Goal: Transaction & Acquisition: Purchase product/service

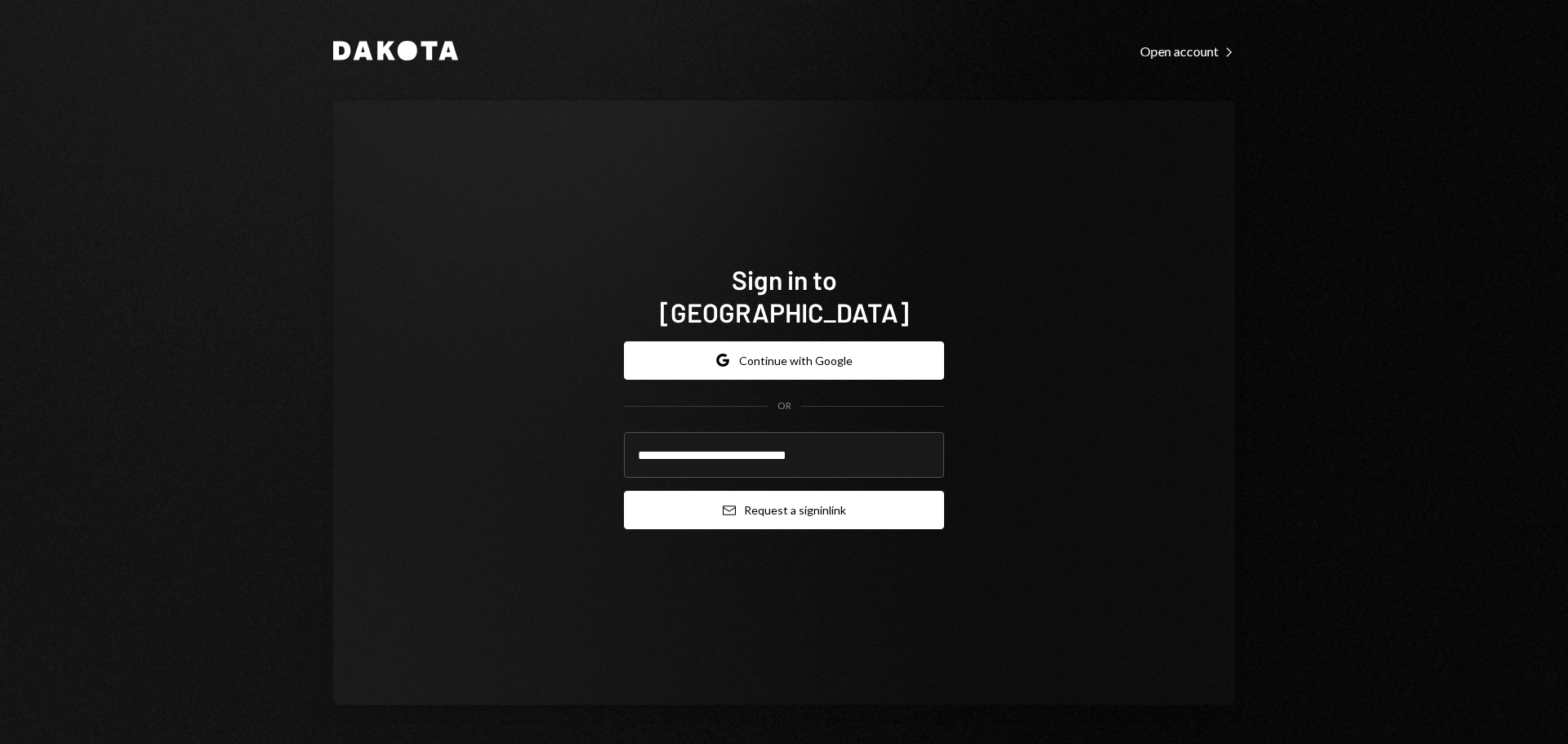
type input "**********"
click at [703, 504] on button "Email Request a sign in link" at bounding box center [784, 510] width 320 height 38
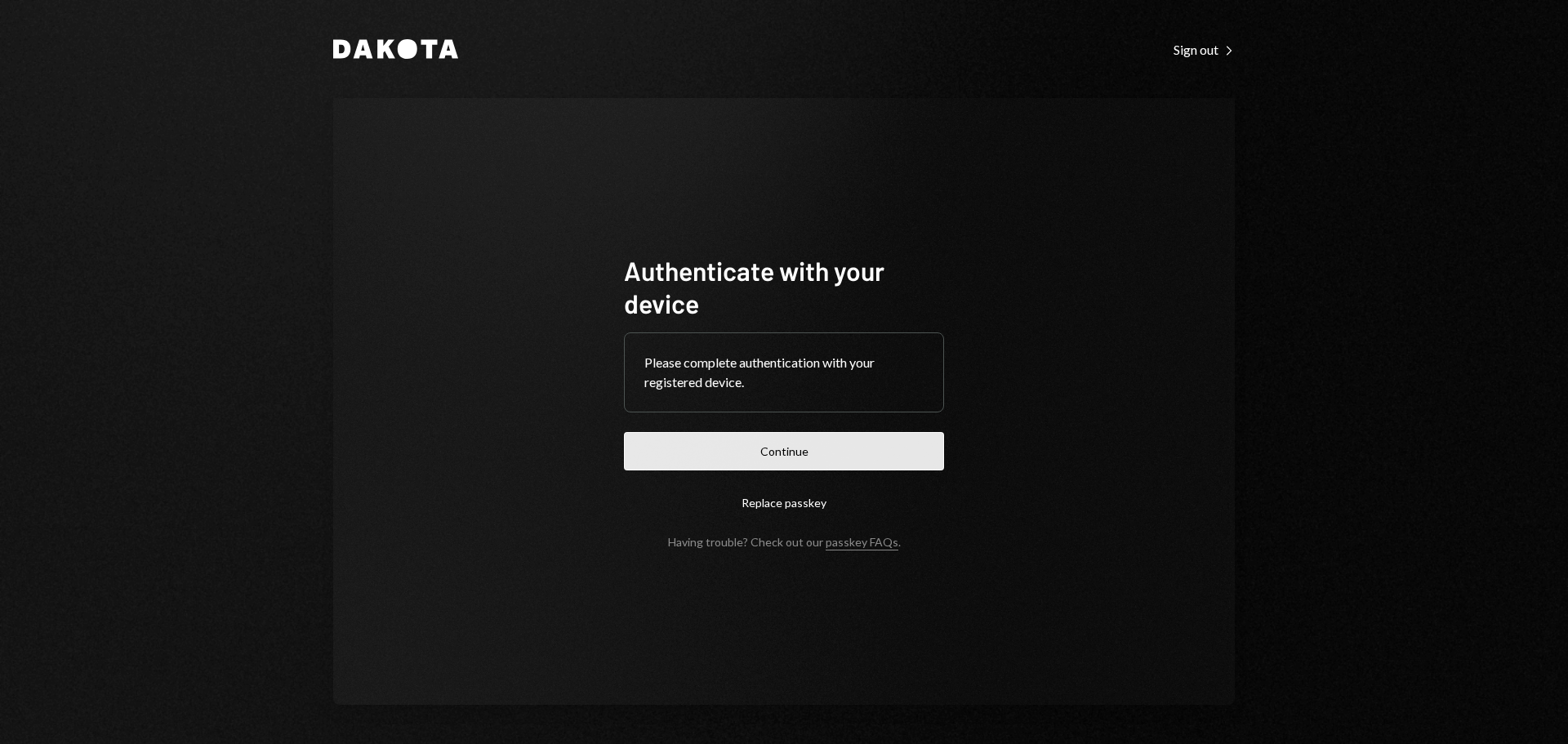
click at [782, 452] on button "Continue" at bounding box center [784, 450] width 320 height 38
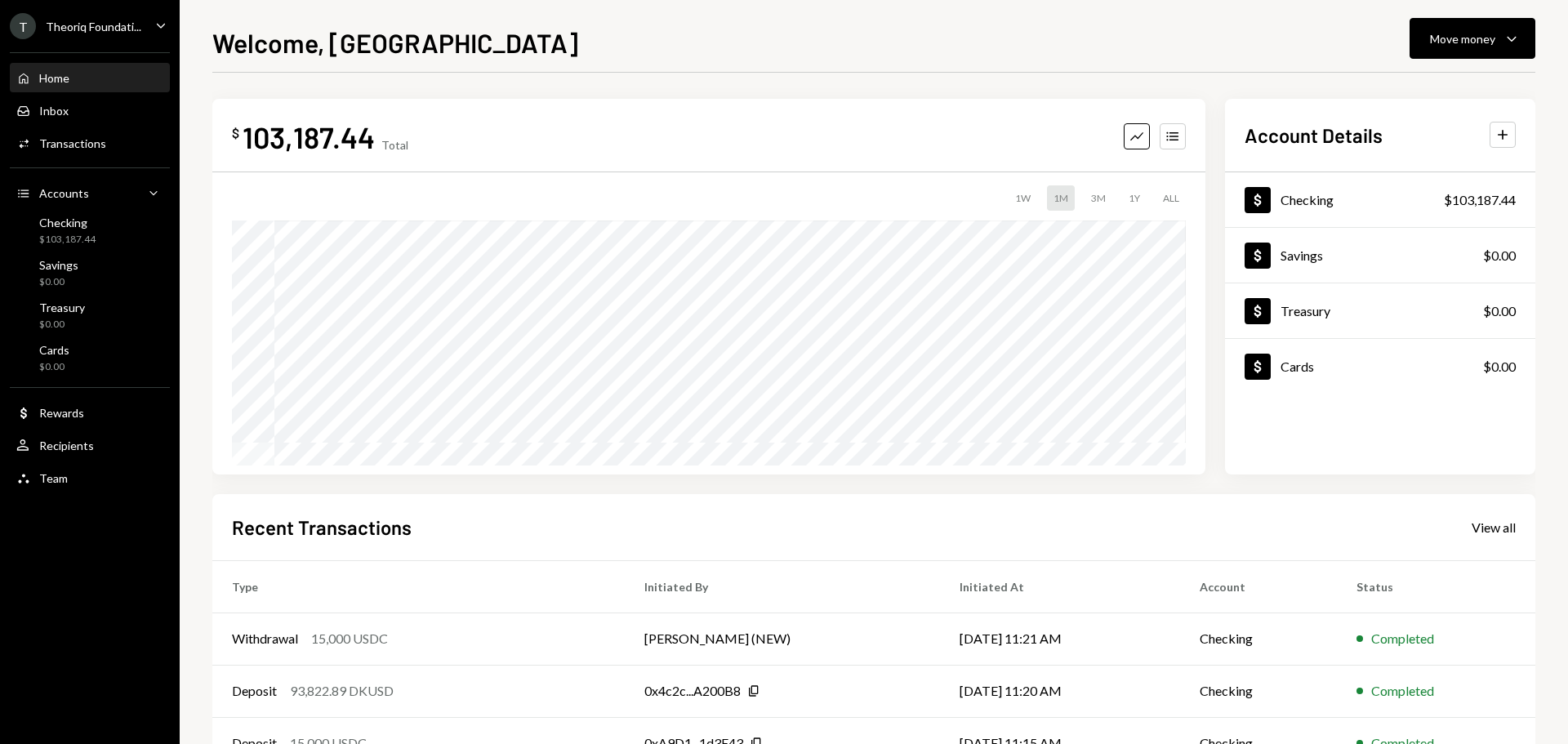
click at [74, 31] on div "Theoriq Foundati..." at bounding box center [94, 26] width 96 height 14
click at [180, 462] on div "Welcome, Savannah Move money Caret Down $ 103,187.44 Total Graph Accounts 1W 1M…" at bounding box center [874, 372] width 1388 height 744
click at [101, 242] on div "Checking $103,187.44" at bounding box center [90, 231] width 147 height 31
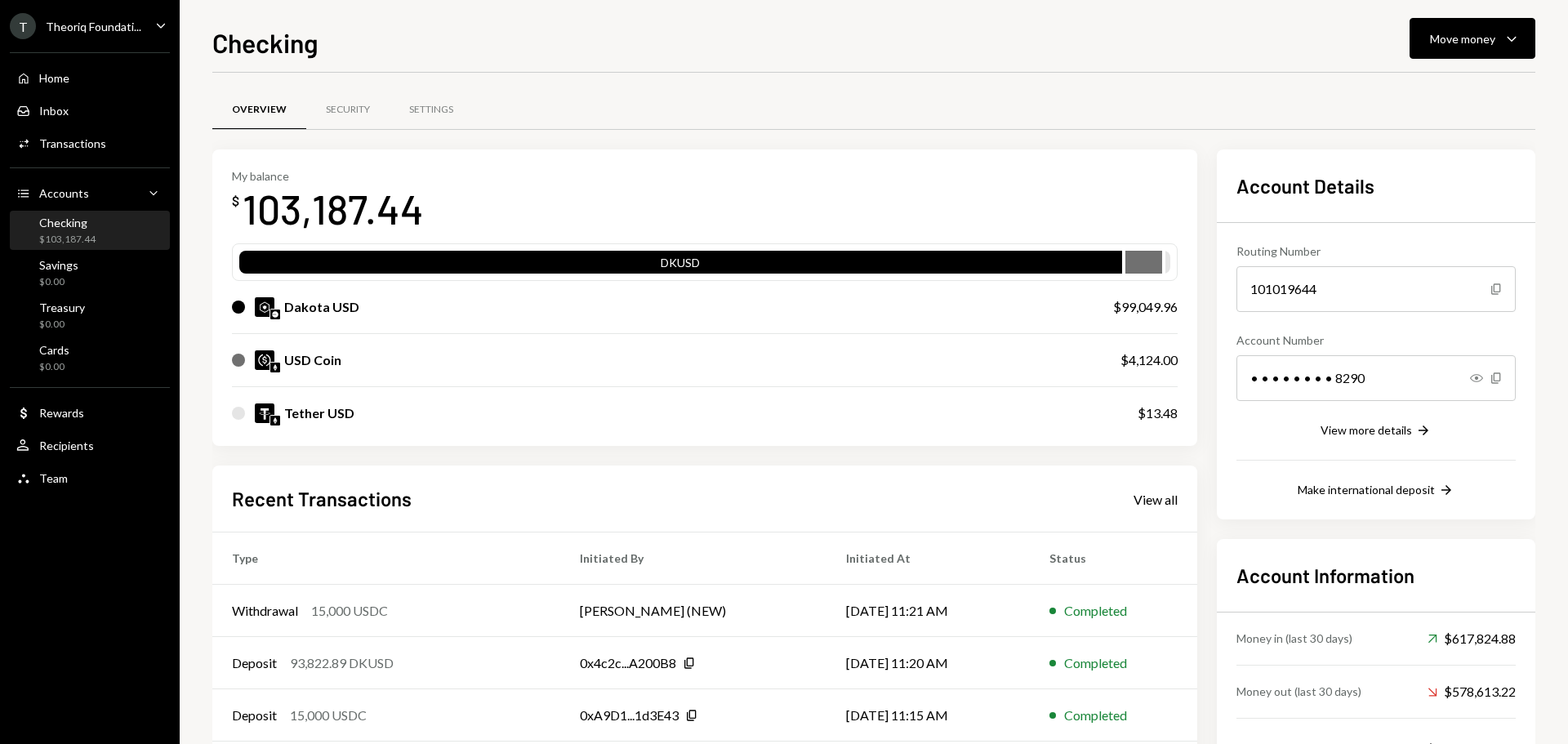
click at [106, 24] on div "Theoriq Foundati..." at bounding box center [94, 26] width 96 height 14
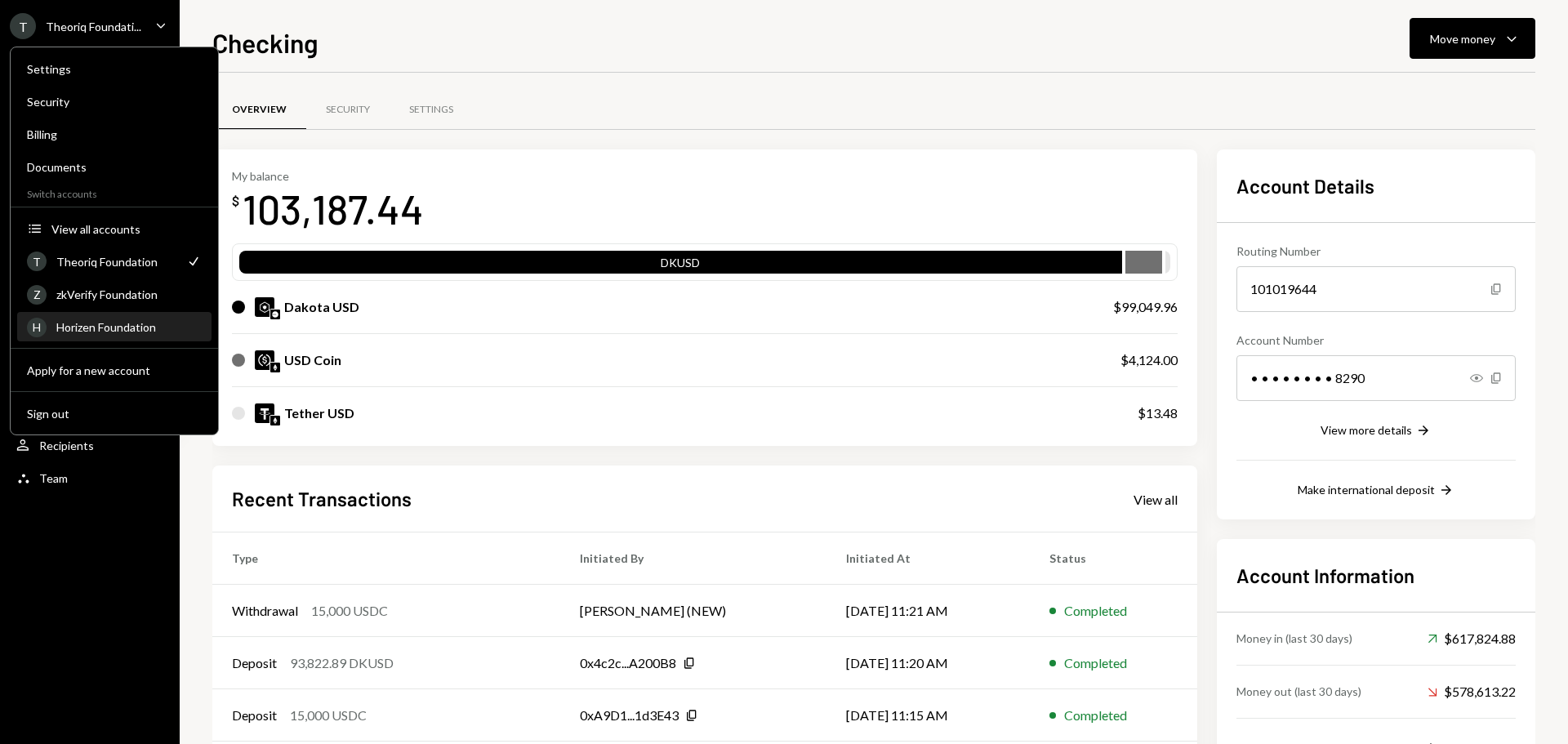
click at [110, 326] on div "Horizen Foundation" at bounding box center [129, 327] width 145 height 14
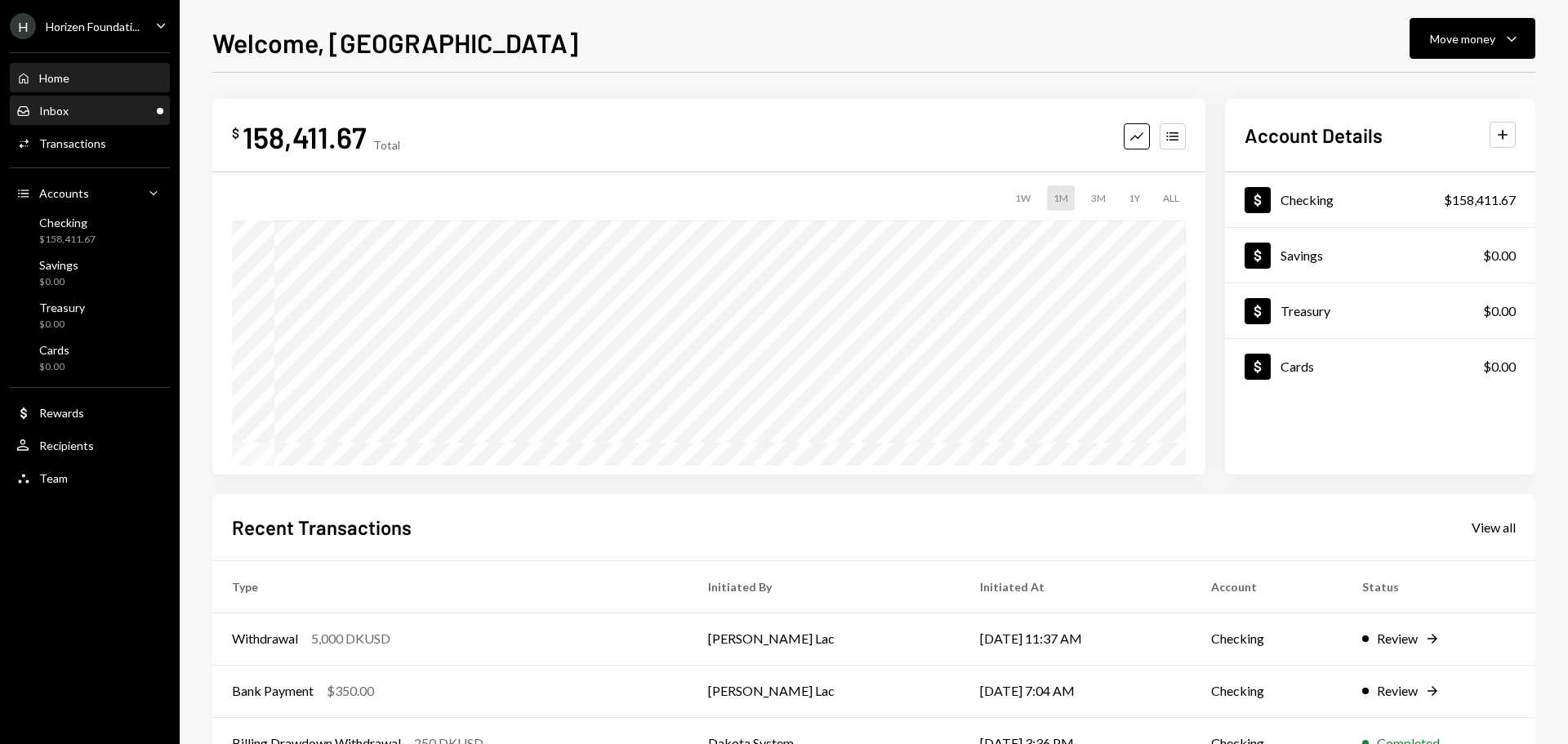
click at [103, 122] on div "Inbox Inbox" at bounding box center [90, 111] width 147 height 27
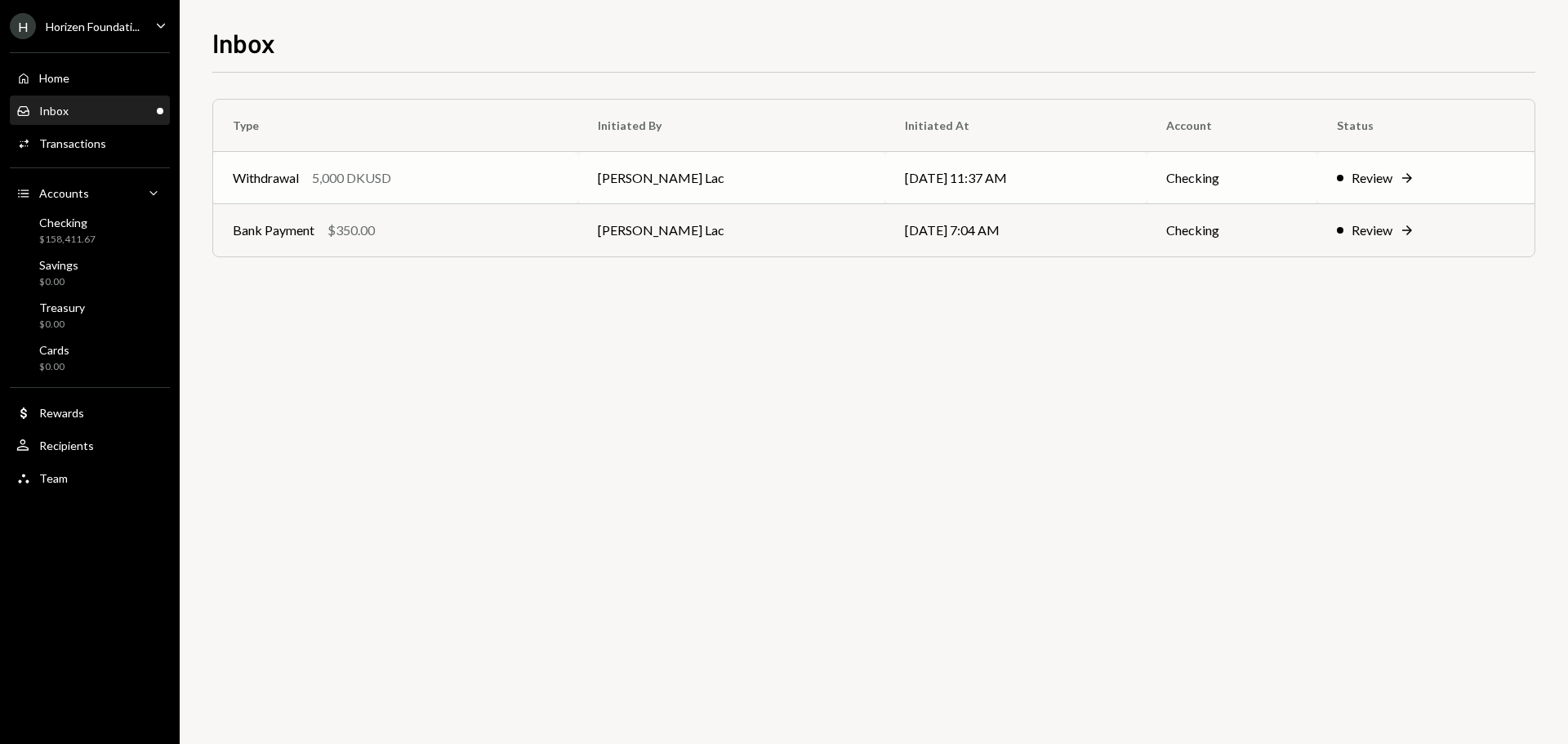
click at [356, 195] on td "Withdrawal 5,000 DKUSD" at bounding box center [395, 179] width 365 height 53
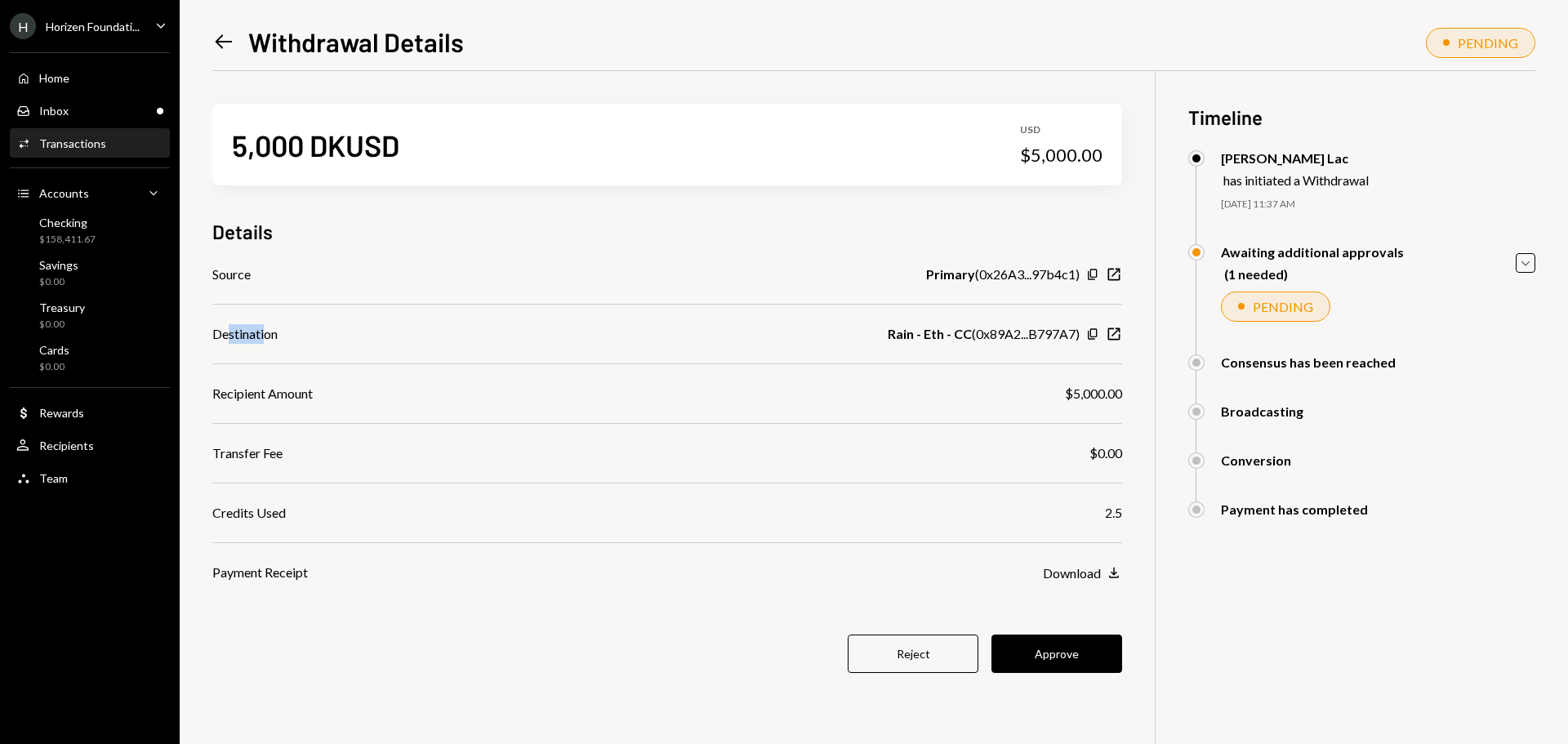
drag, startPoint x: 228, startPoint y: 335, endPoint x: 268, endPoint y: 337, distance: 40.0
click at [268, 337] on div "Destination" at bounding box center [244, 334] width 65 height 20
click at [243, 337] on div "Destination" at bounding box center [244, 334] width 65 height 20
drag, startPoint x: 972, startPoint y: 336, endPoint x: 1021, endPoint y: 337, distance: 49.0
click at [1021, 337] on div "Rain - Eth - CC ( 0x89A2...B797A7 )" at bounding box center [983, 334] width 192 height 20
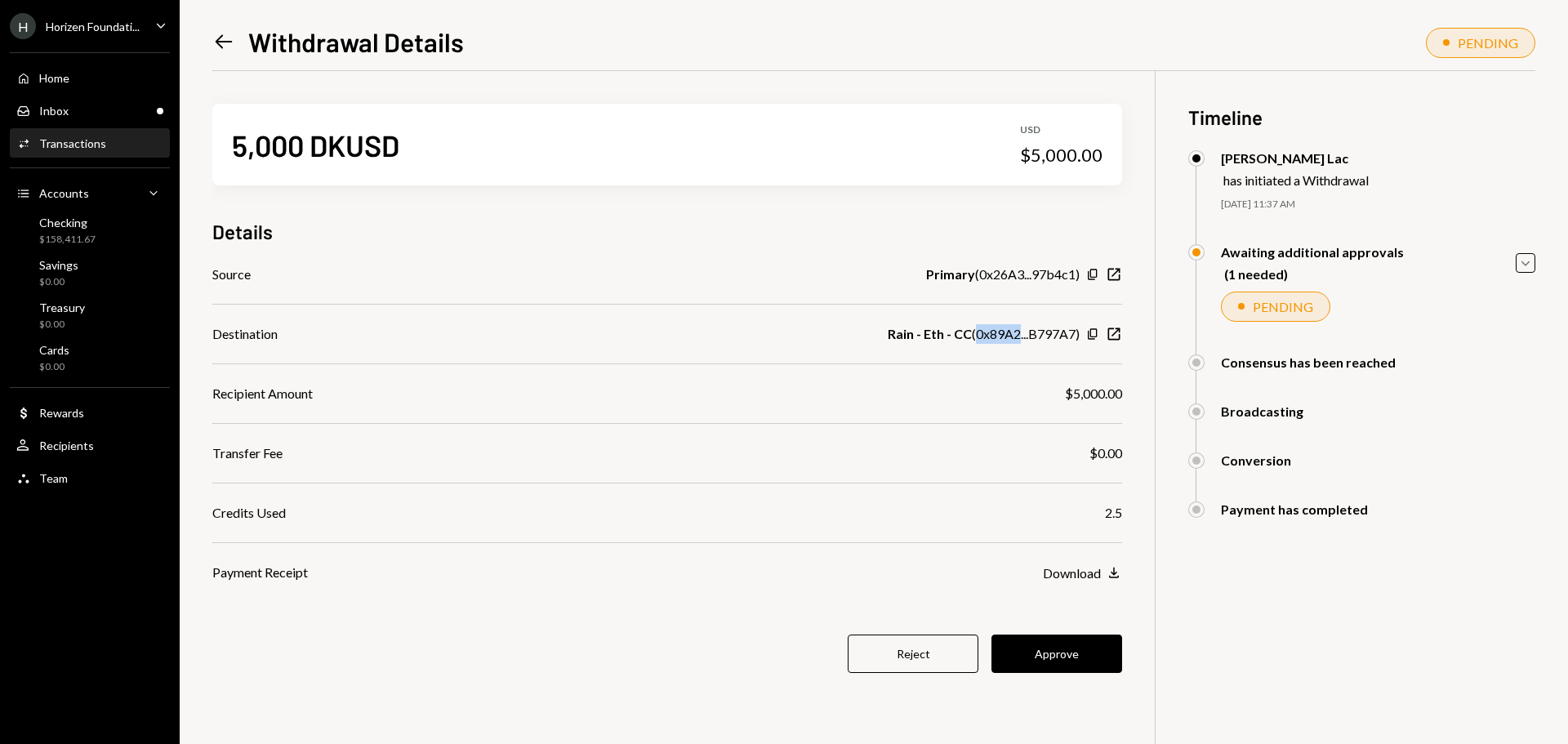
drag, startPoint x: 1007, startPoint y: 336, endPoint x: 1020, endPoint y: 357, distance: 24.7
click at [1007, 336] on div "Rain - Eth - CC ( 0x89A2...B797A7 )" at bounding box center [983, 334] width 192 height 20
click at [1065, 661] on button "Approve" at bounding box center [1056, 653] width 131 height 38
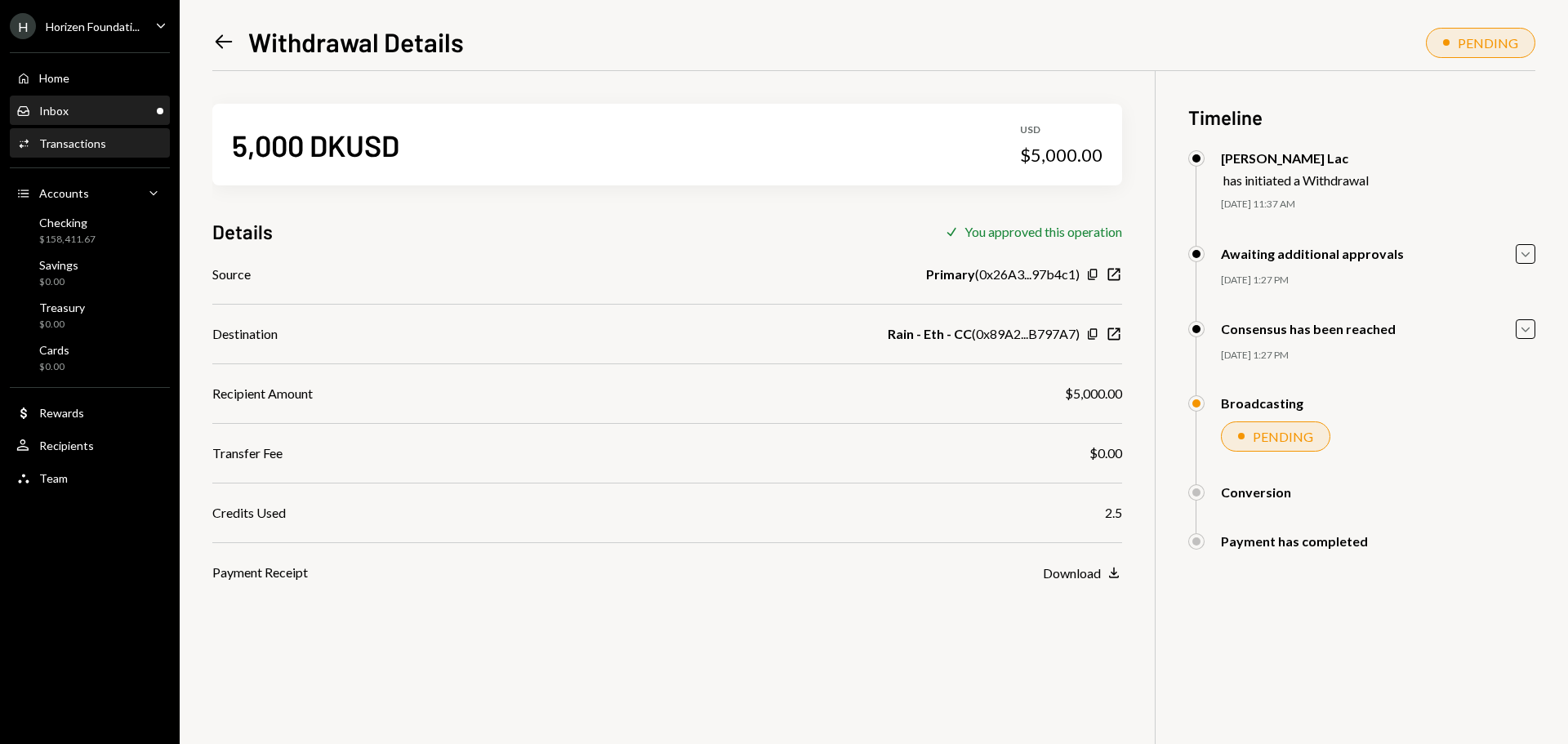
click at [120, 113] on div "Inbox Inbox" at bounding box center [90, 110] width 147 height 15
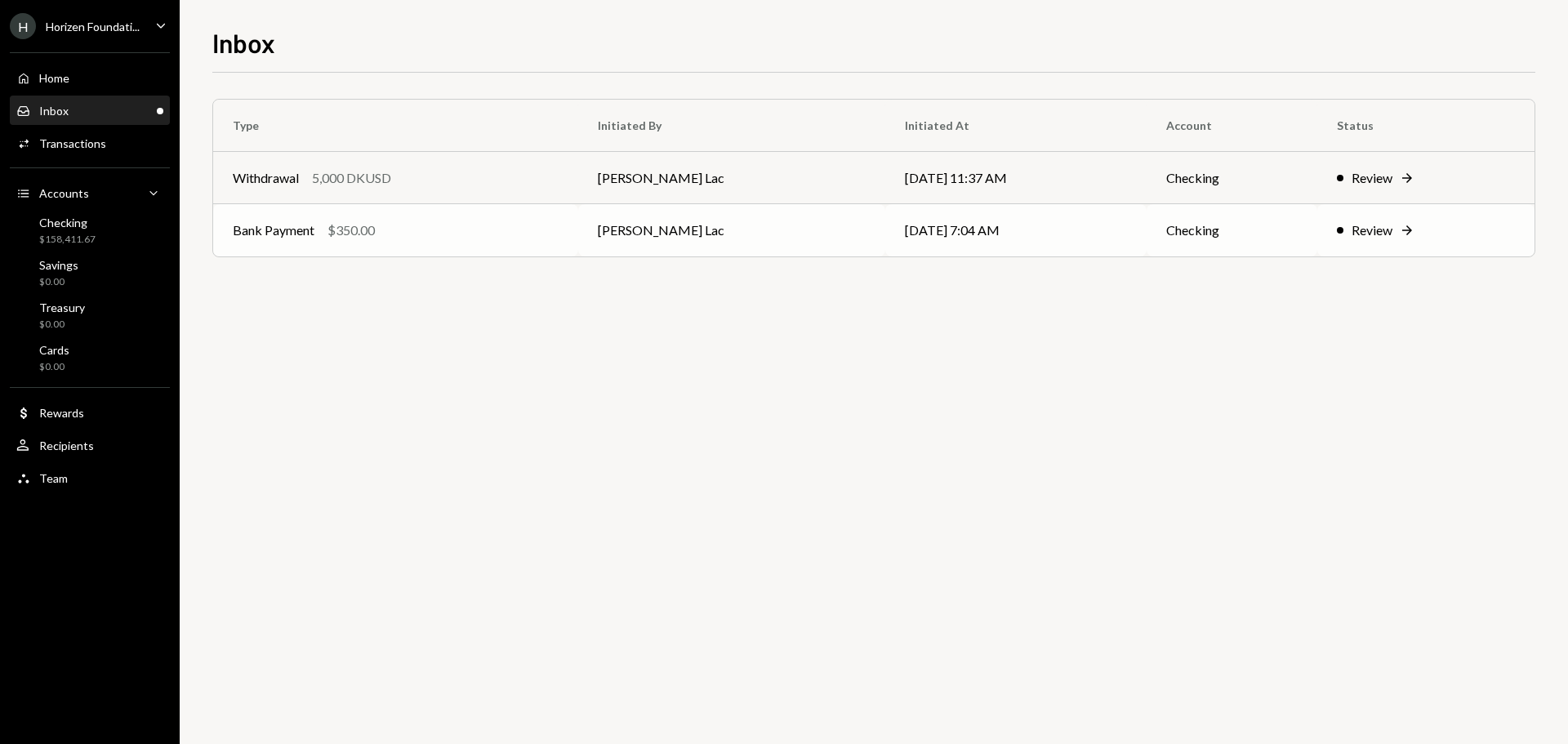
click at [352, 237] on div "$350.00" at bounding box center [351, 230] width 48 height 20
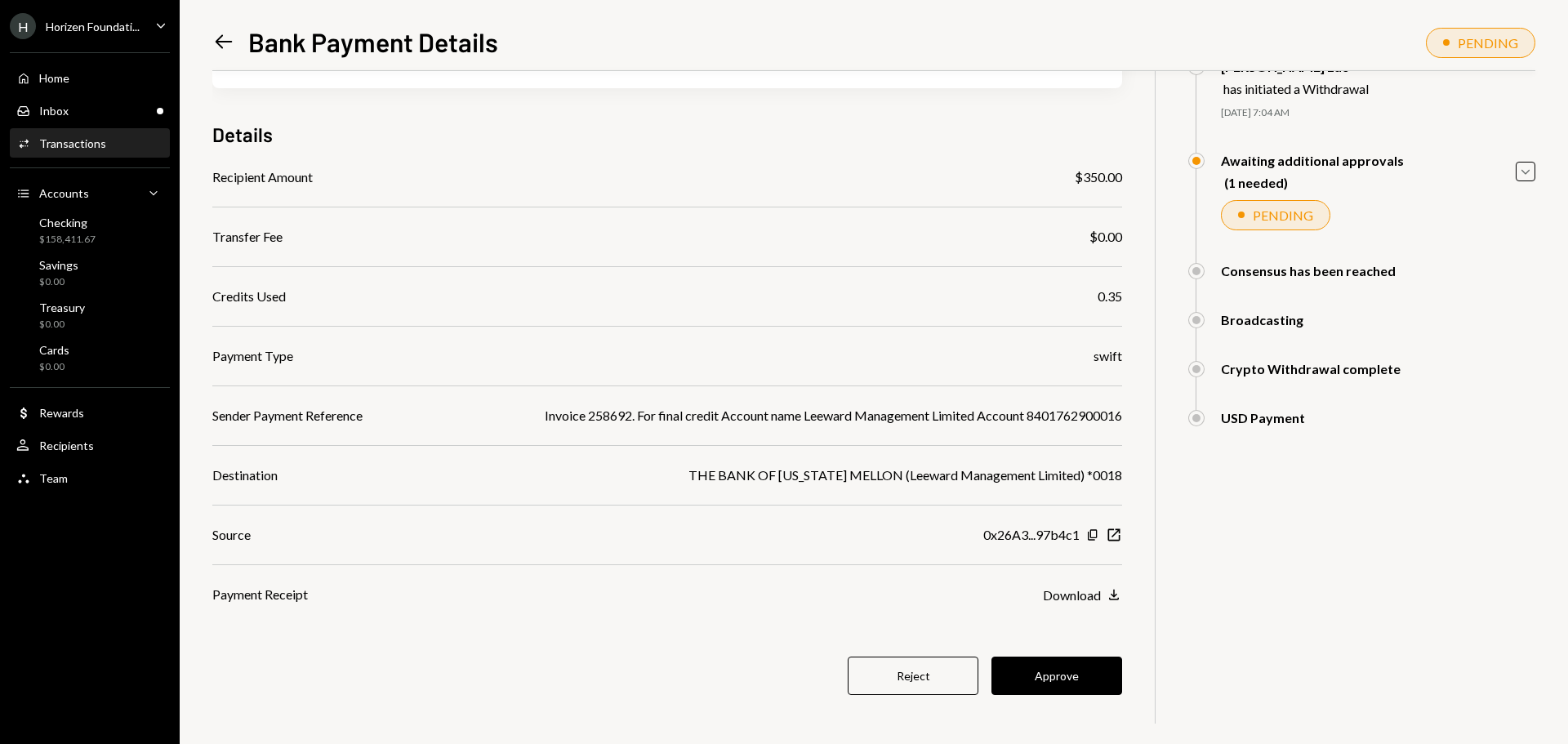
scroll to position [95, 0]
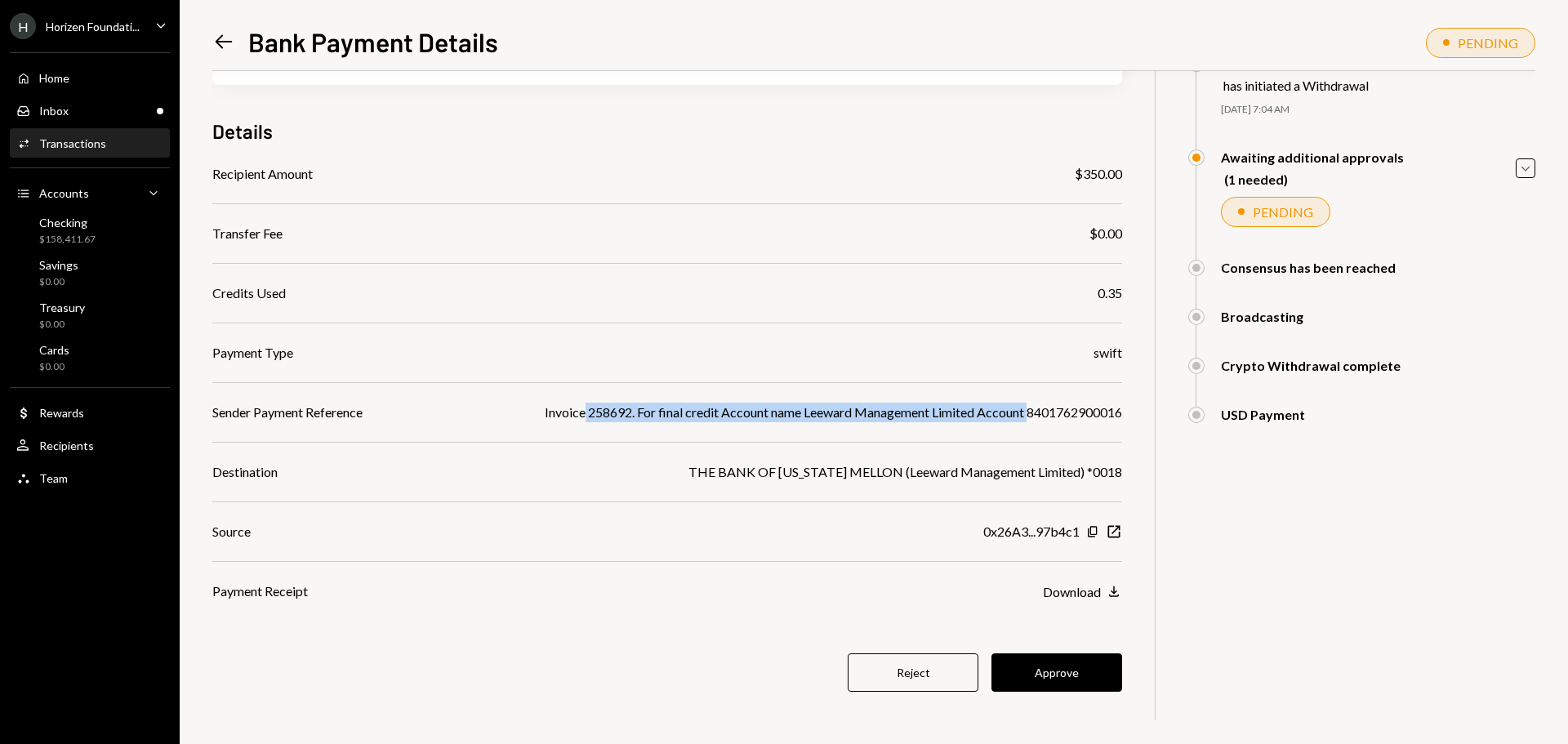
drag, startPoint x: 572, startPoint y: 416, endPoint x: 1026, endPoint y: 419, distance: 454.0
click at [1026, 419] on div "Invoice 258692. For final credit Account name Leeward Management Limited Accoun…" at bounding box center [833, 412] width 577 height 20
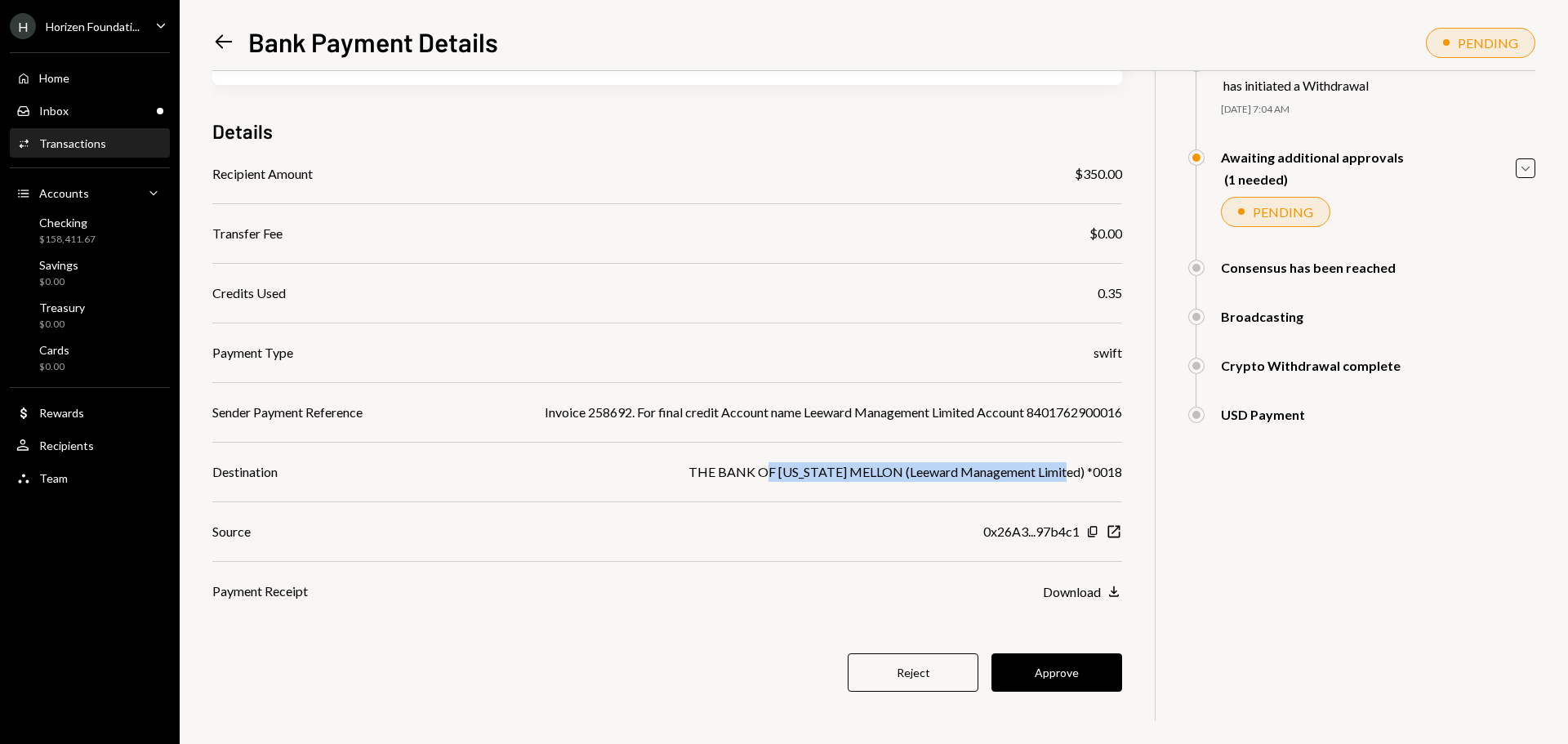
drag, startPoint x: 806, startPoint y: 474, endPoint x: 1081, endPoint y: 473, distance: 275.0
click at [1081, 473] on div "THE BANK OF NEW YORK MELLON (Leeward Management Limited) *0018" at bounding box center [905, 472] width 433 height 20
click at [1019, 675] on button "Approve" at bounding box center [1056, 672] width 131 height 38
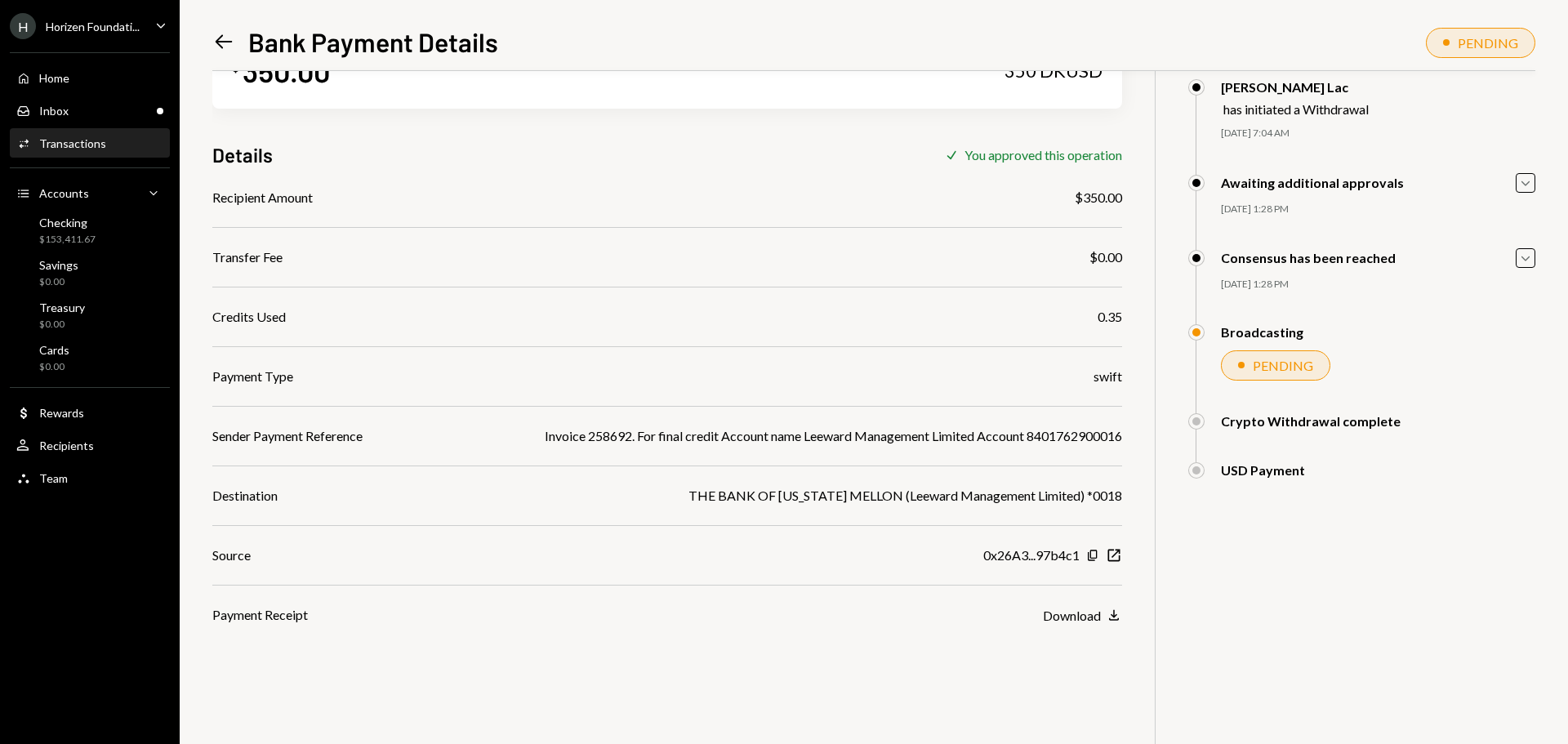
scroll to position [71, 0]
click at [72, 110] on div "Inbox Inbox" at bounding box center [90, 110] width 147 height 15
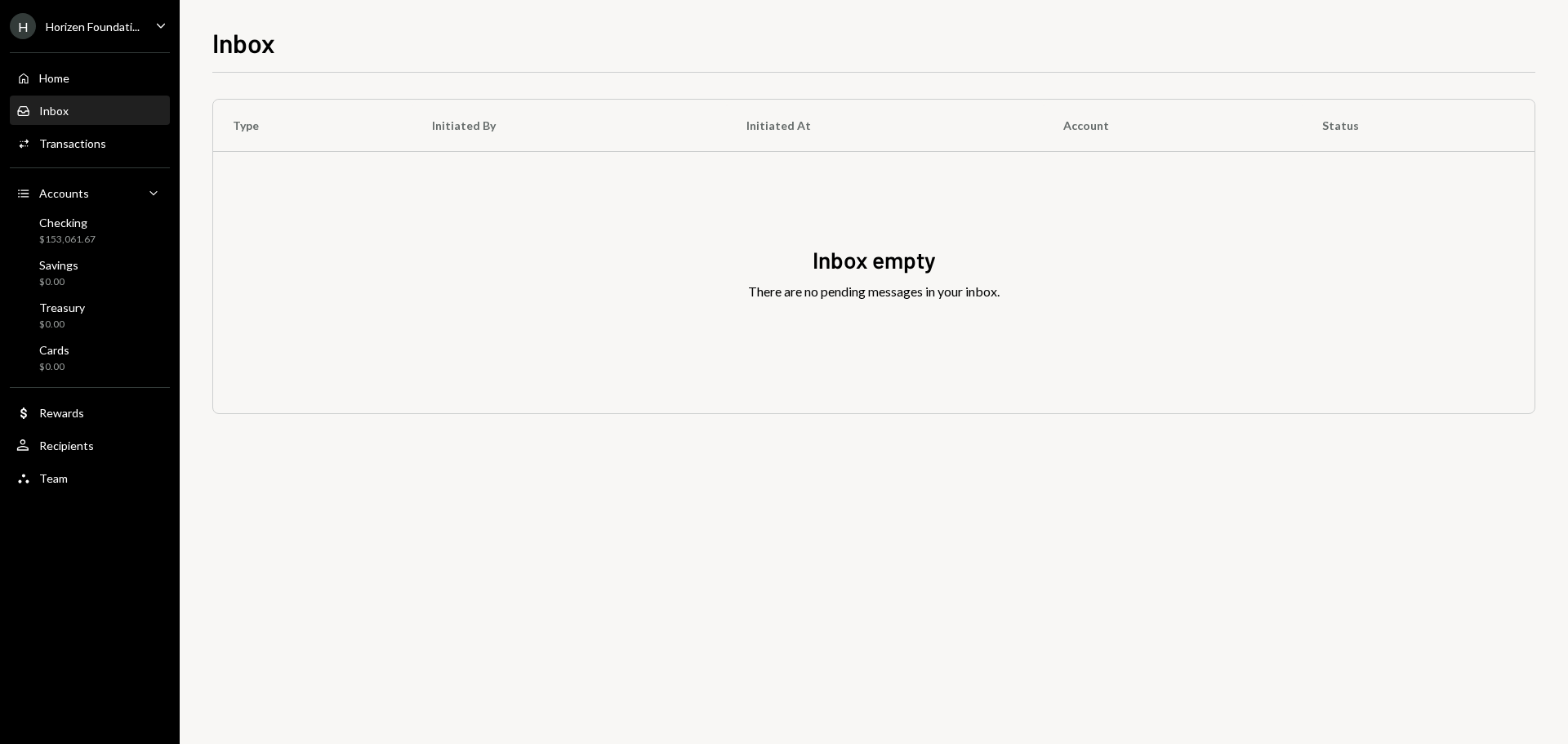
click at [88, 26] on div "Horizen Foundati..." at bounding box center [93, 26] width 94 height 14
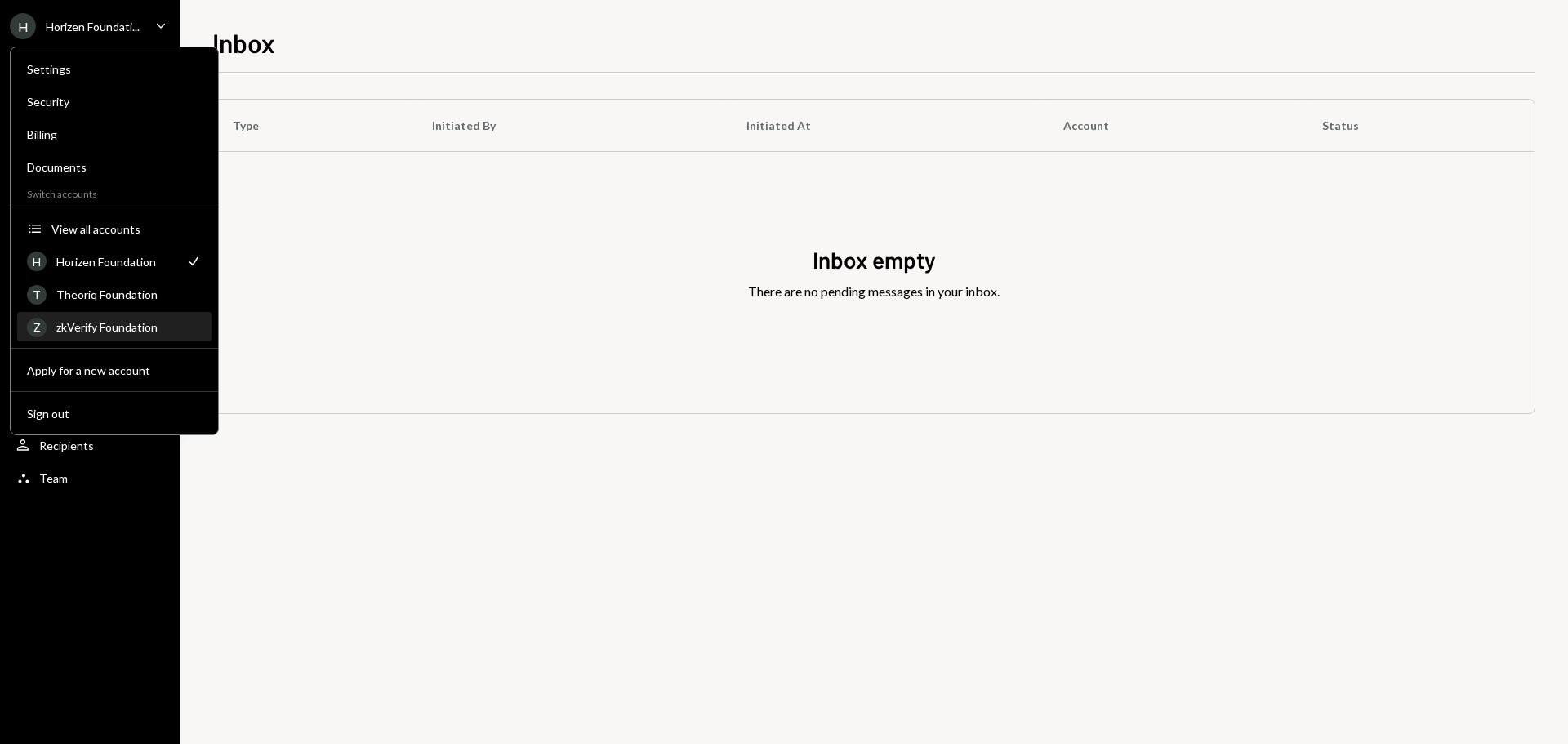
click at [109, 331] on div "zkVerify Foundation" at bounding box center [129, 327] width 145 height 14
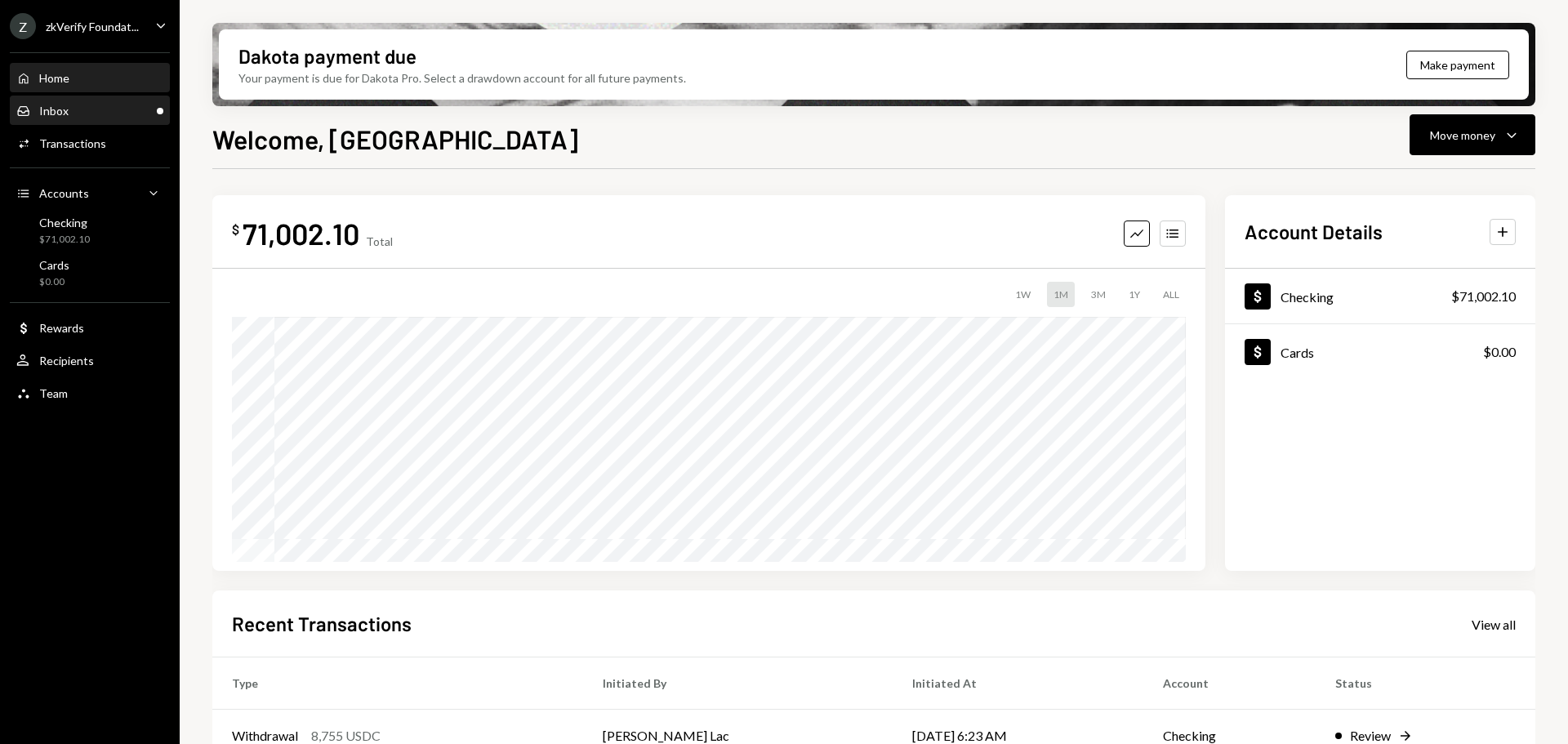
click at [126, 116] on div "Inbox Inbox" at bounding box center [90, 110] width 147 height 15
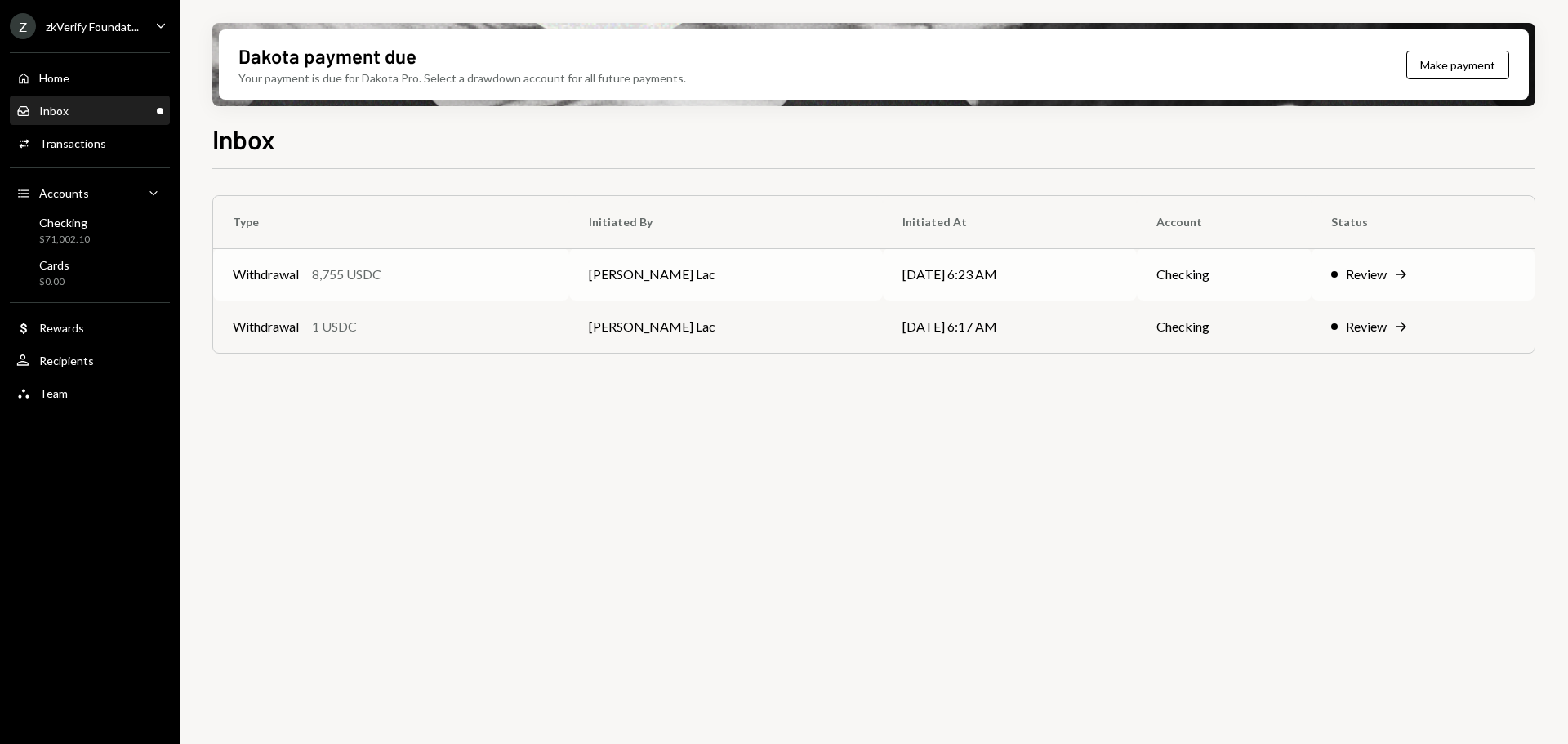
click at [516, 278] on div "Withdrawal 8,755 USDC" at bounding box center [391, 274] width 317 height 20
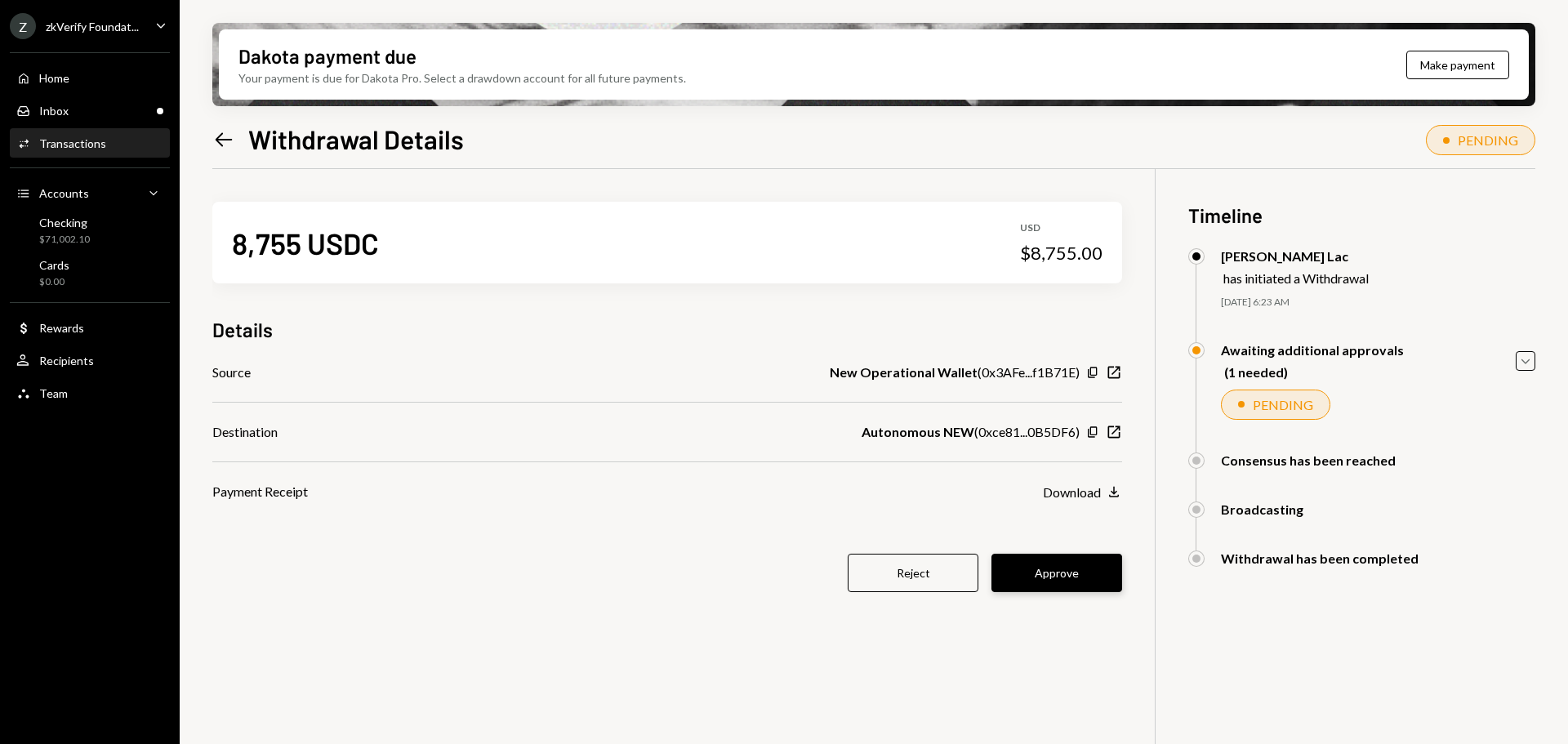
click at [1049, 577] on button "Approve" at bounding box center [1056, 572] width 131 height 38
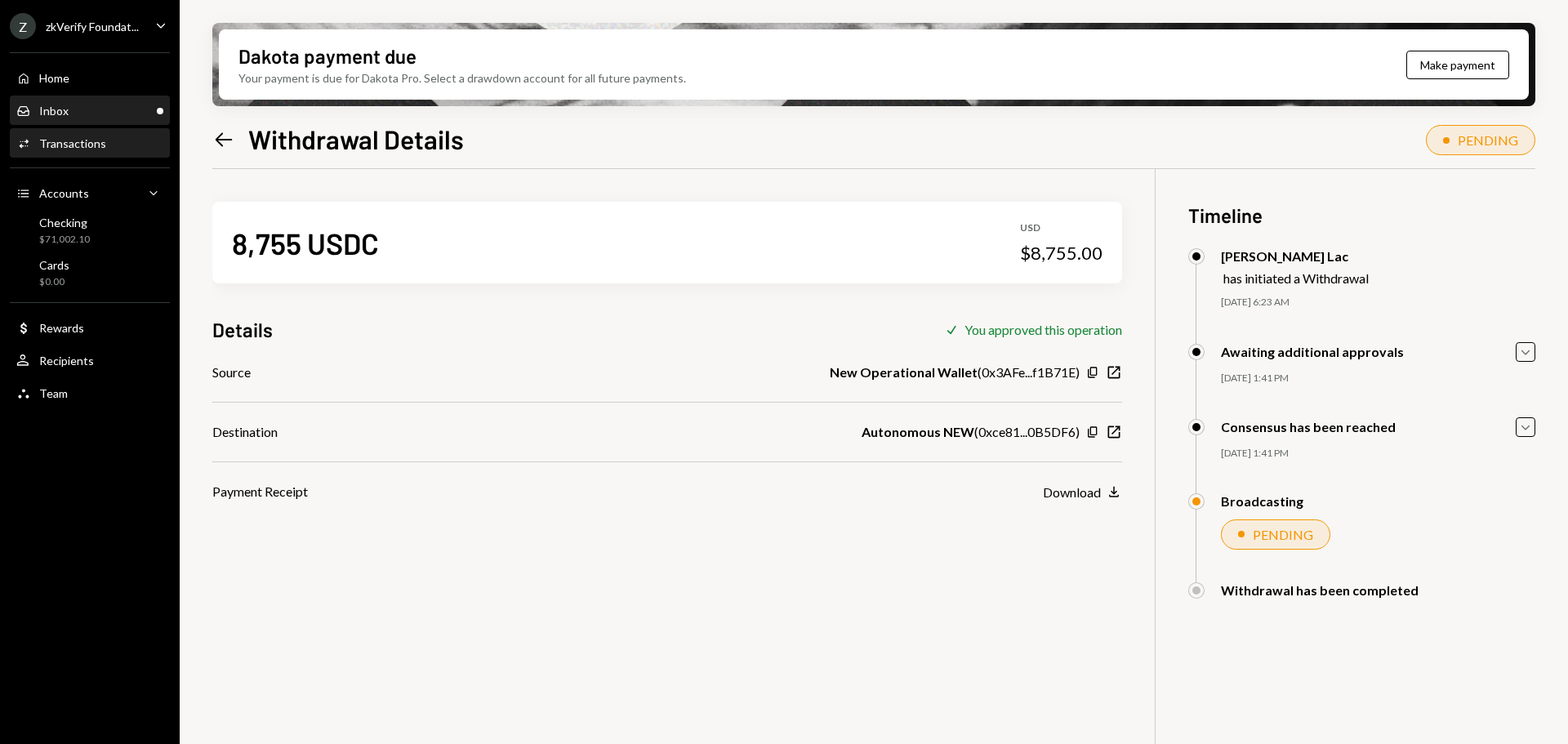
click at [49, 112] on div "Inbox" at bounding box center [54, 110] width 29 height 14
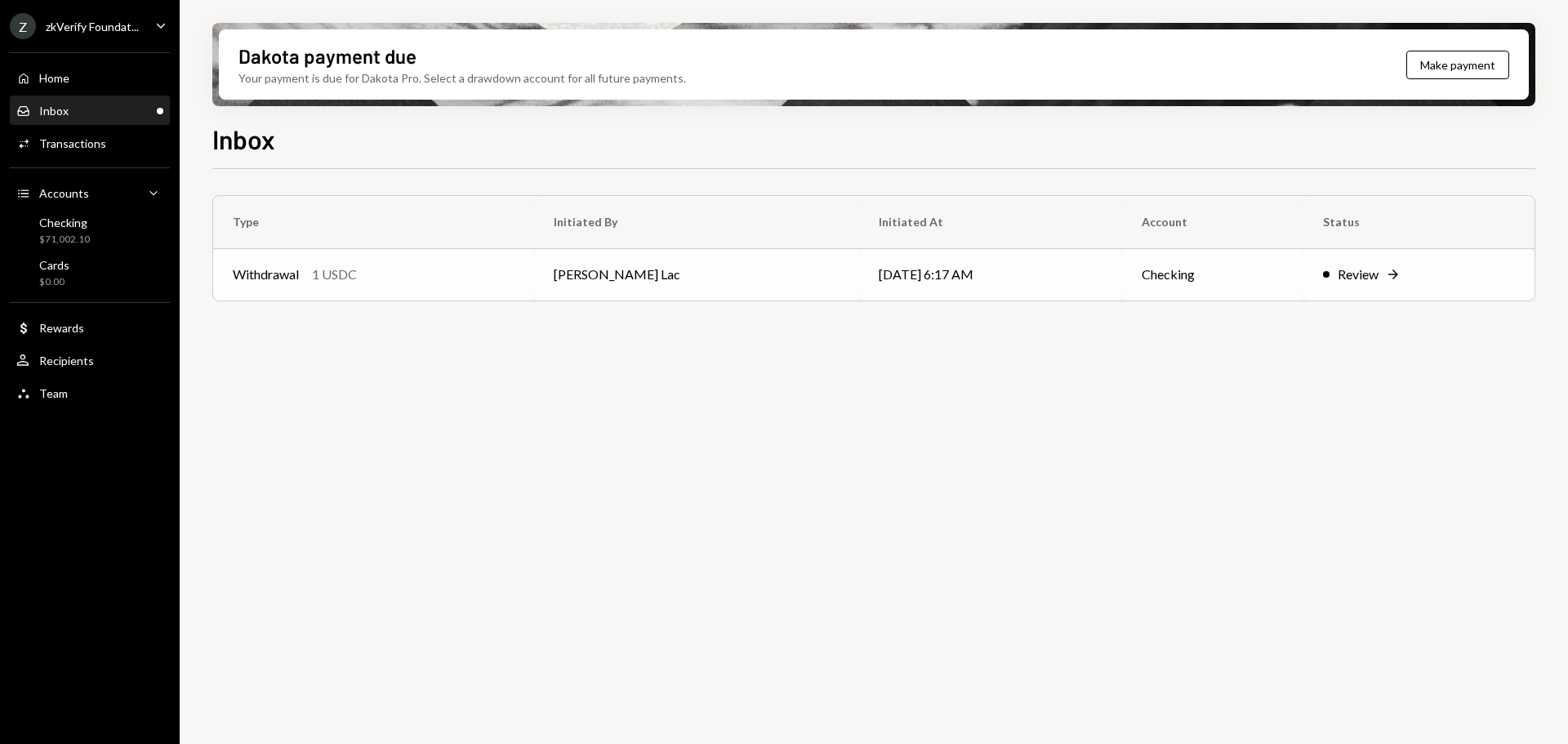
click at [315, 285] on td "Withdrawal 1 USDC" at bounding box center [373, 274] width 321 height 53
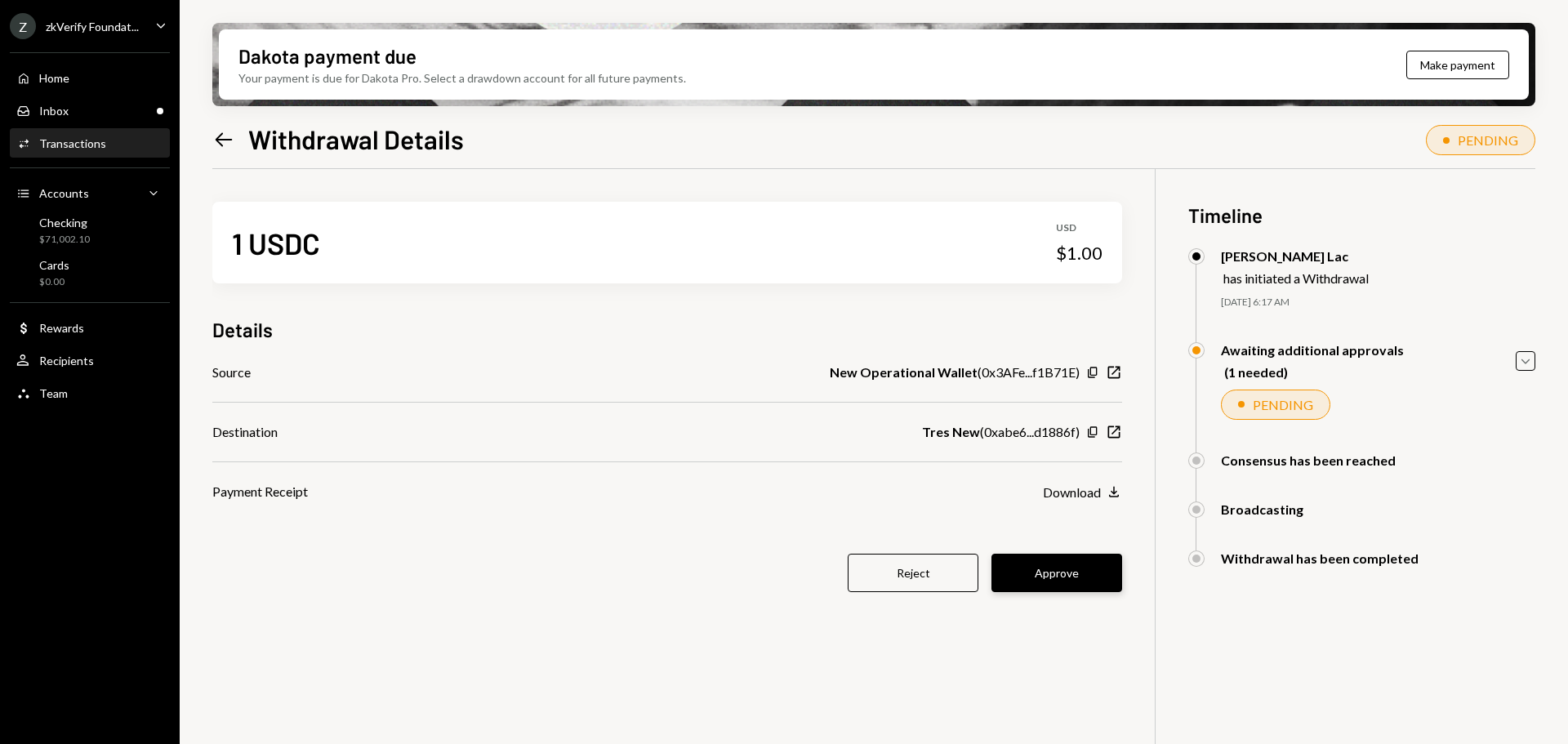
click at [1043, 572] on button "Approve" at bounding box center [1056, 572] width 131 height 38
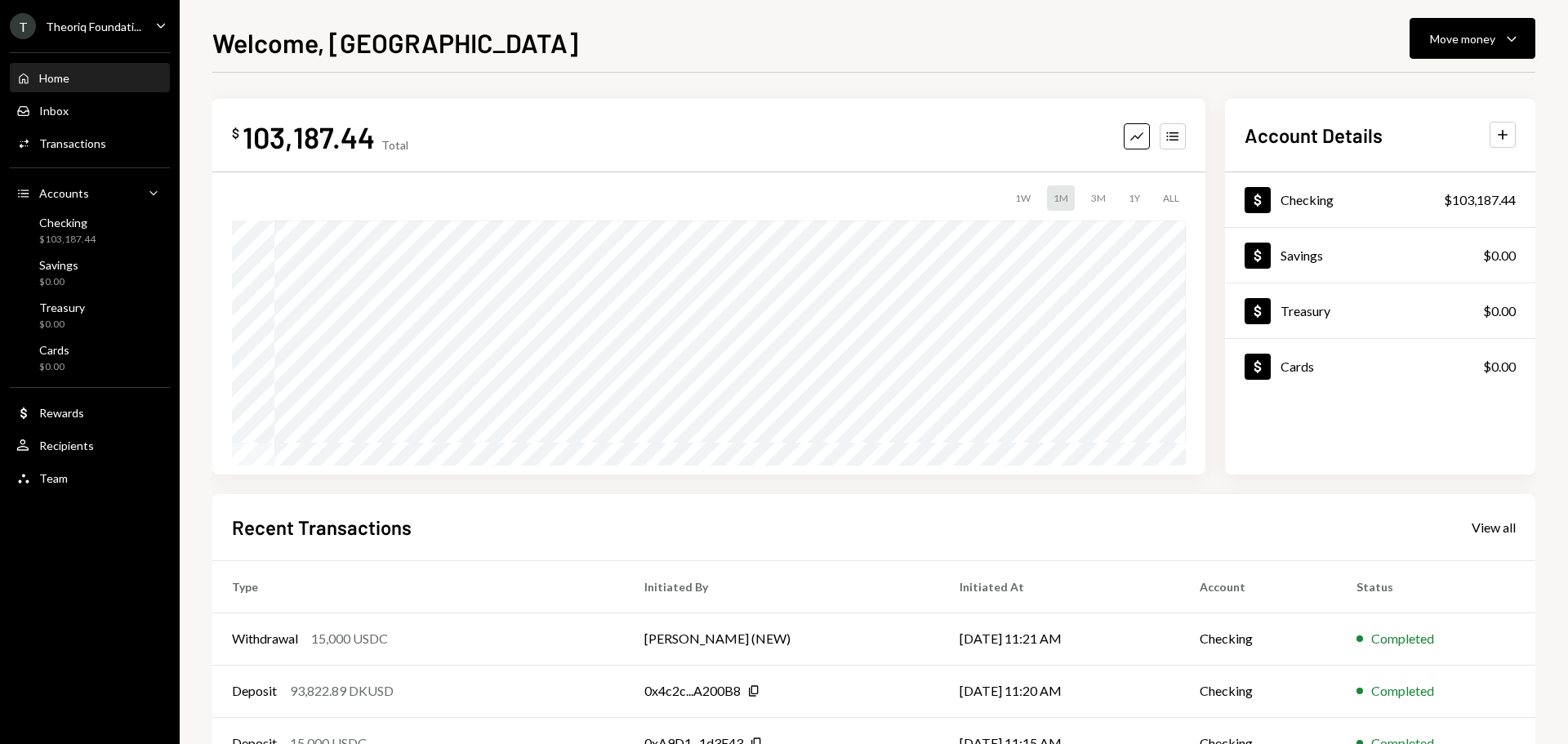
click at [88, 26] on div "Theoriq Foundati..." at bounding box center [94, 26] width 96 height 14
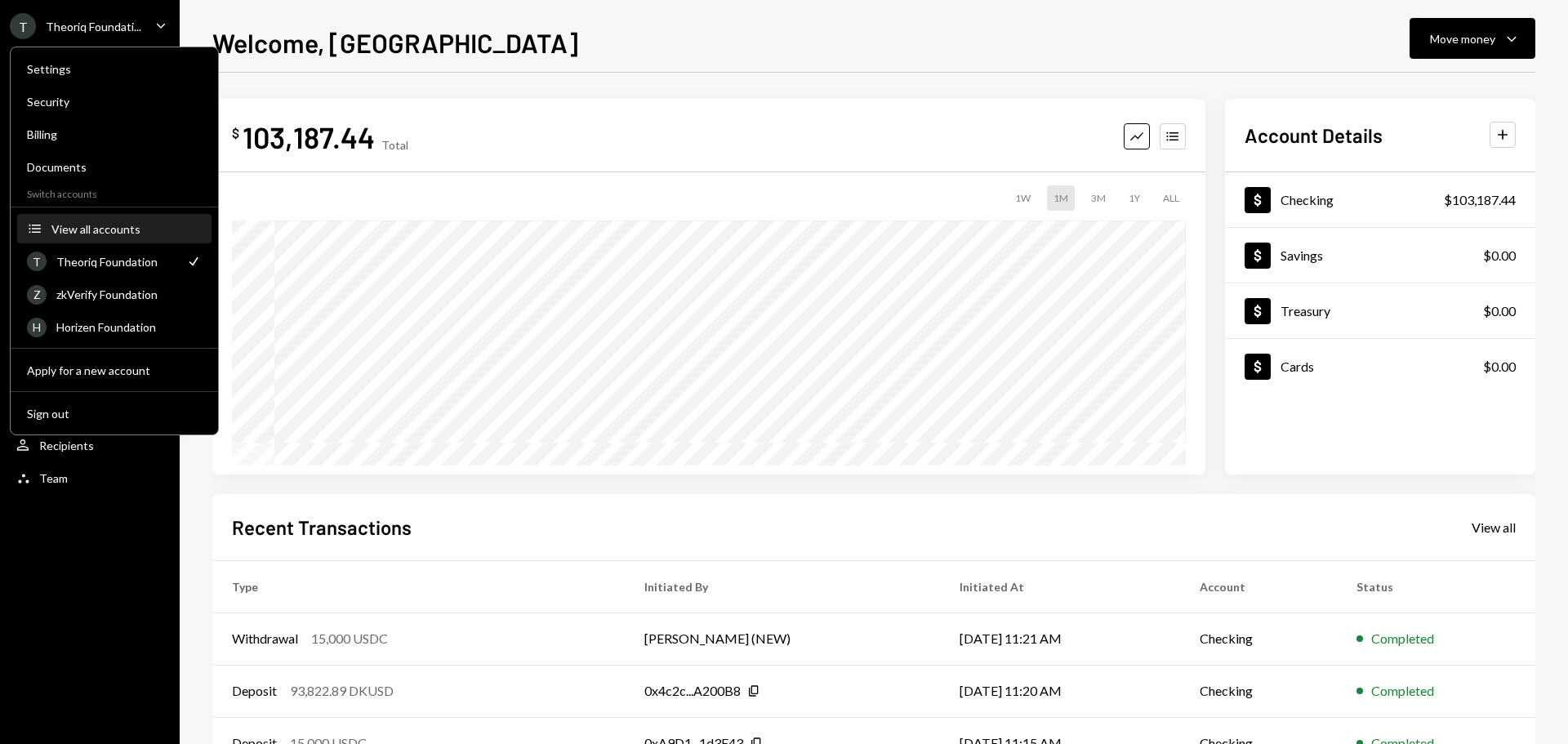
click at [103, 230] on div "View all accounts" at bounding box center [127, 229] width 150 height 14
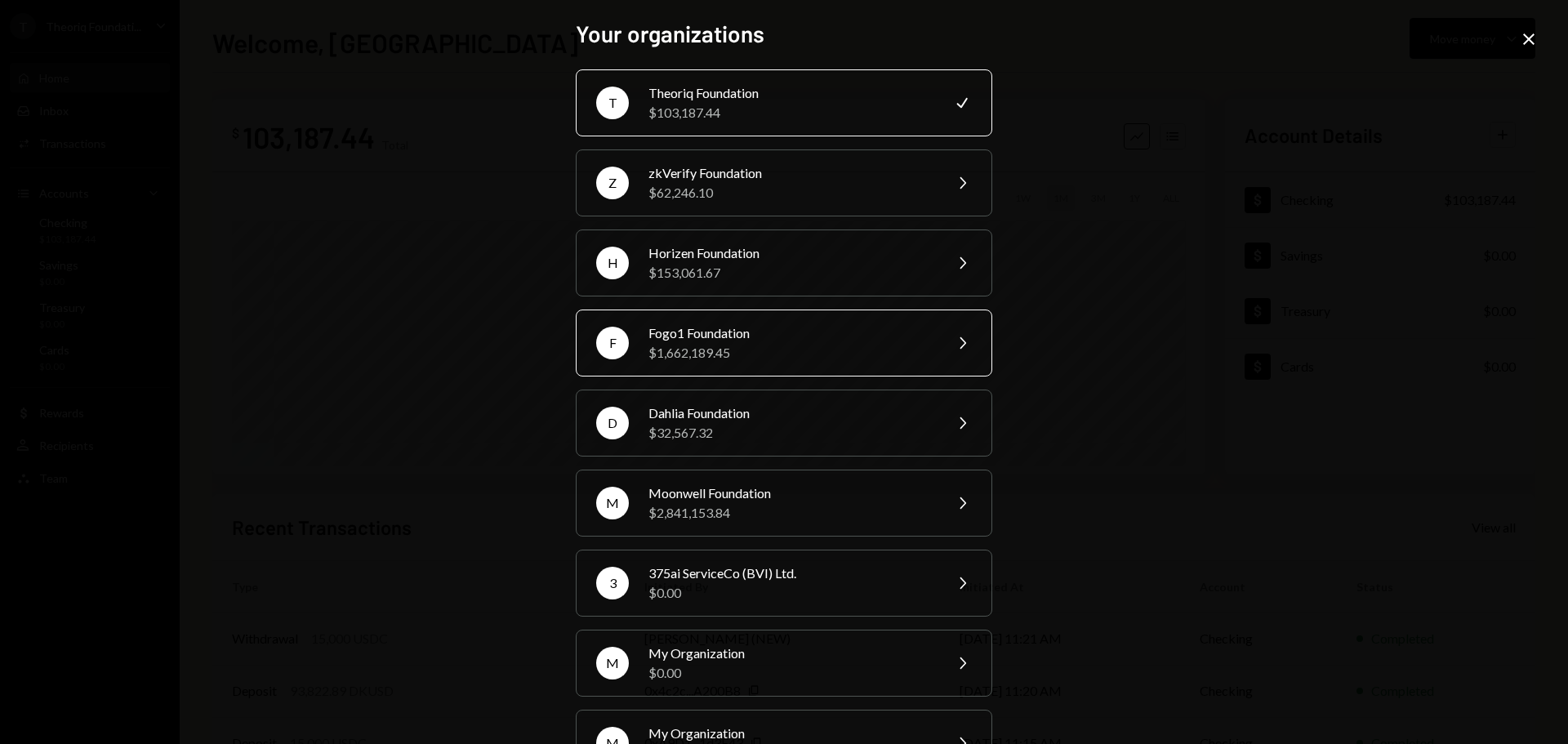
click at [745, 352] on div "$1,662,189.45" at bounding box center [790, 352] width 284 height 20
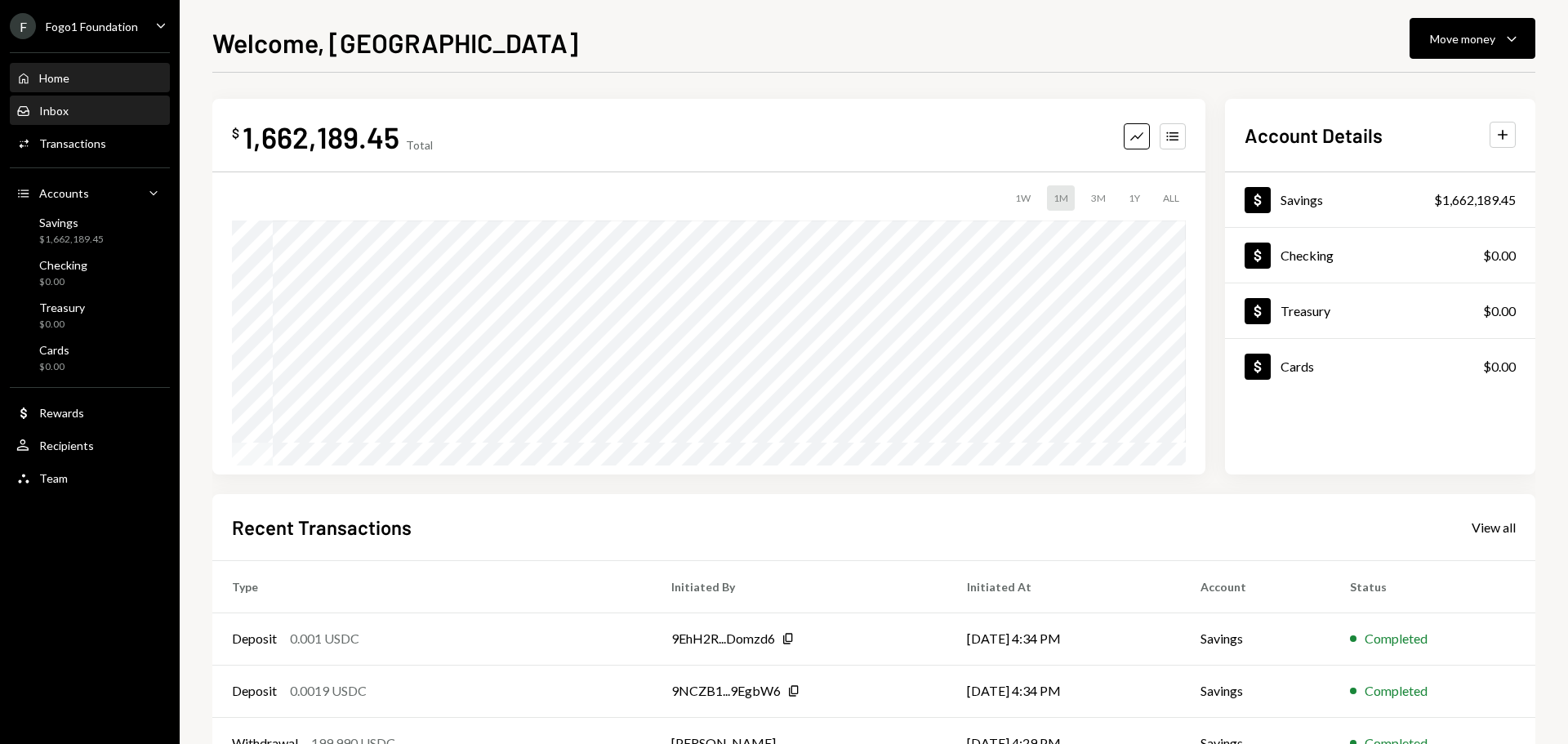
click at [100, 103] on div "Inbox Inbox" at bounding box center [90, 110] width 147 height 15
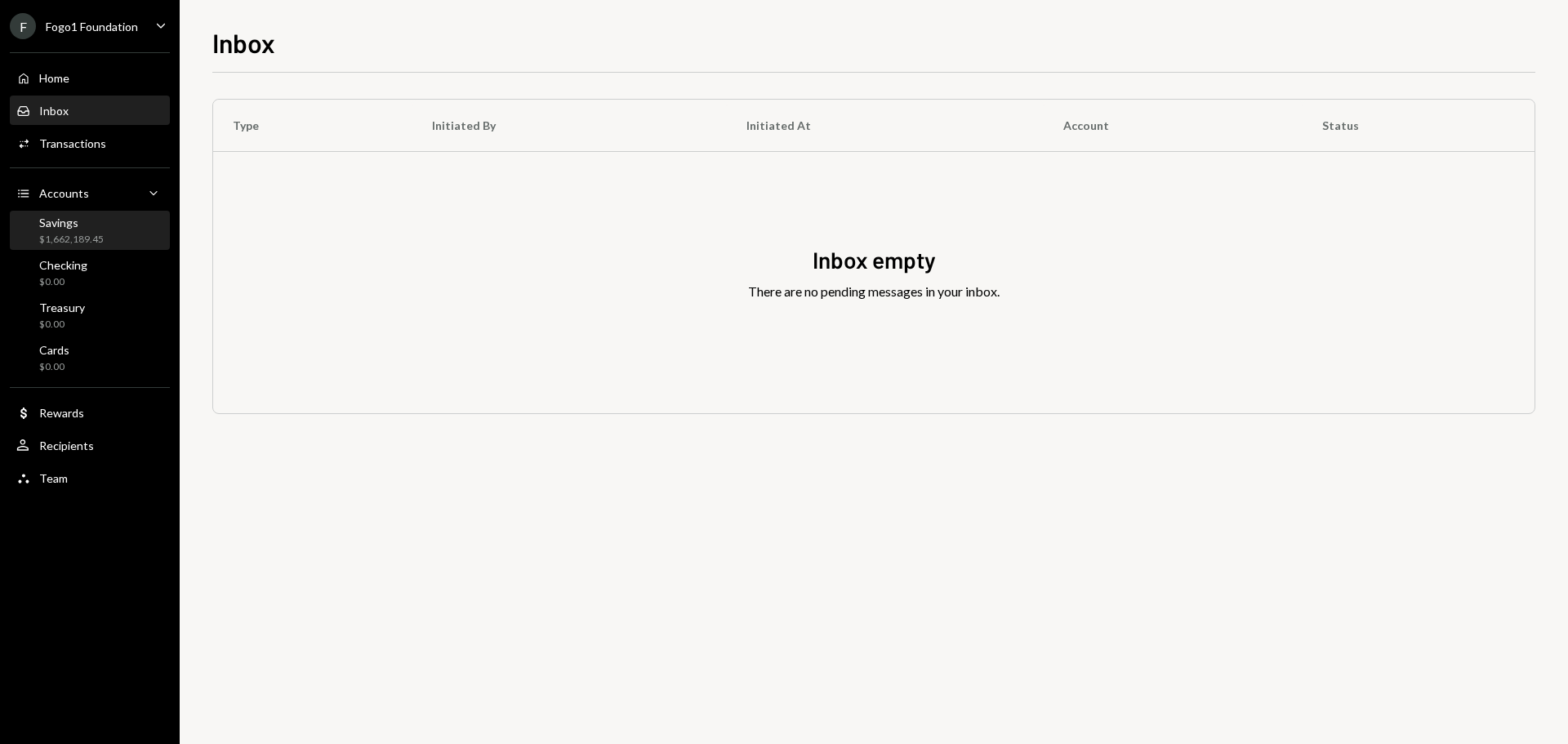
click at [81, 229] on div "Savings $1,662,189.45" at bounding box center [71, 231] width 64 height 31
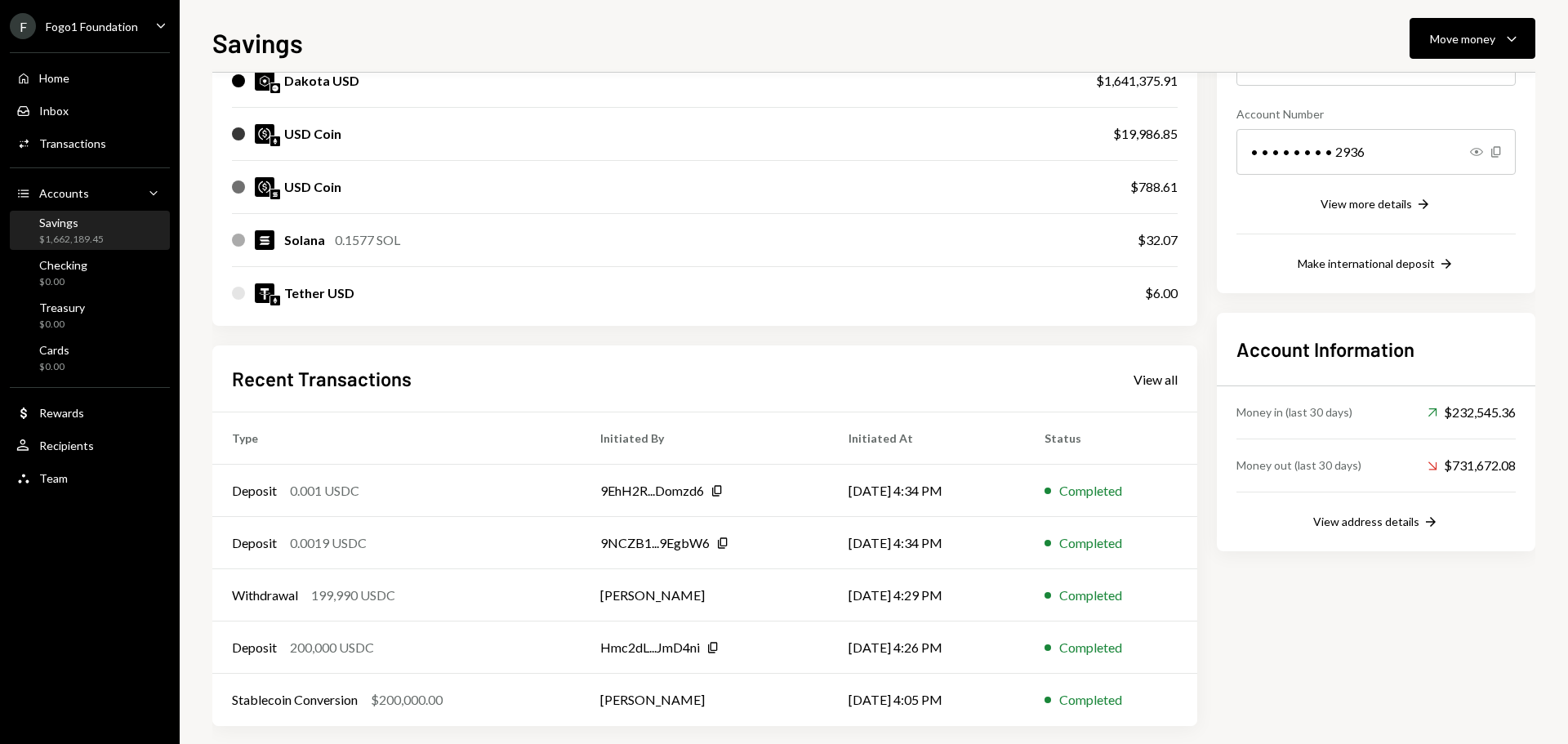
scroll to position [241, 0]
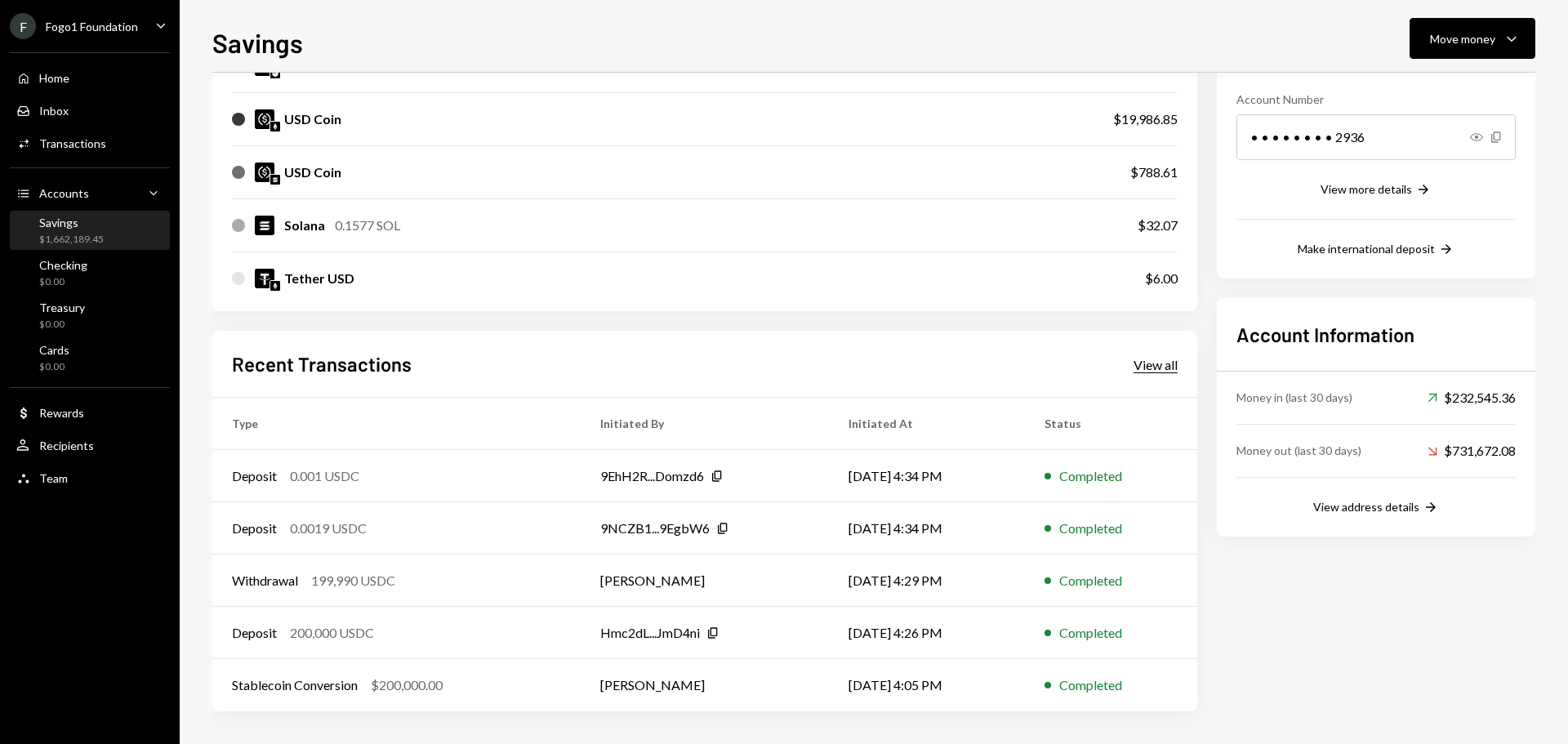
click at [1160, 367] on div "View all" at bounding box center [1155, 365] width 44 height 17
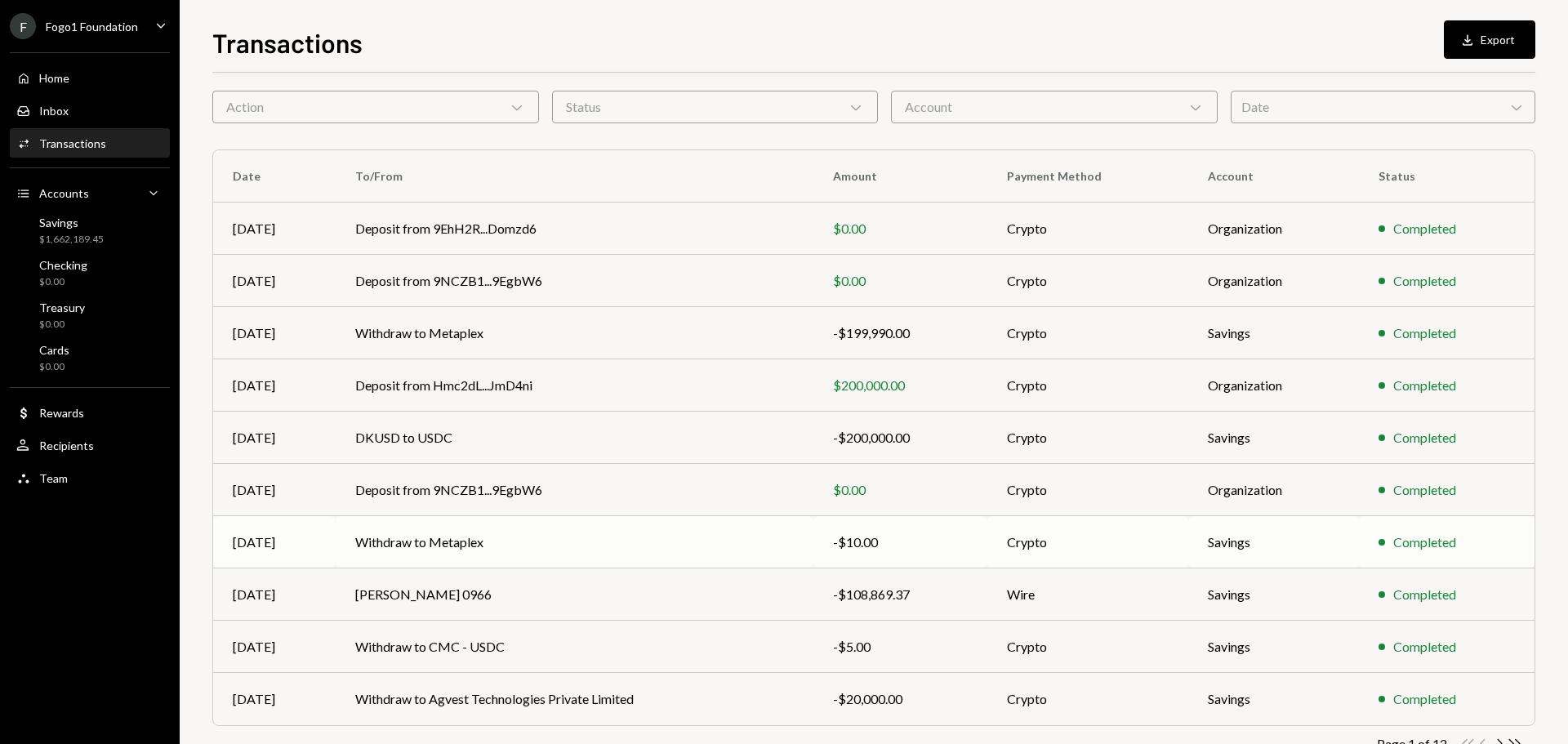
scroll to position [82, 0]
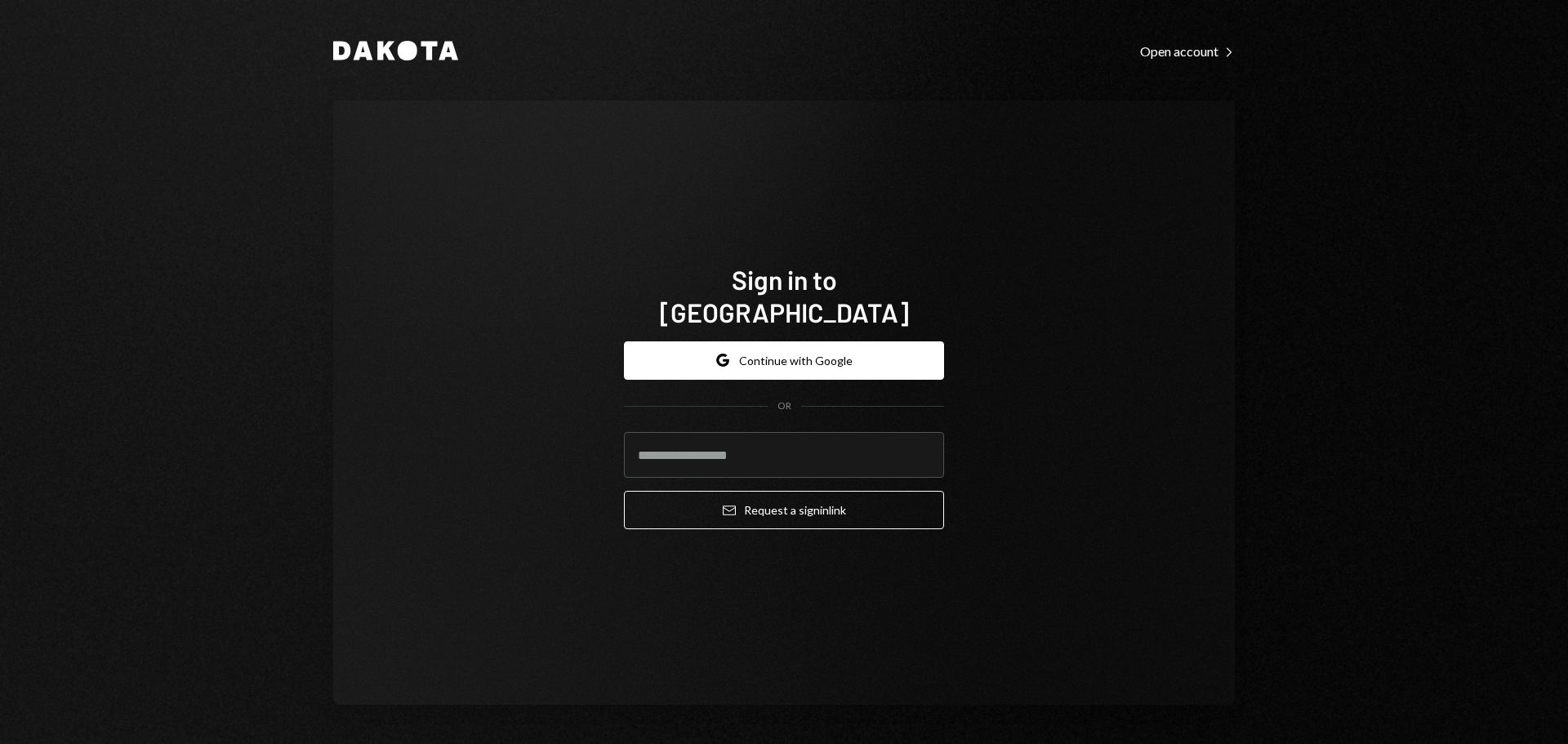
type input "**********"
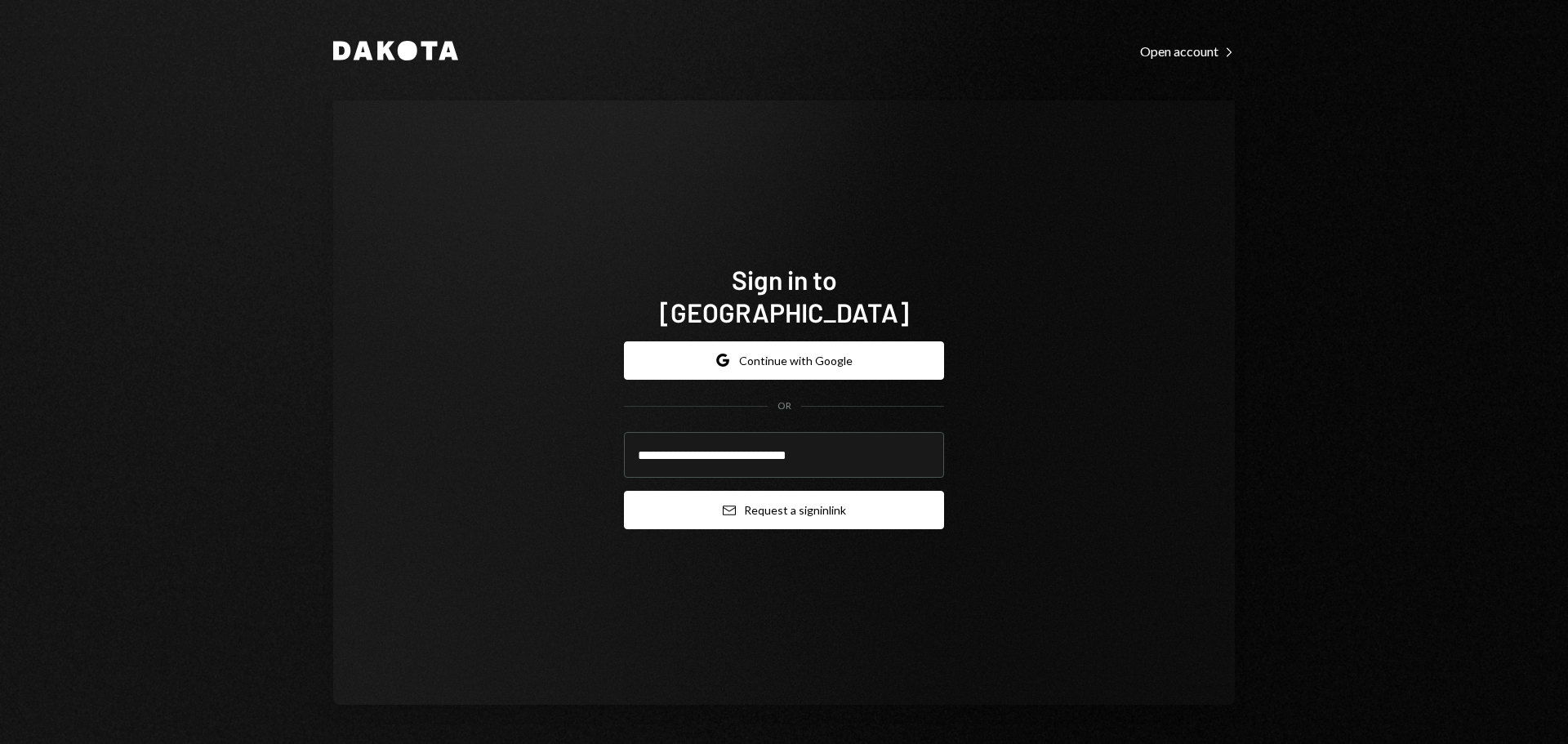
click at [700, 496] on button "Email Request a sign in link" at bounding box center [784, 510] width 320 height 38
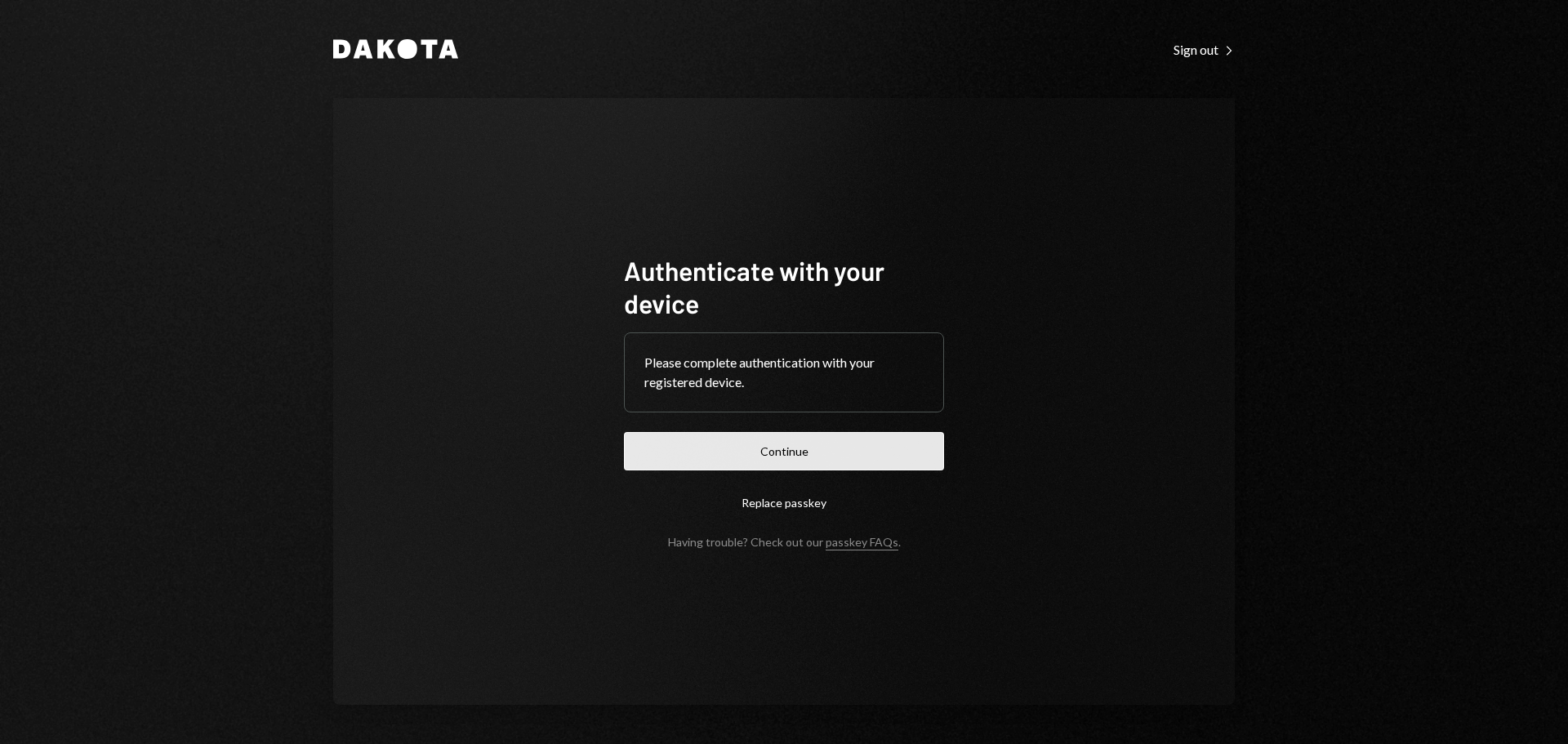
click at [814, 450] on button "Continue" at bounding box center [784, 450] width 320 height 38
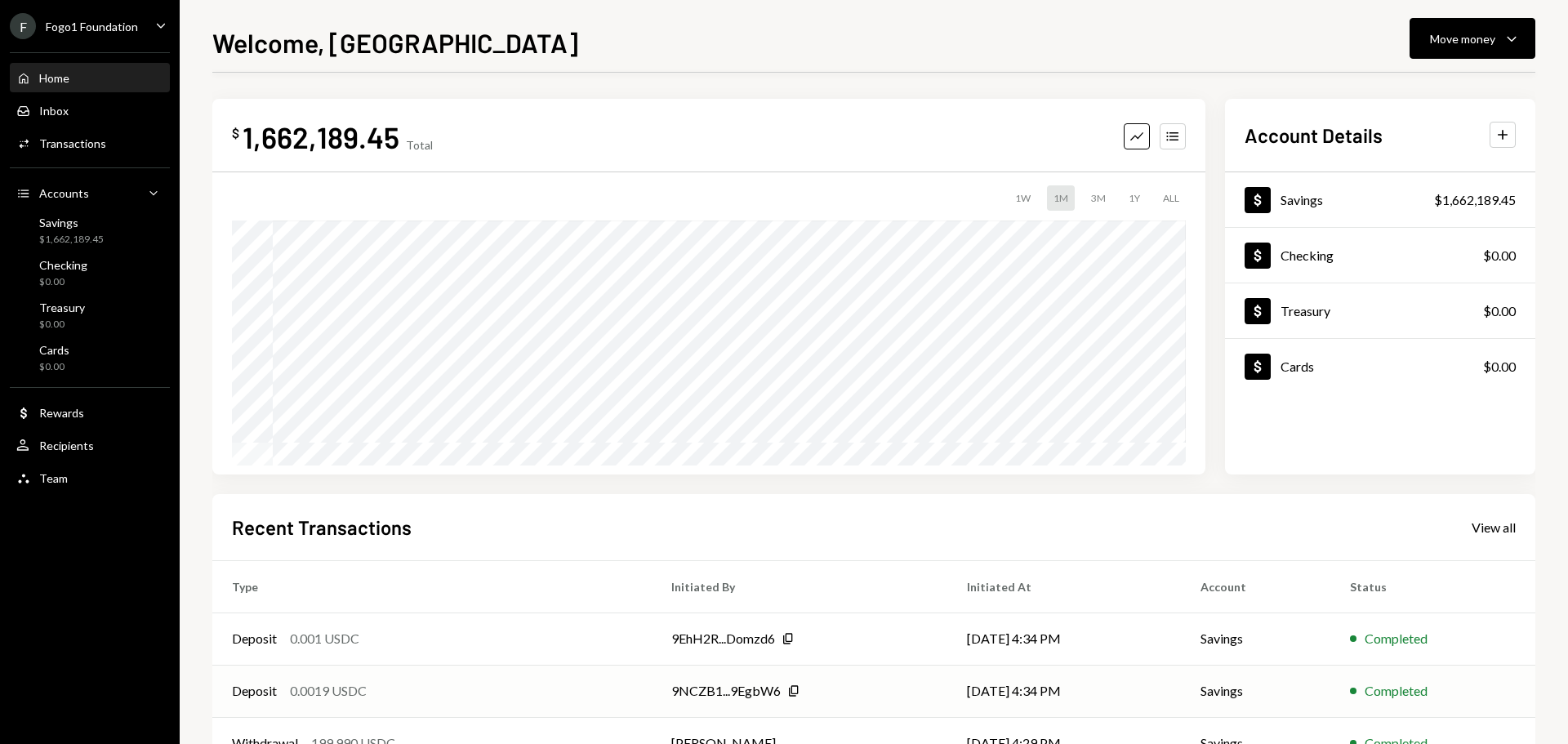
scroll to position [162, 0]
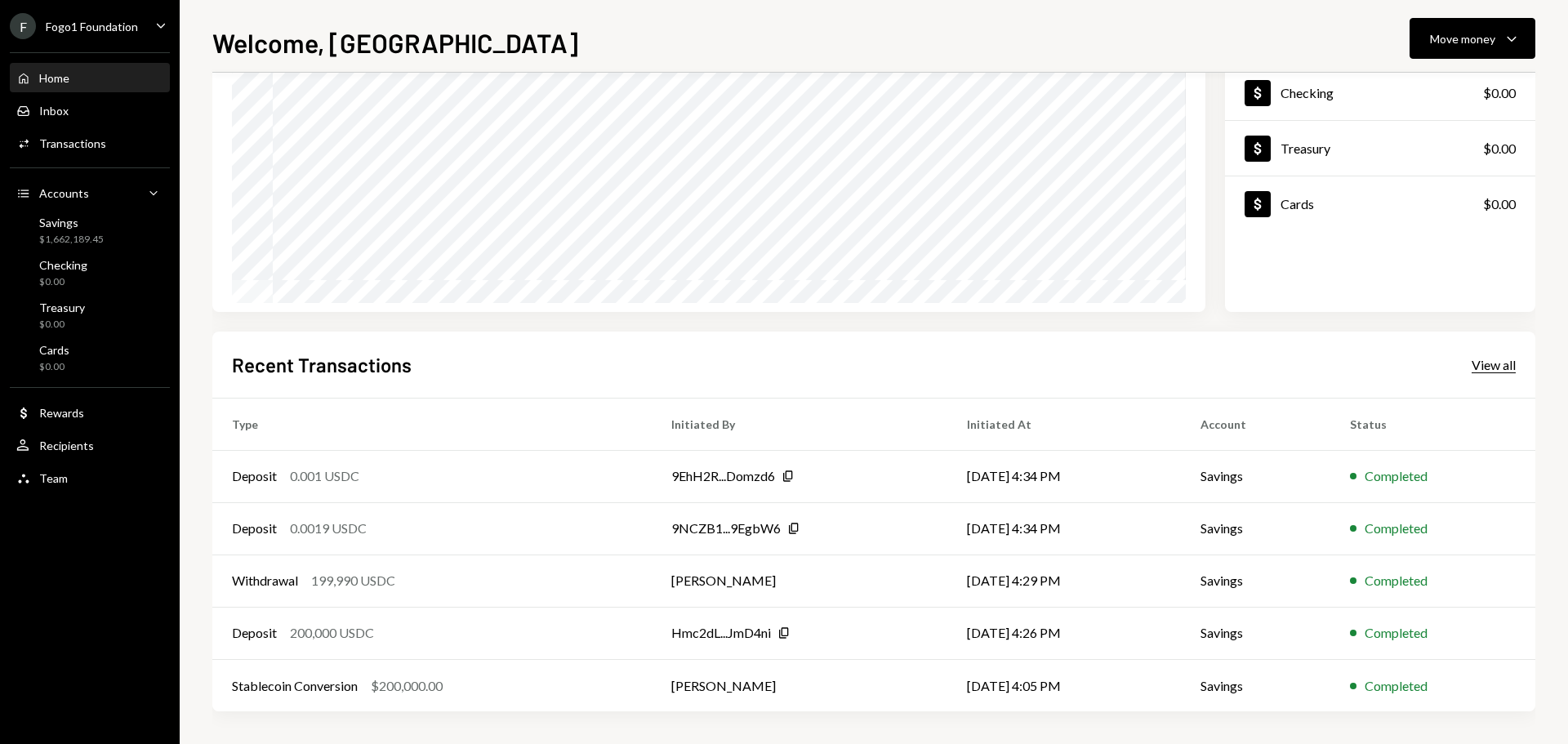
click at [1475, 367] on div "View all" at bounding box center [1493, 365] width 44 height 17
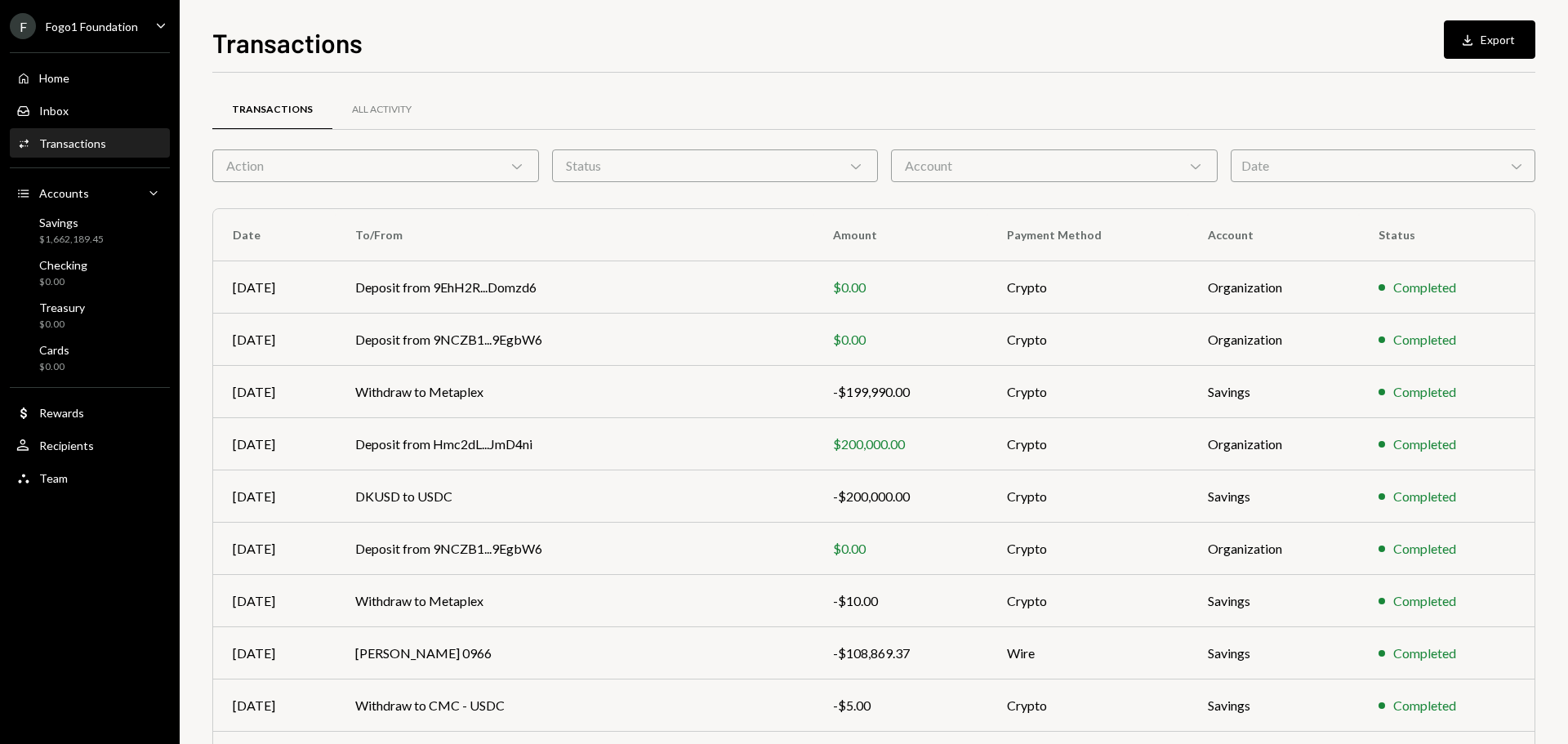
click at [318, 167] on div "Action Chevron Down" at bounding box center [375, 165] width 327 height 32
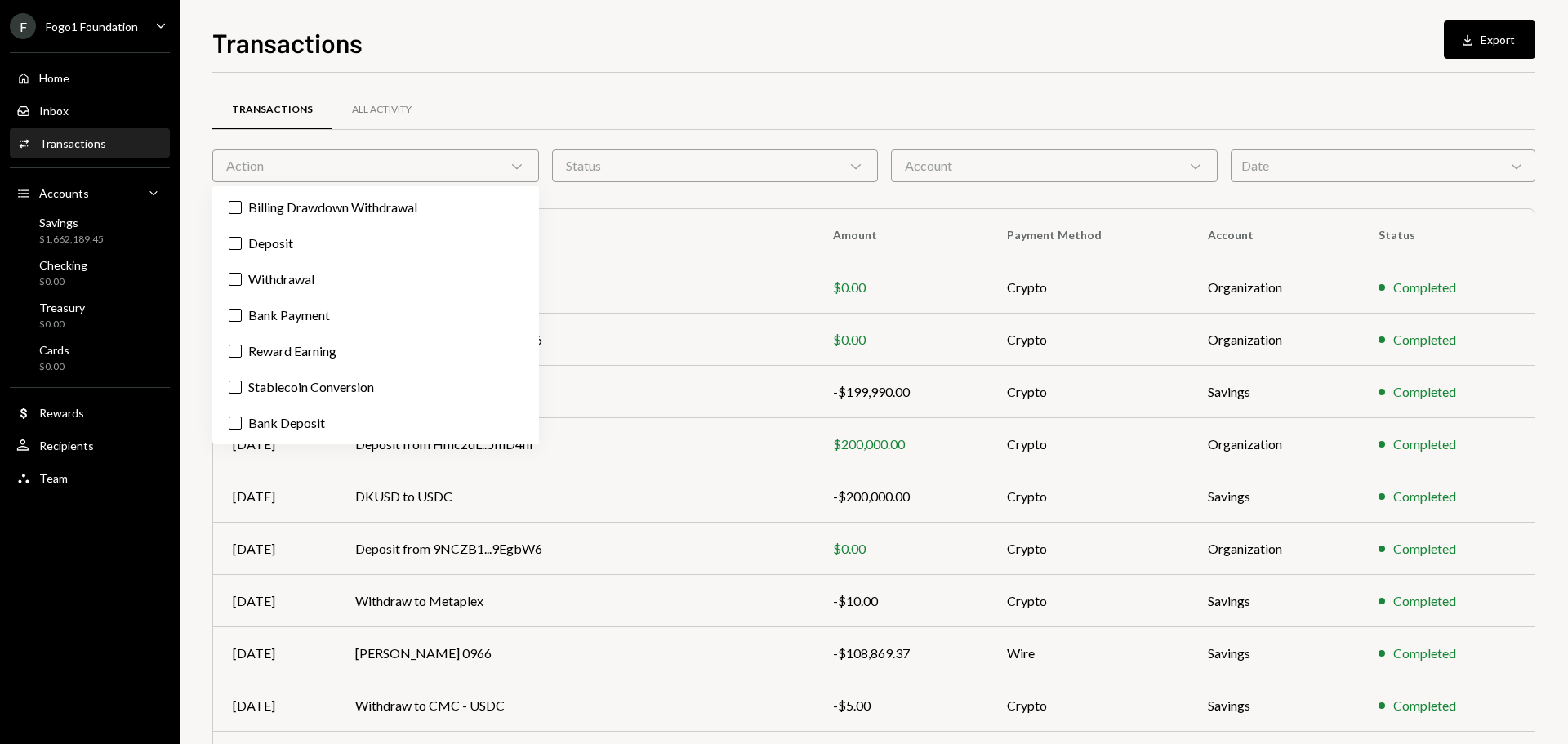
click at [318, 167] on div "Action Chevron Down" at bounding box center [375, 165] width 327 height 32
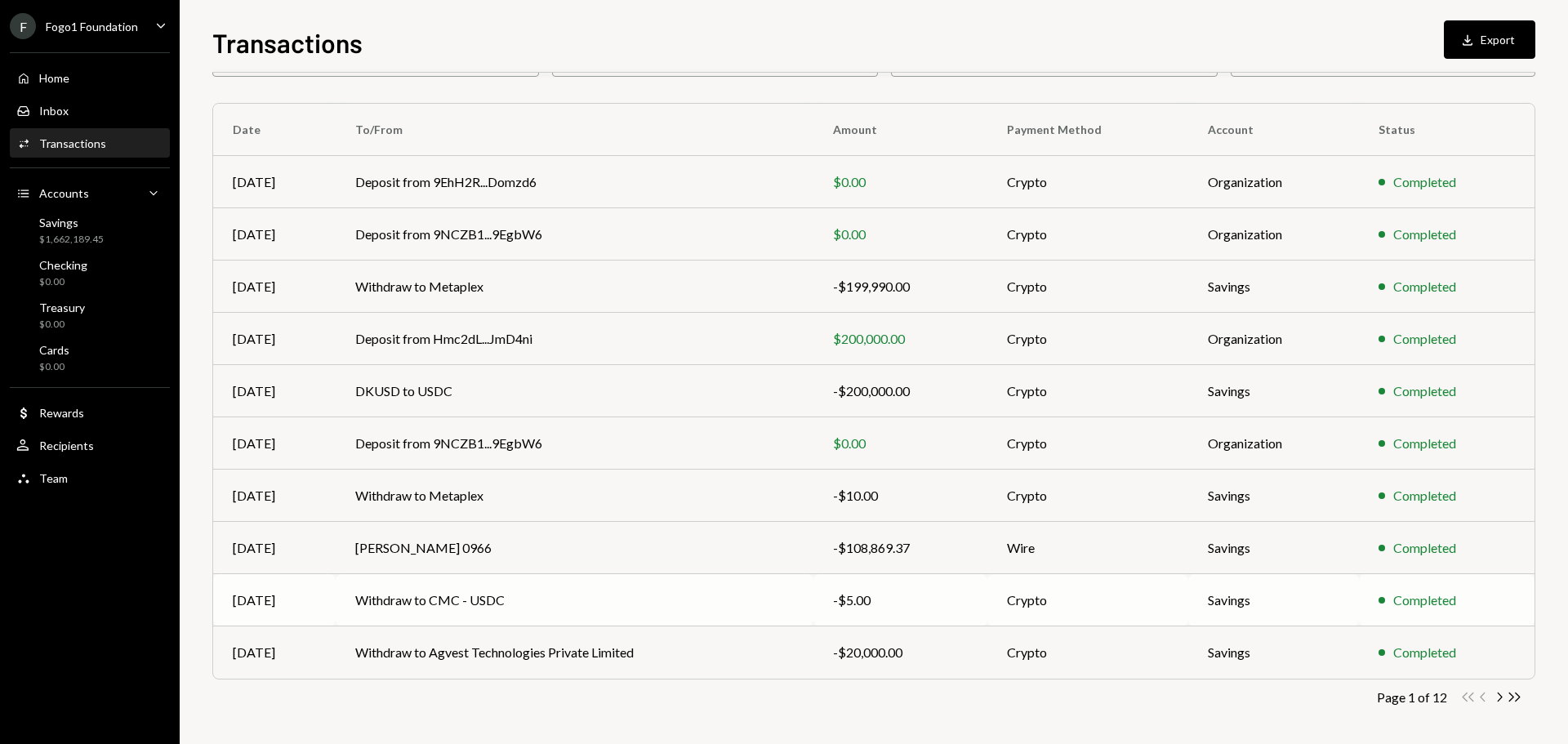
scroll to position [108, 0]
click at [1498, 696] on icon "Chevron Right" at bounding box center [1499, 694] width 16 height 16
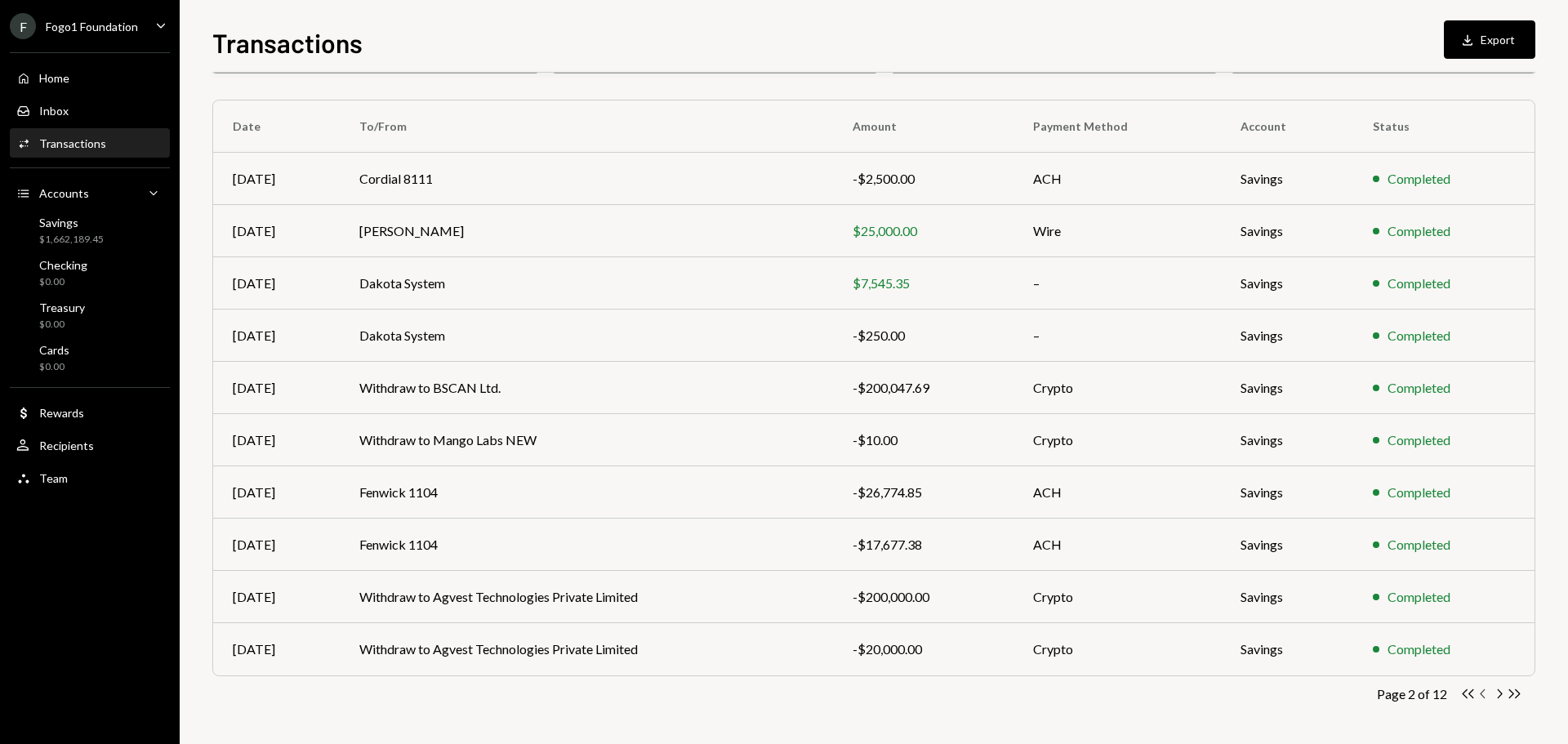
click at [1479, 693] on icon "Chevron Left" at bounding box center [1483, 694] width 16 height 16
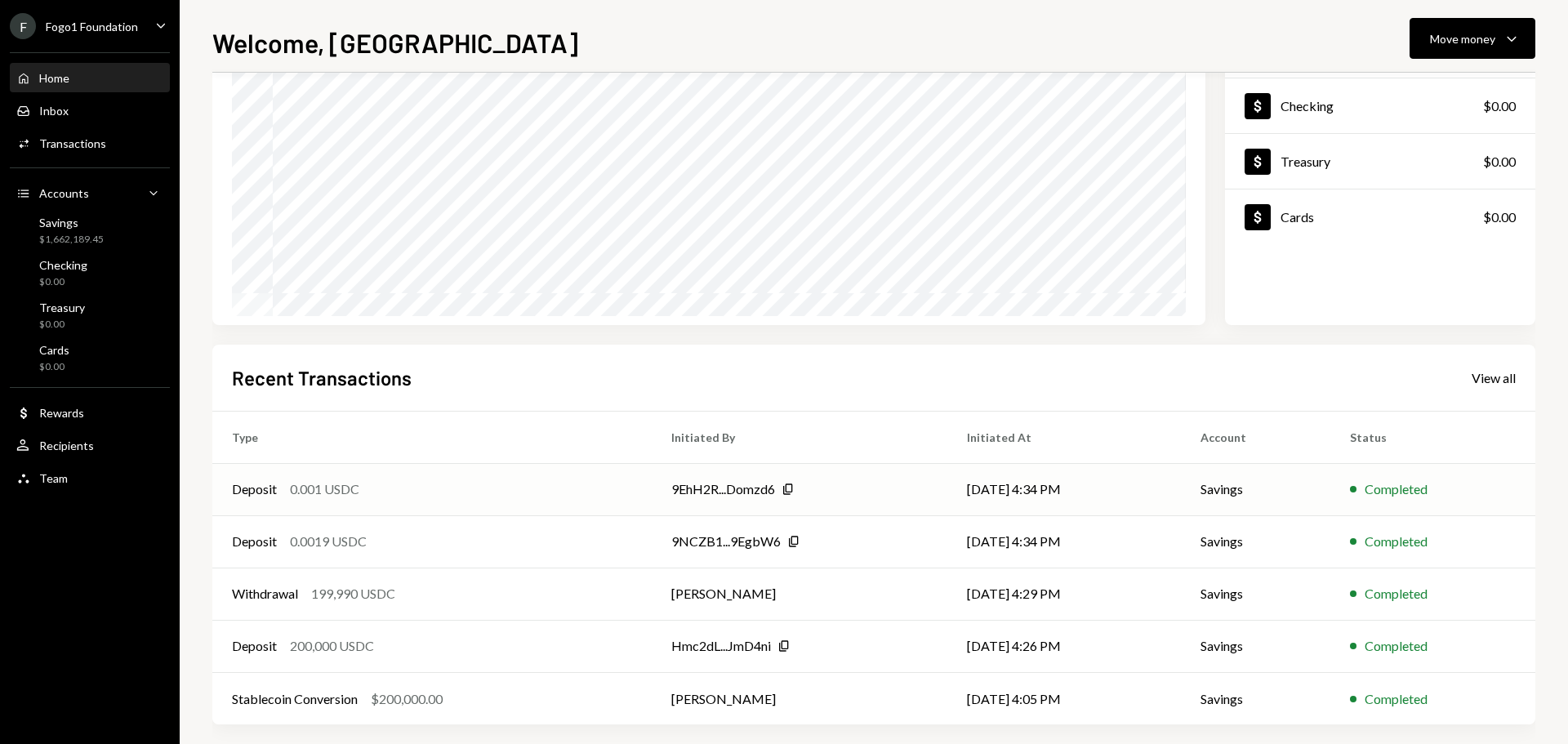
scroll to position [162, 0]
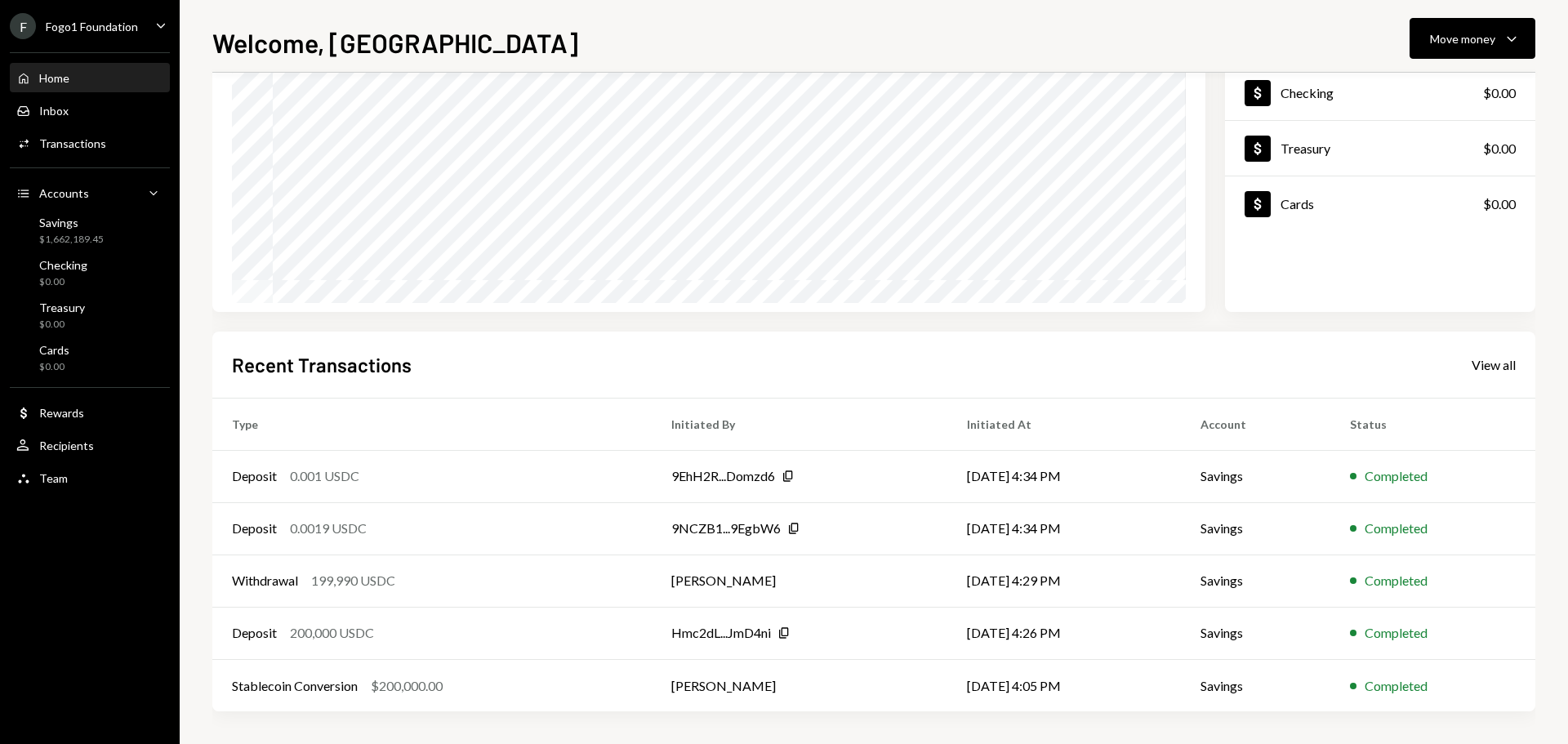
click at [1469, 357] on div "Recent Transactions View all" at bounding box center [874, 365] width 1284 height 27
click at [1480, 362] on div "View all" at bounding box center [1493, 365] width 44 height 17
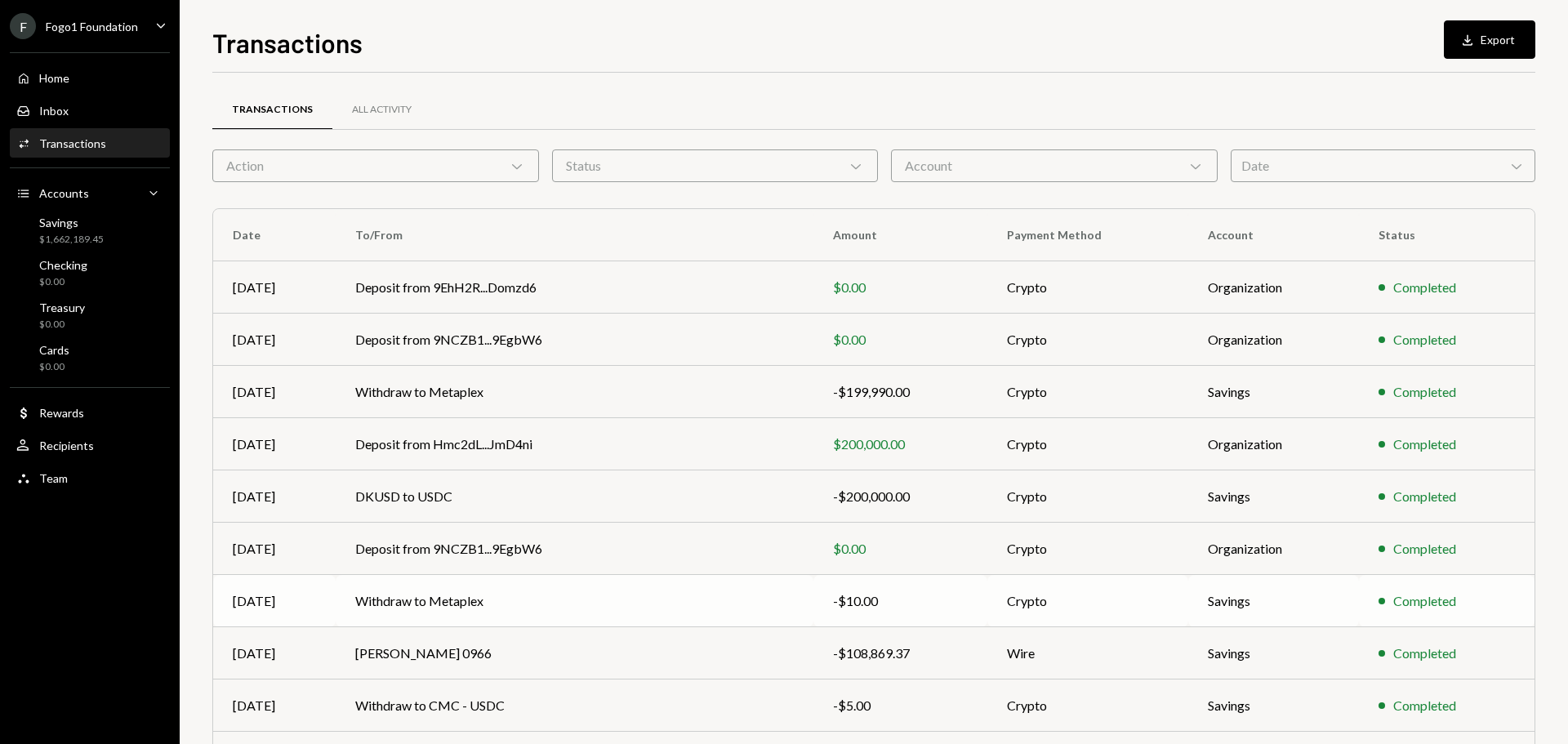
scroll to position [108, 0]
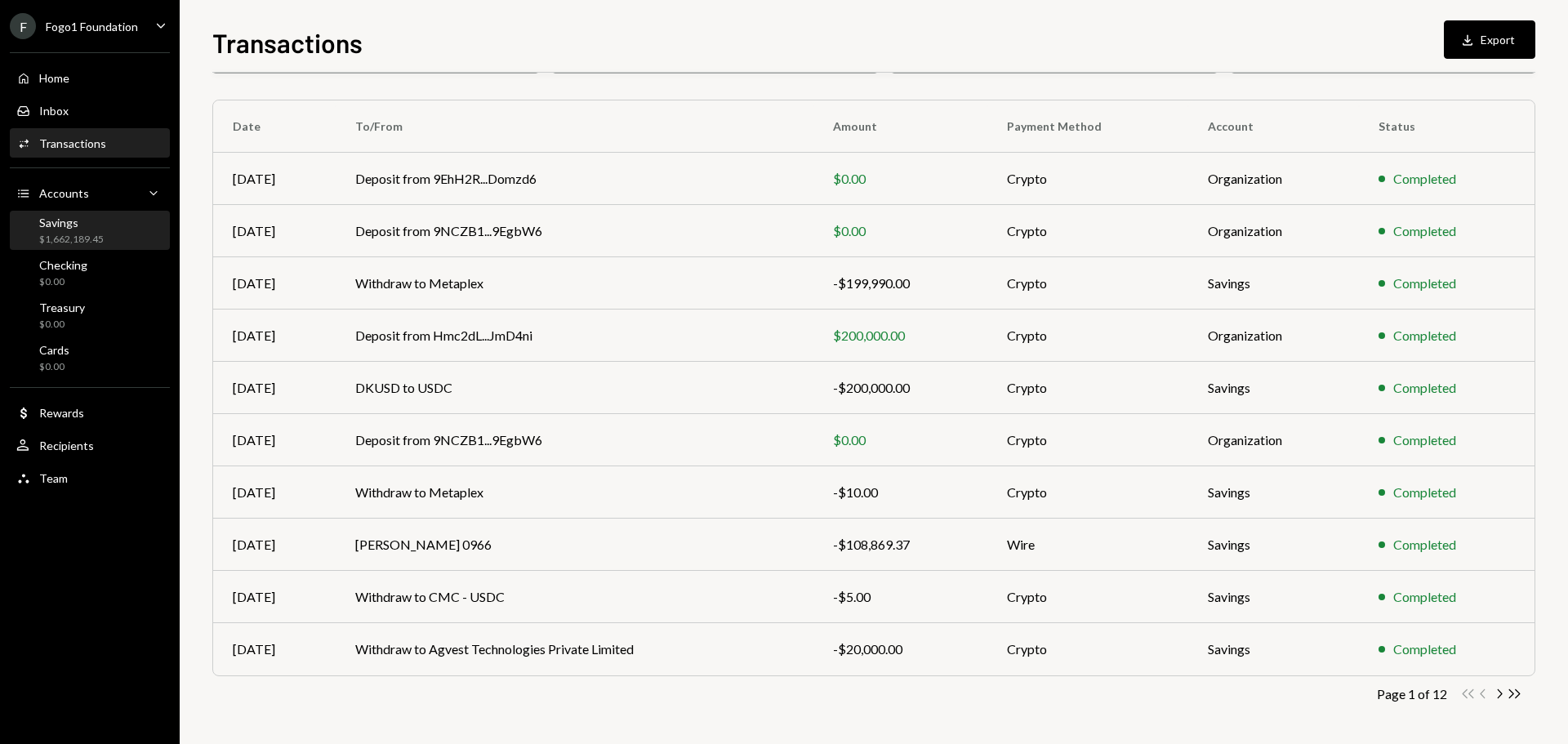
click at [67, 243] on div "$1,662,189.45" at bounding box center [71, 239] width 64 height 14
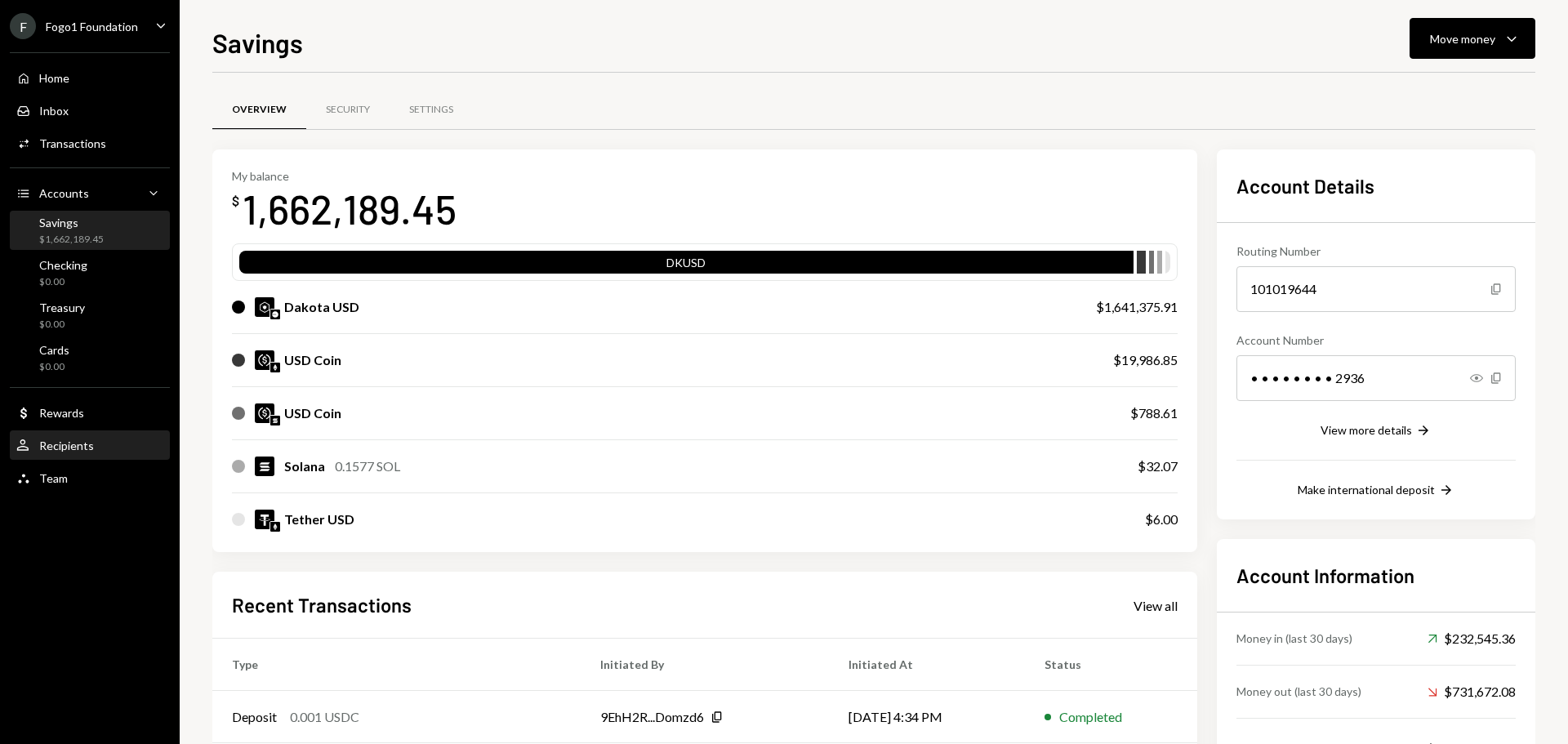
click at [81, 445] on div "Recipients" at bounding box center [66, 445] width 55 height 14
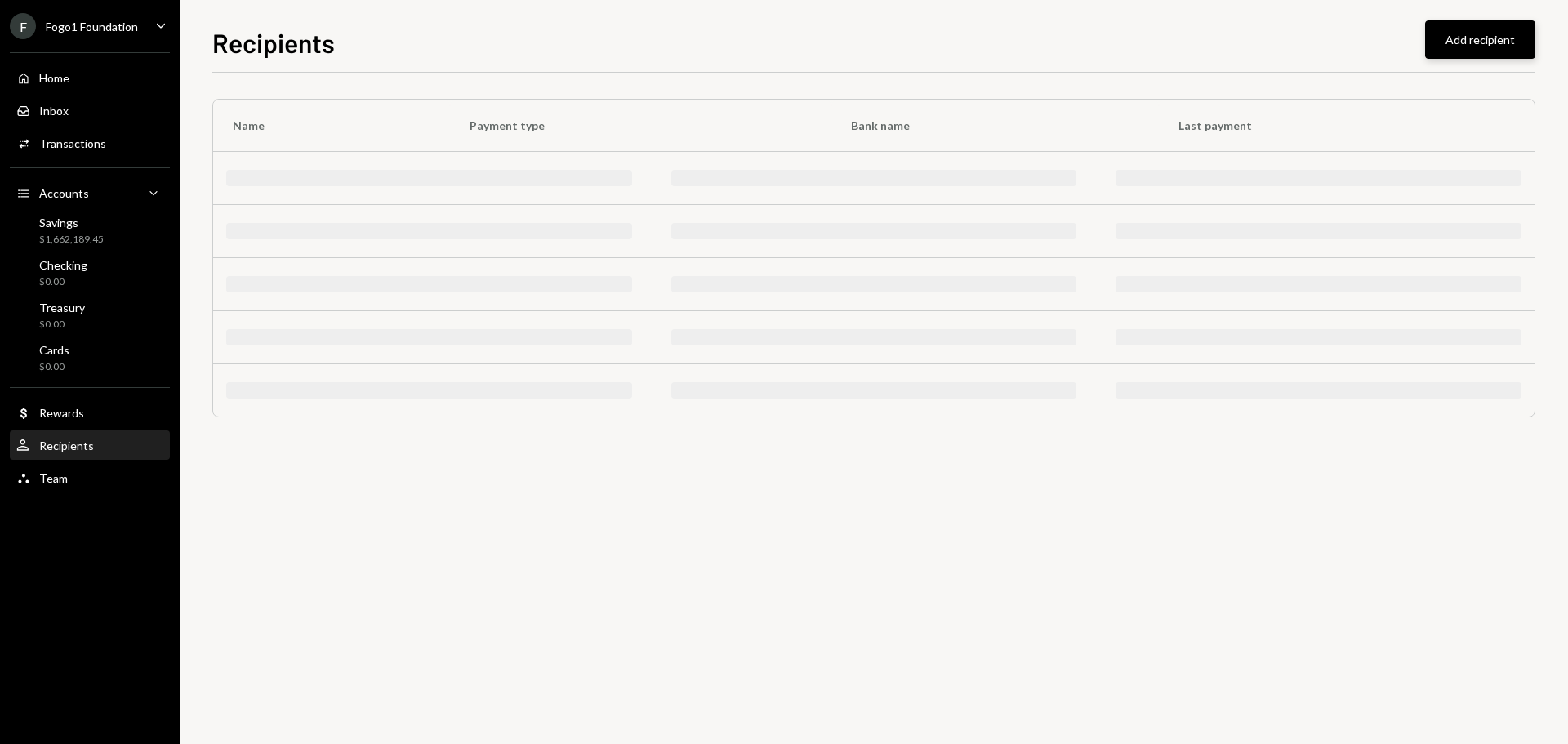
click at [1476, 48] on button "Add recipient" at bounding box center [1480, 39] width 110 height 38
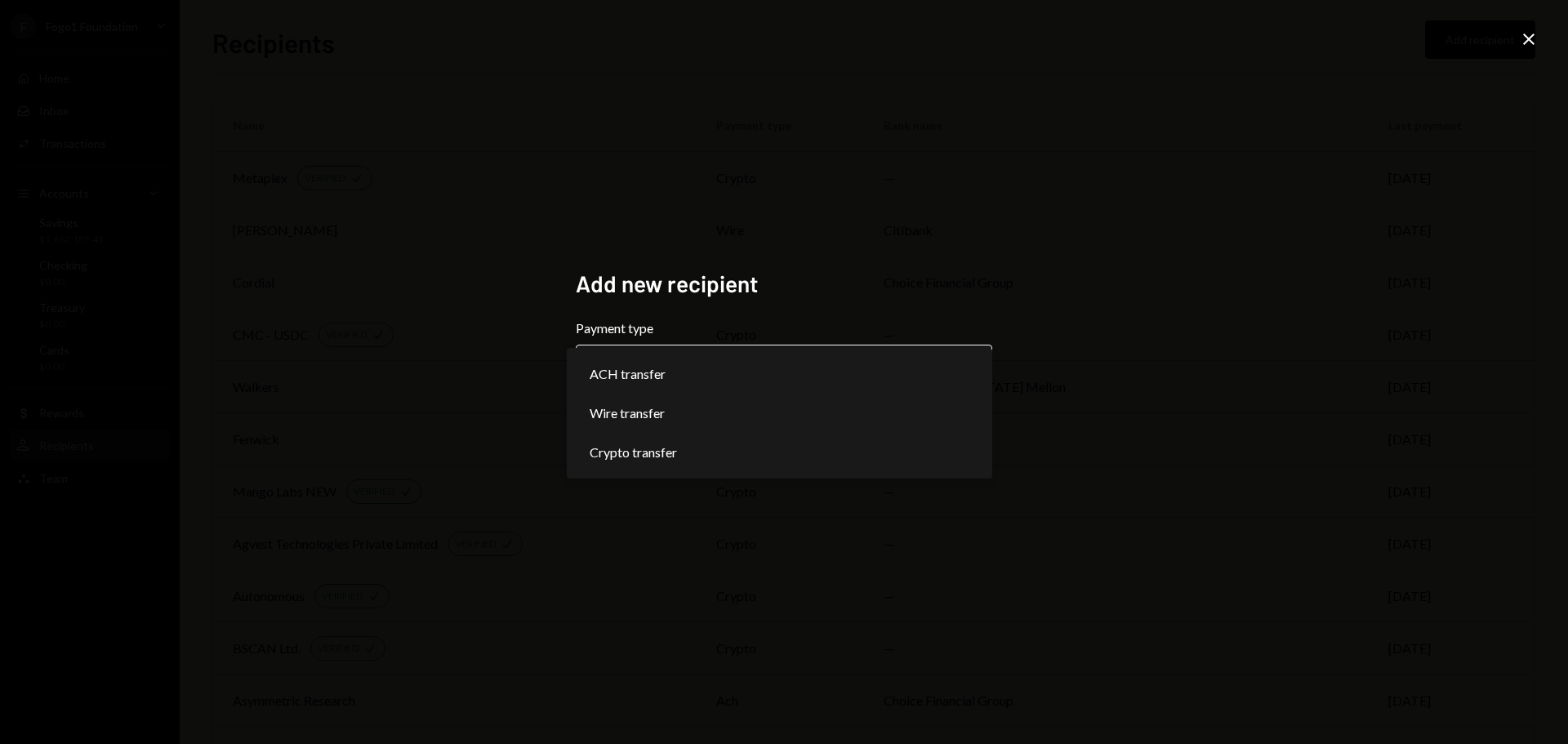
click at [759, 387] on body "F Fogo1 Foundation Caret Down Home Home Inbox Inbox Activities Transactions Acc…" at bounding box center [784, 372] width 1568 height 744
select select "******"
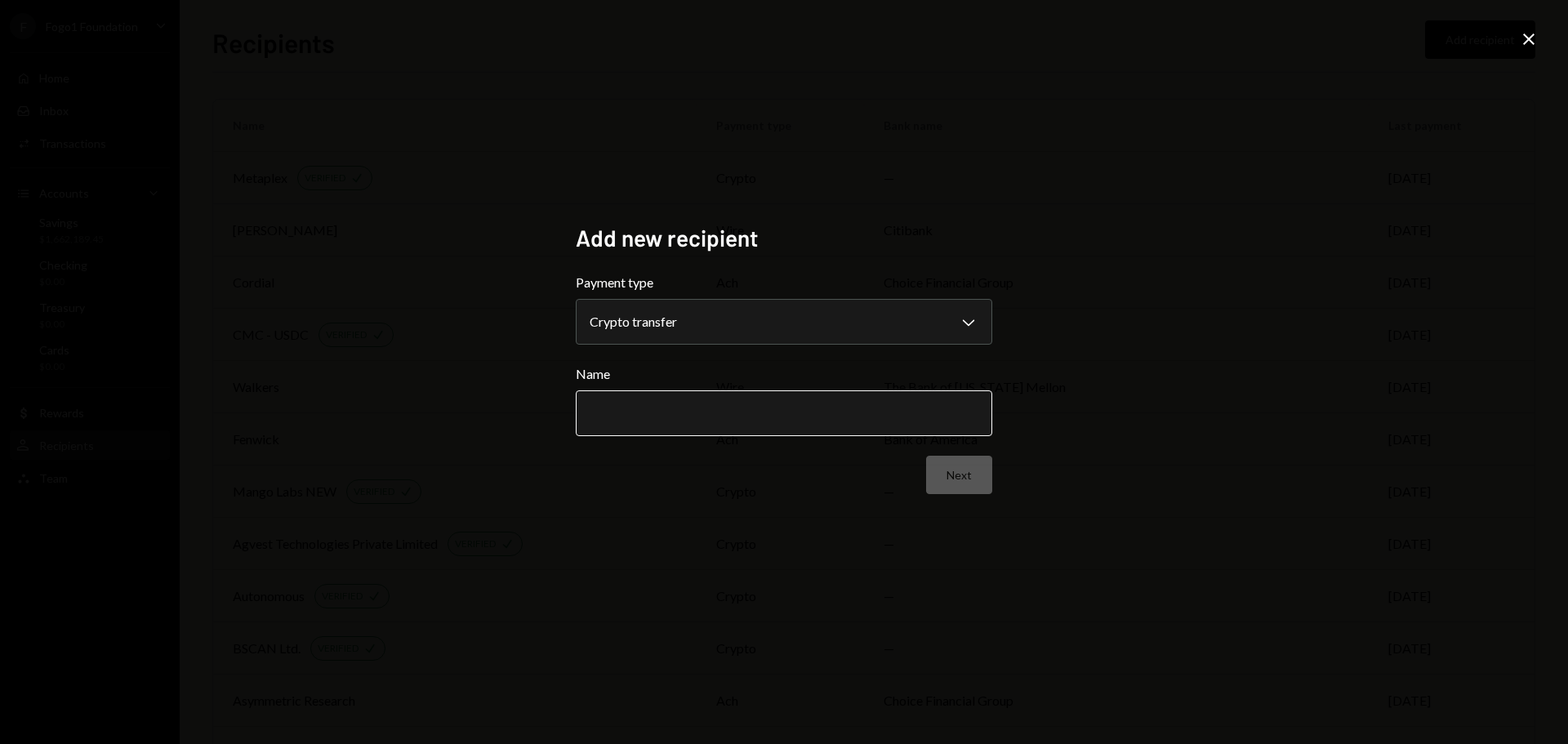
click at [724, 425] on input "Name" at bounding box center [784, 413] width 417 height 46
type input "**********"
click at [821, 562] on div "**********" at bounding box center [784, 372] width 1568 height 744
click at [942, 475] on button "Next" at bounding box center [960, 475] width 66 height 38
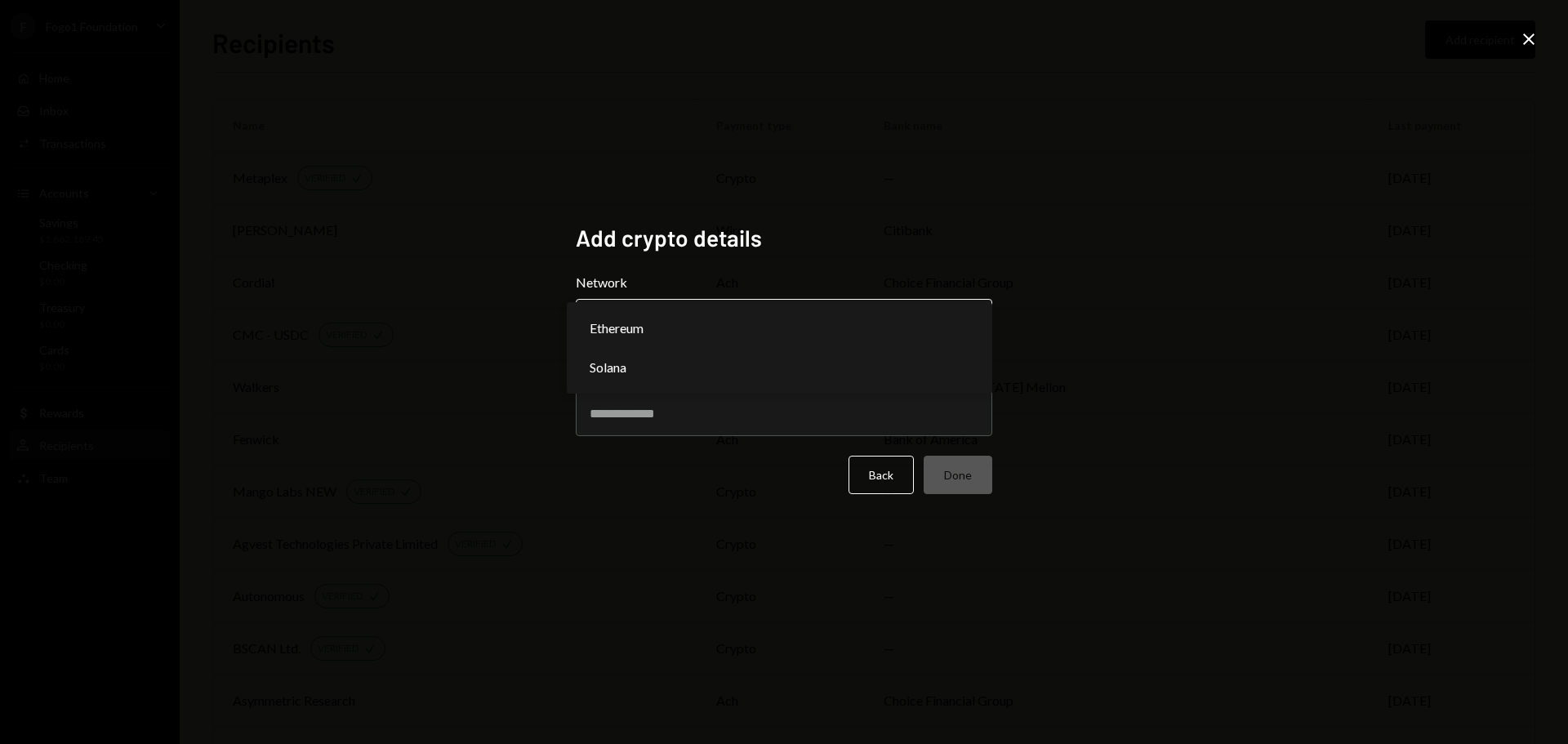
click at [714, 321] on body "F Fogo1 Foundation Caret Down Home Home Inbox Inbox Activities Transactions Acc…" at bounding box center [784, 372] width 1568 height 744
select select "**********"
click at [610, 422] on input "Address" at bounding box center [784, 413] width 417 height 46
paste input "**********"
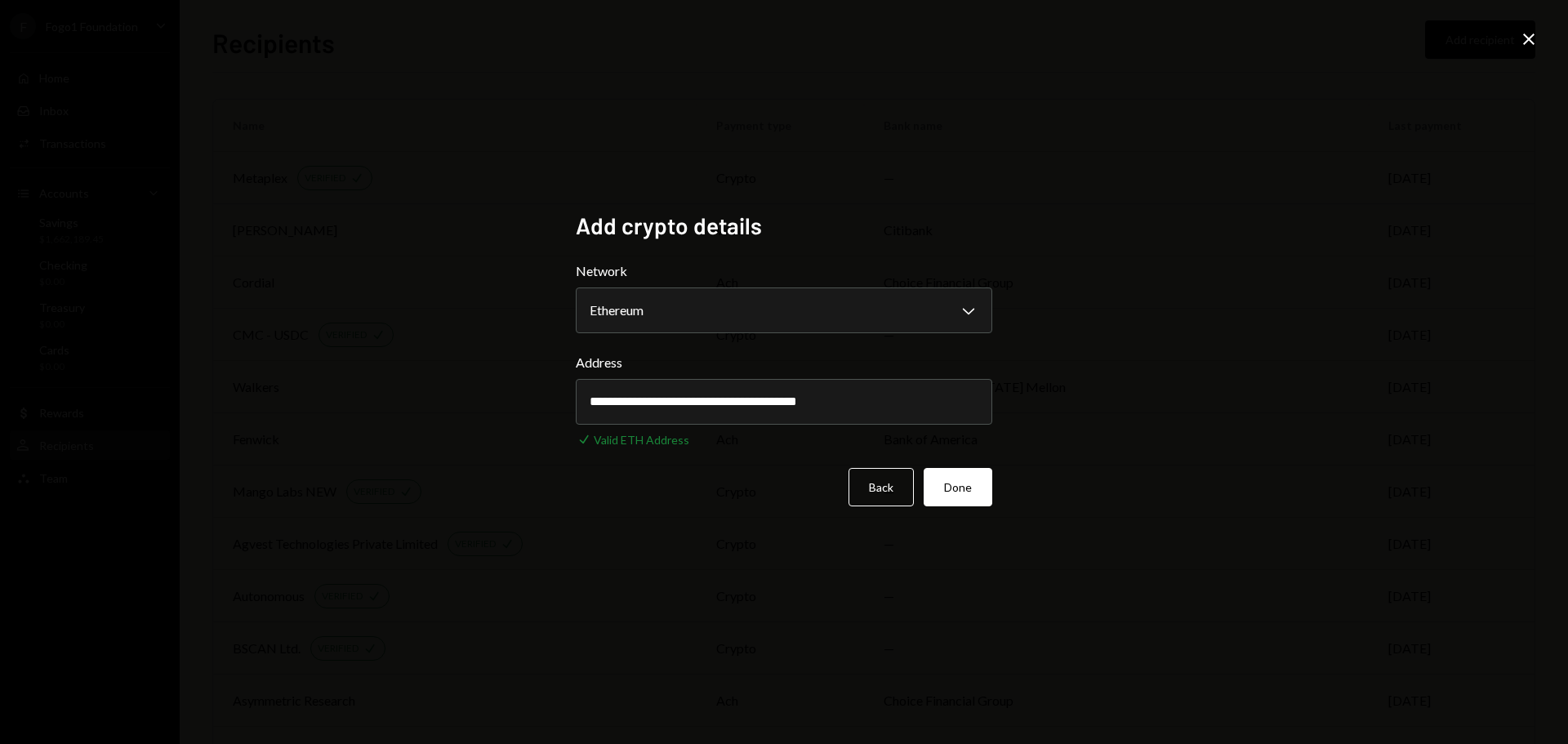
type input "**********"
click at [388, 332] on div "**********" at bounding box center [784, 372] width 1568 height 744
click at [970, 501] on button "Done" at bounding box center [958, 486] width 68 height 38
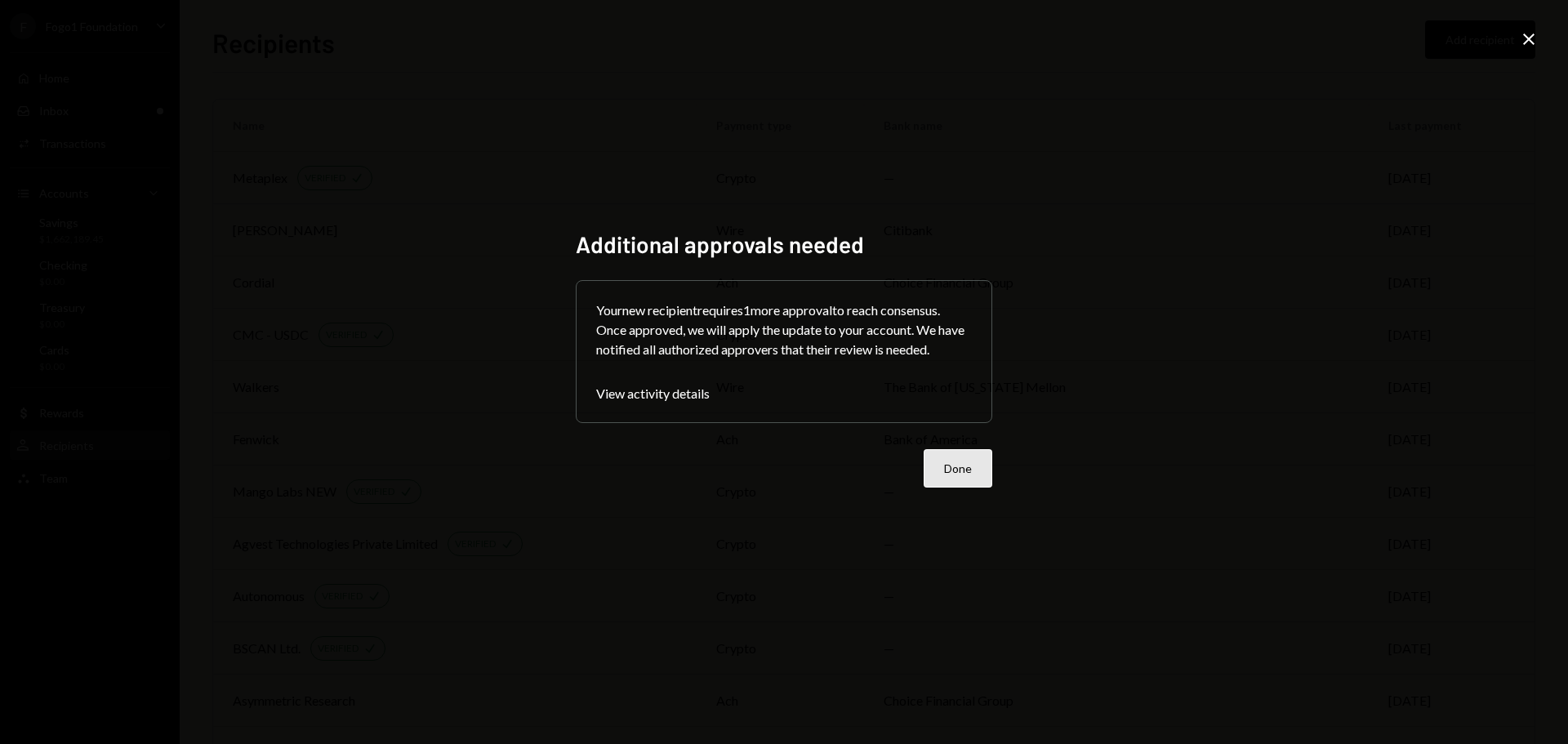
drag, startPoint x: 960, startPoint y: 488, endPoint x: 960, endPoint y: 473, distance: 15.0
click at [960, 473] on div "Additional approvals needed Your new recipient requires 1 more approval to reac…" at bounding box center [784, 372] width 417 height 283
click at [960, 473] on button "Done" at bounding box center [958, 468] width 68 height 38
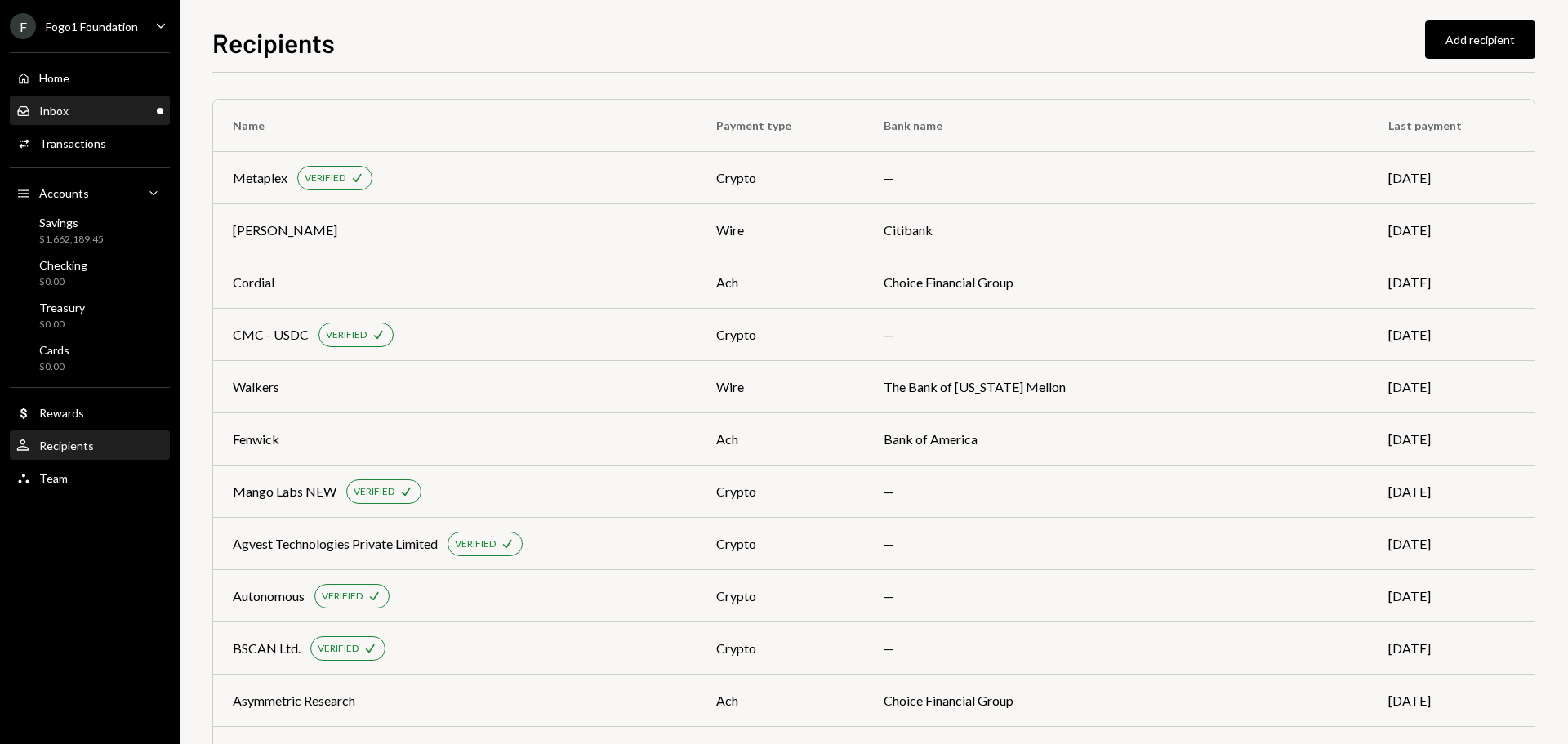
click at [127, 112] on div "Inbox Inbox" at bounding box center [90, 110] width 147 height 15
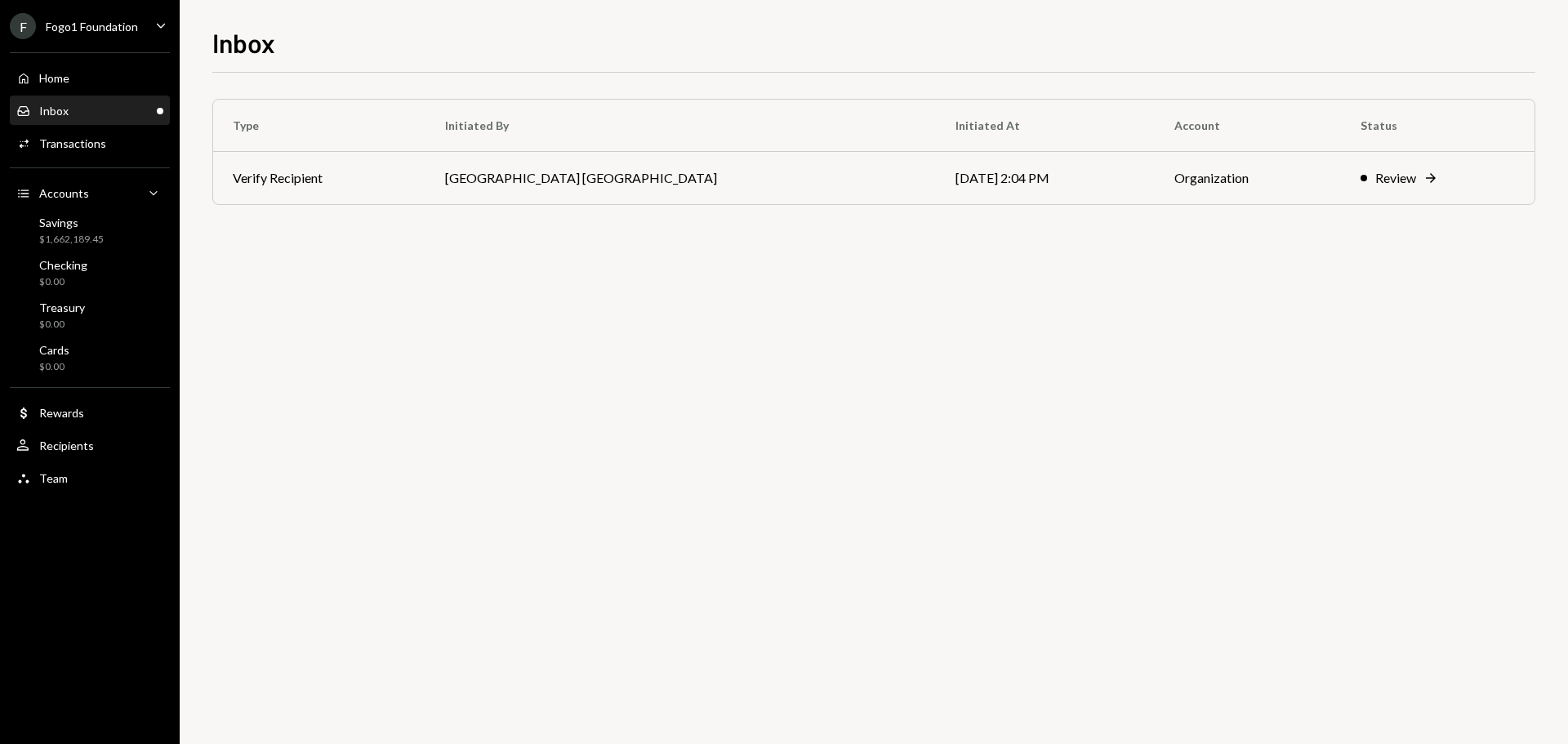
click at [92, 112] on div "Inbox Inbox" at bounding box center [90, 110] width 147 height 15
click at [67, 231] on div "Savings $1,662,189.45" at bounding box center [71, 231] width 64 height 31
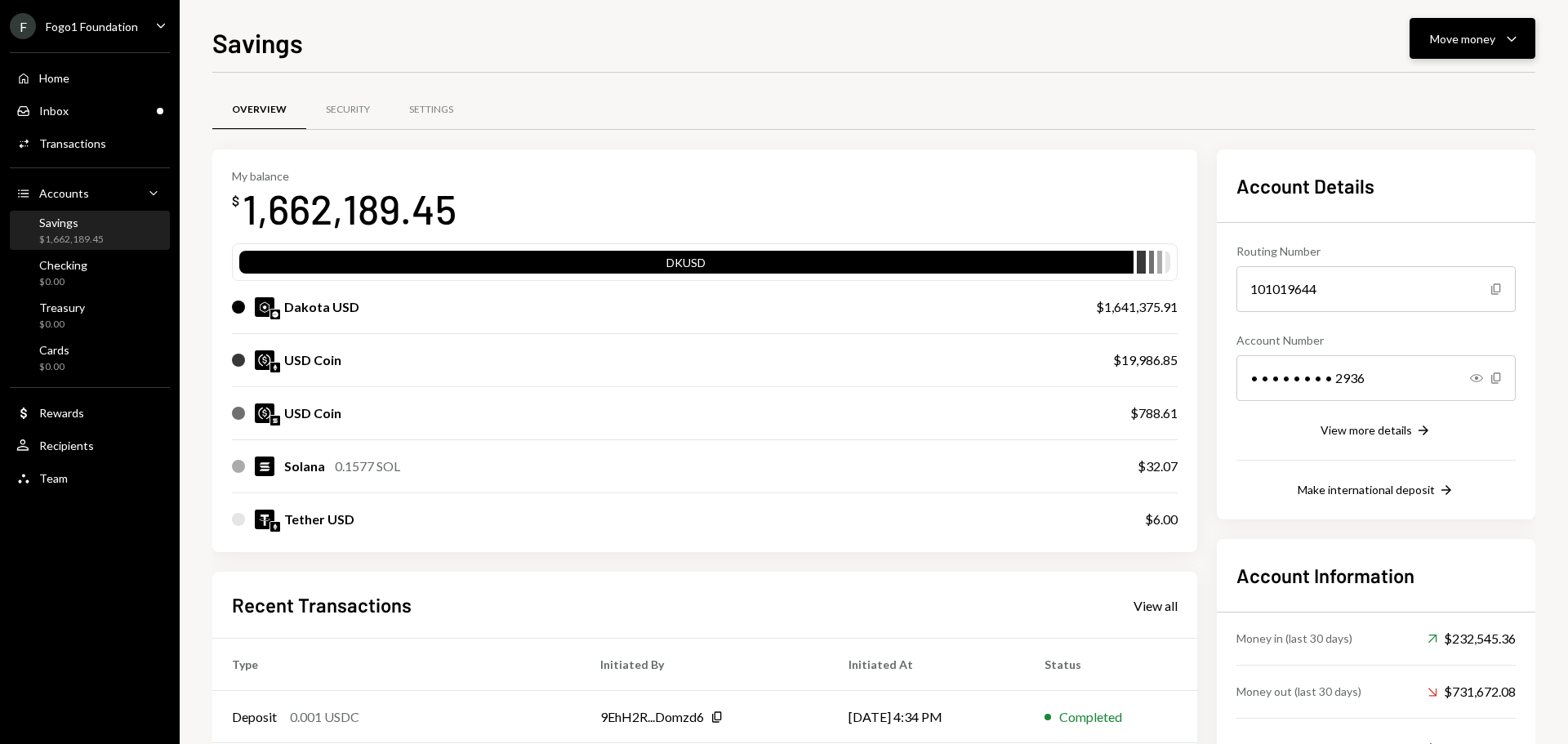
click at [1427, 27] on button "Move money Caret Down" at bounding box center [1472, 38] width 126 height 41
click at [1414, 84] on div "Send" at bounding box center [1460, 88] width 119 height 18
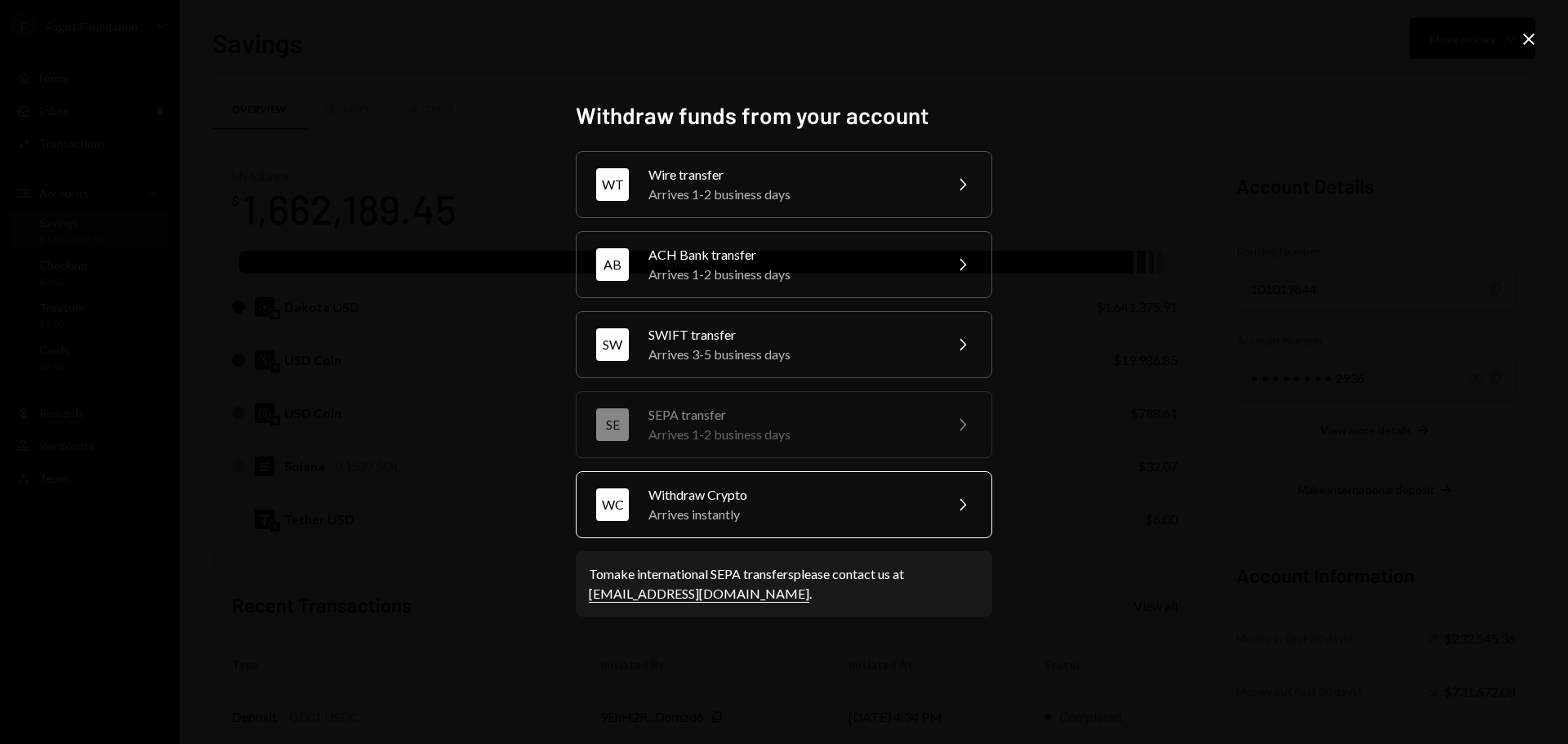
click at [707, 506] on div "Arrives instantly" at bounding box center [790, 515] width 284 height 20
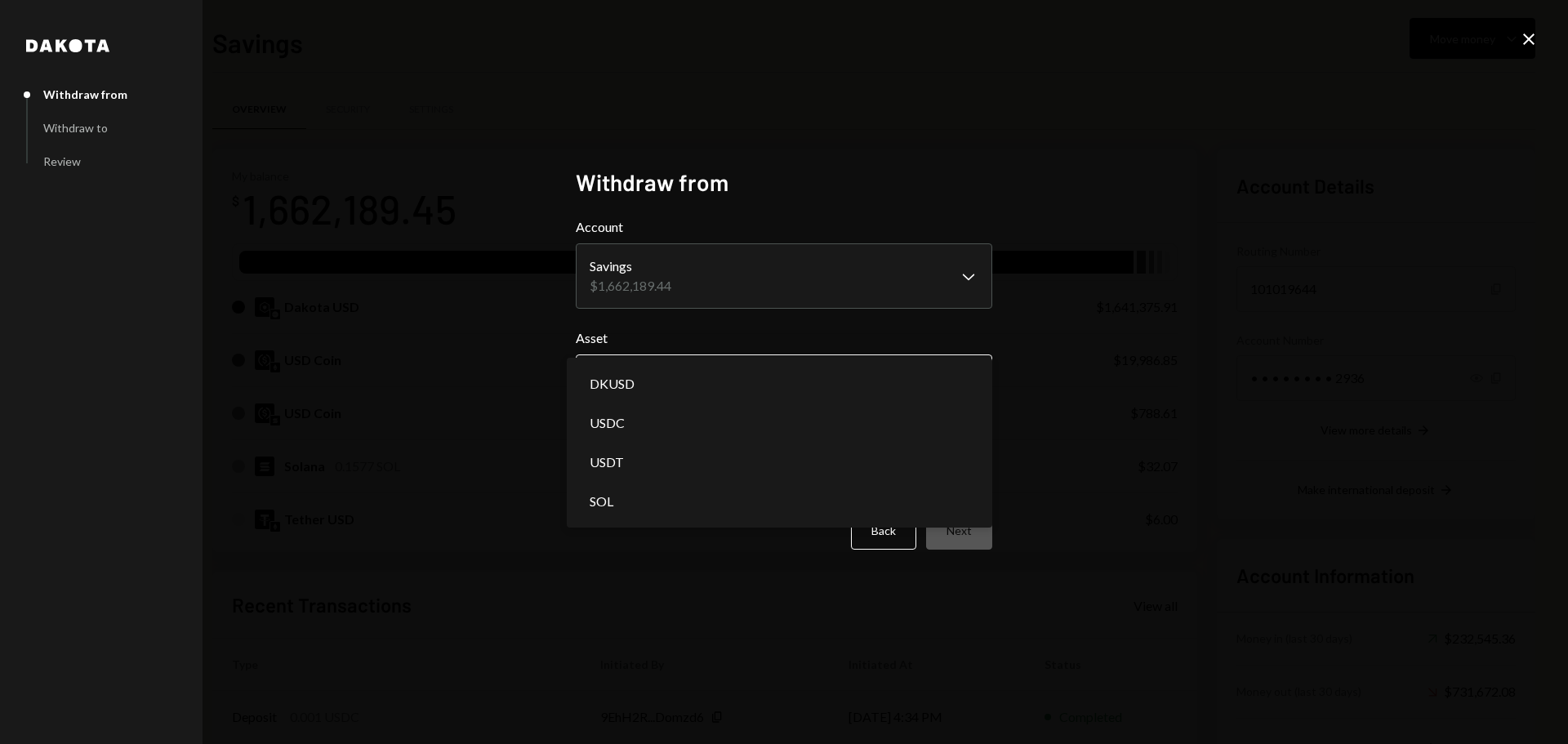
click at [695, 382] on body "F Fogo1 Foundation Caret Down Home Home Inbox Inbox Activities Transactions Acc…" at bounding box center [784, 372] width 1568 height 744
select select "*****"
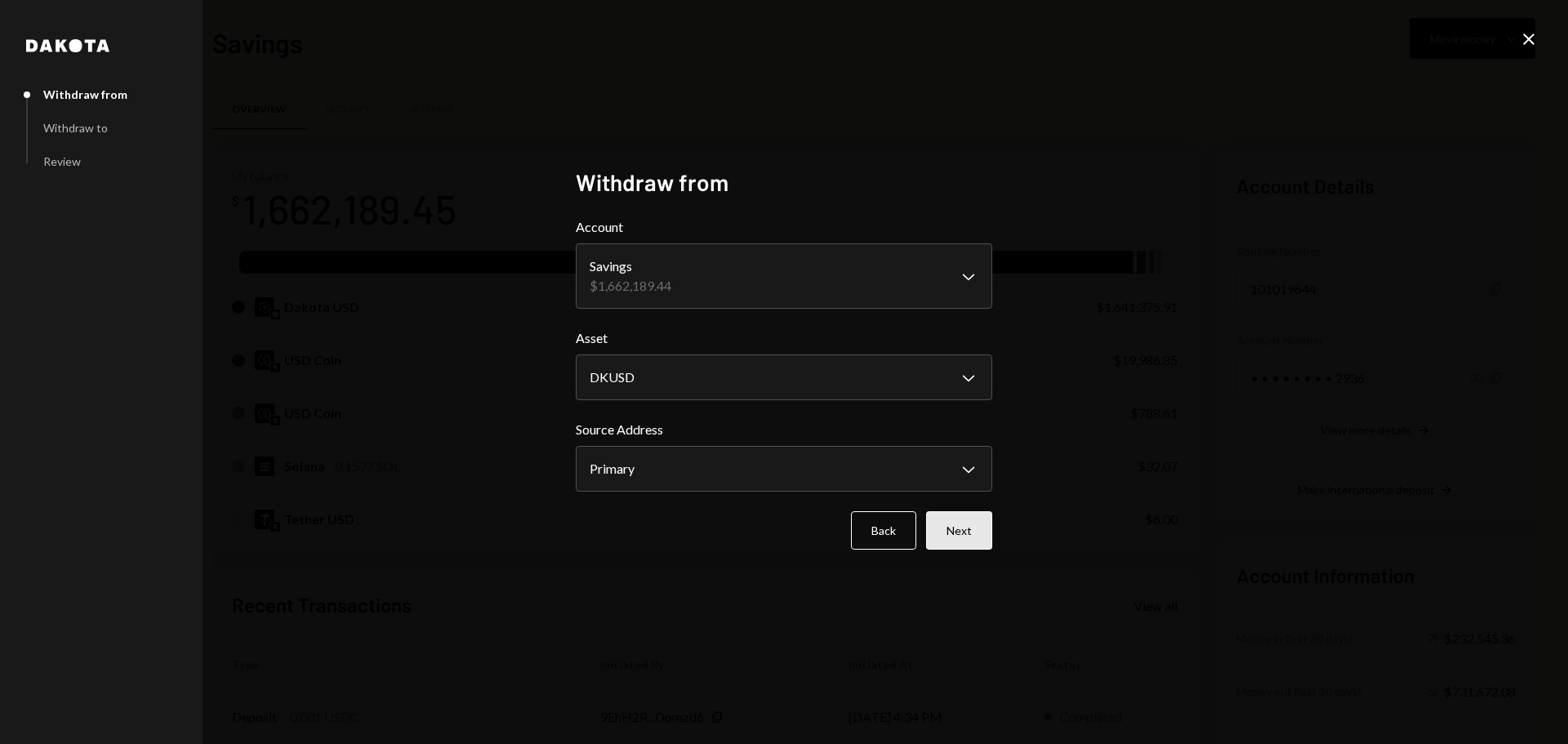
click at [943, 527] on button "Next" at bounding box center [960, 530] width 66 height 38
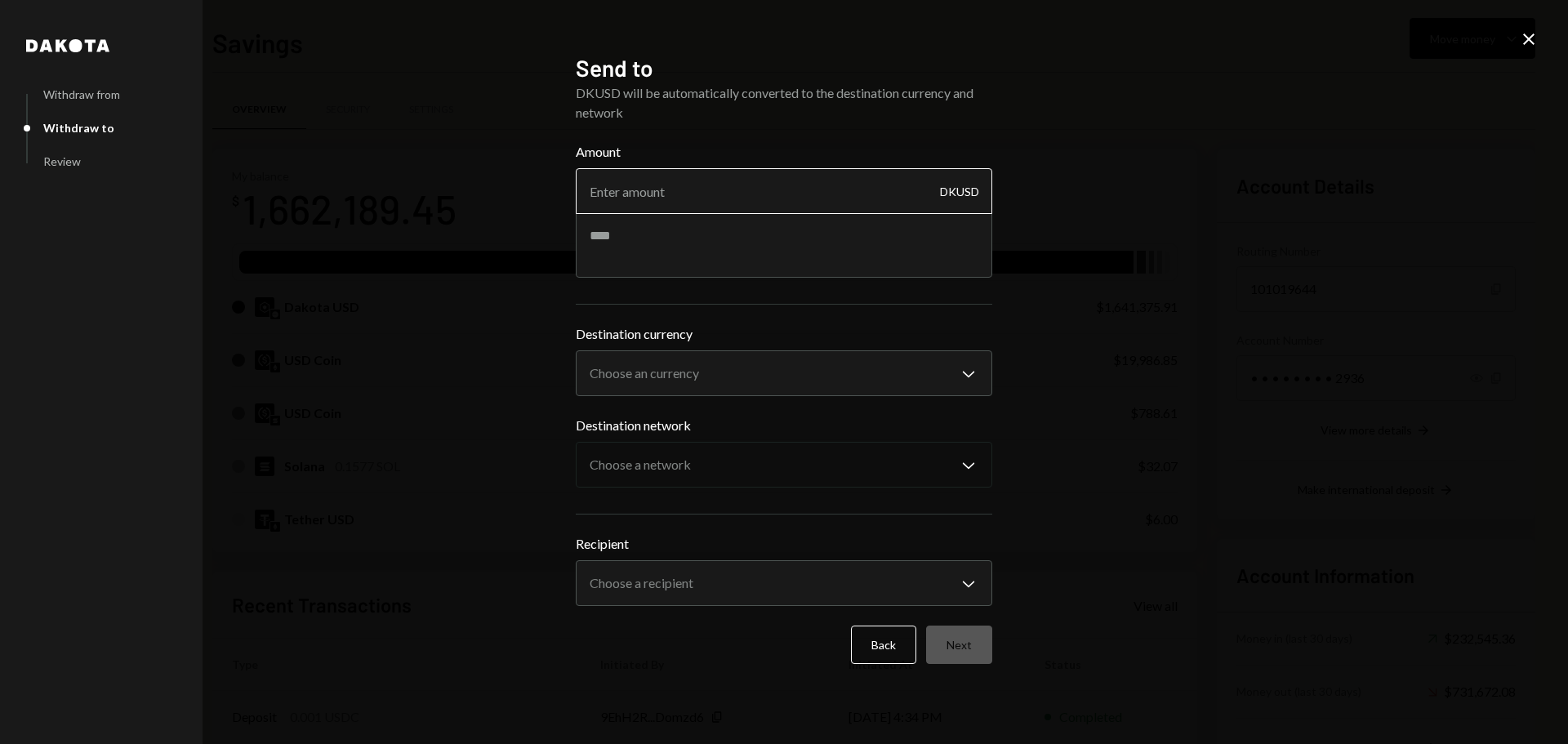
click at [641, 186] on input "Amount" at bounding box center [784, 190] width 417 height 46
click at [644, 232] on textarea at bounding box center [784, 244] width 417 height 65
click at [597, 197] on input "1000" at bounding box center [784, 190] width 417 height 46
type input "10000"
click at [636, 237] on textarea at bounding box center [784, 244] width 417 height 65
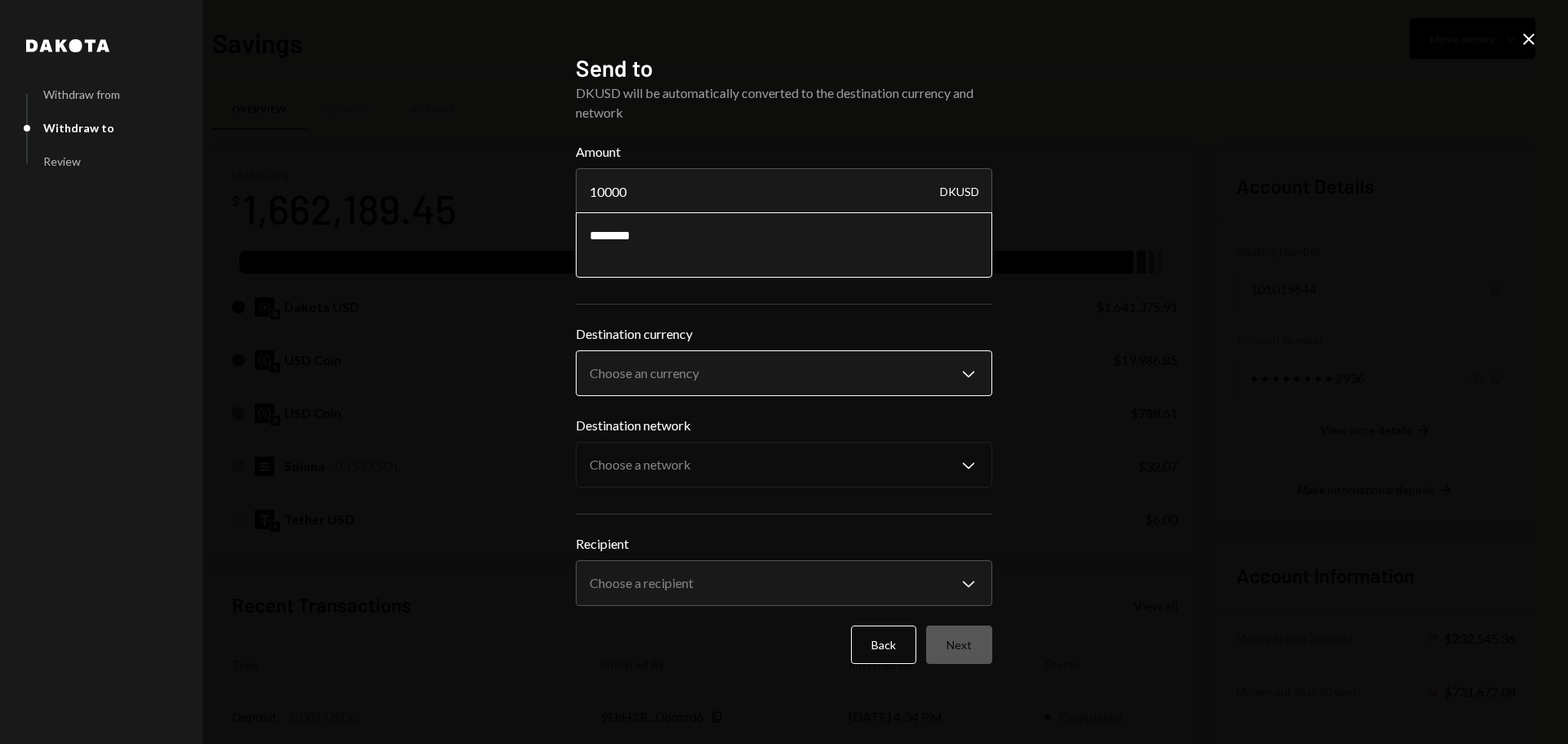
type textarea "********"
click at [686, 367] on body "F Fogo1 Foundation Caret Down Home Home Inbox Inbox Activities Transactions Acc…" at bounding box center [784, 372] width 1568 height 744
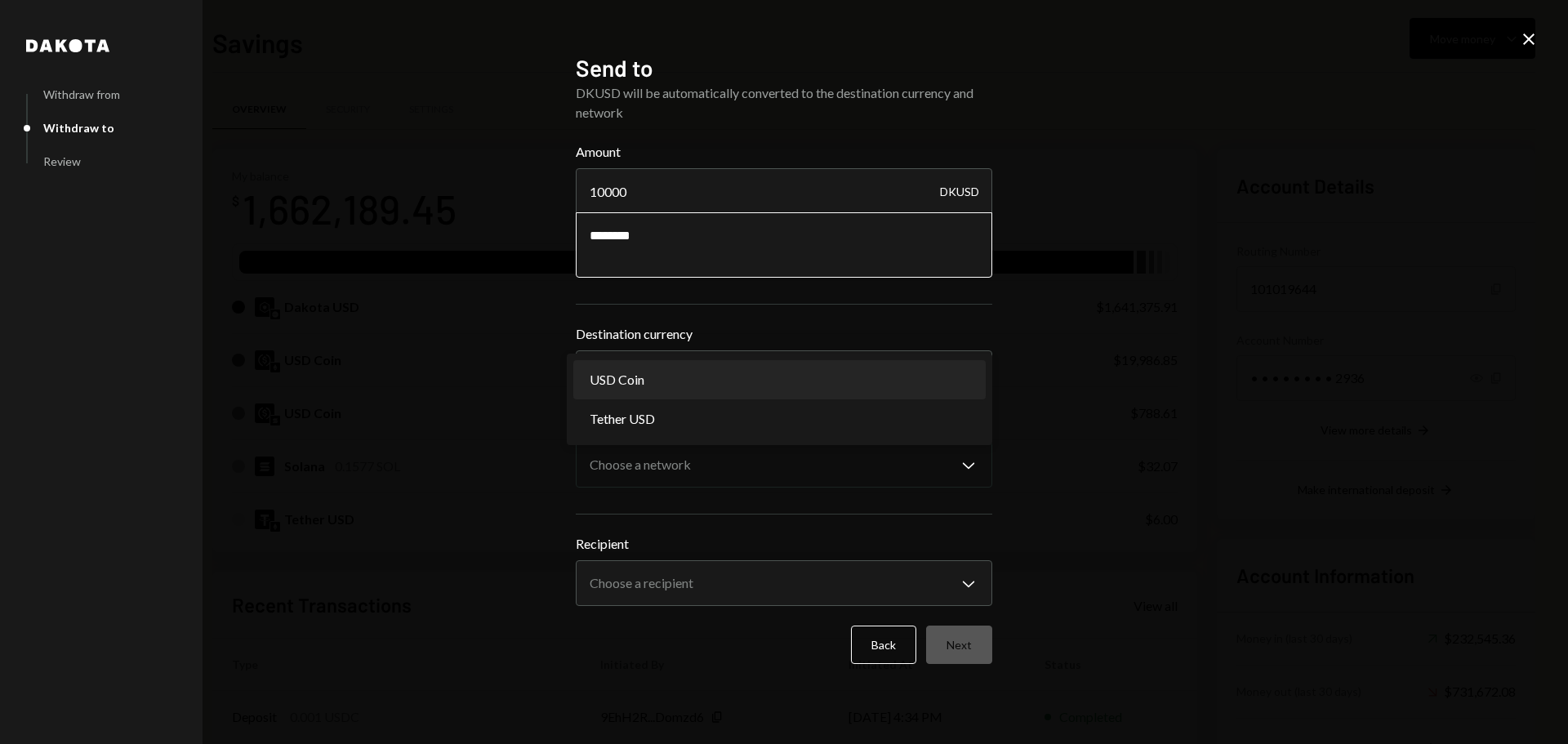
select select "****"
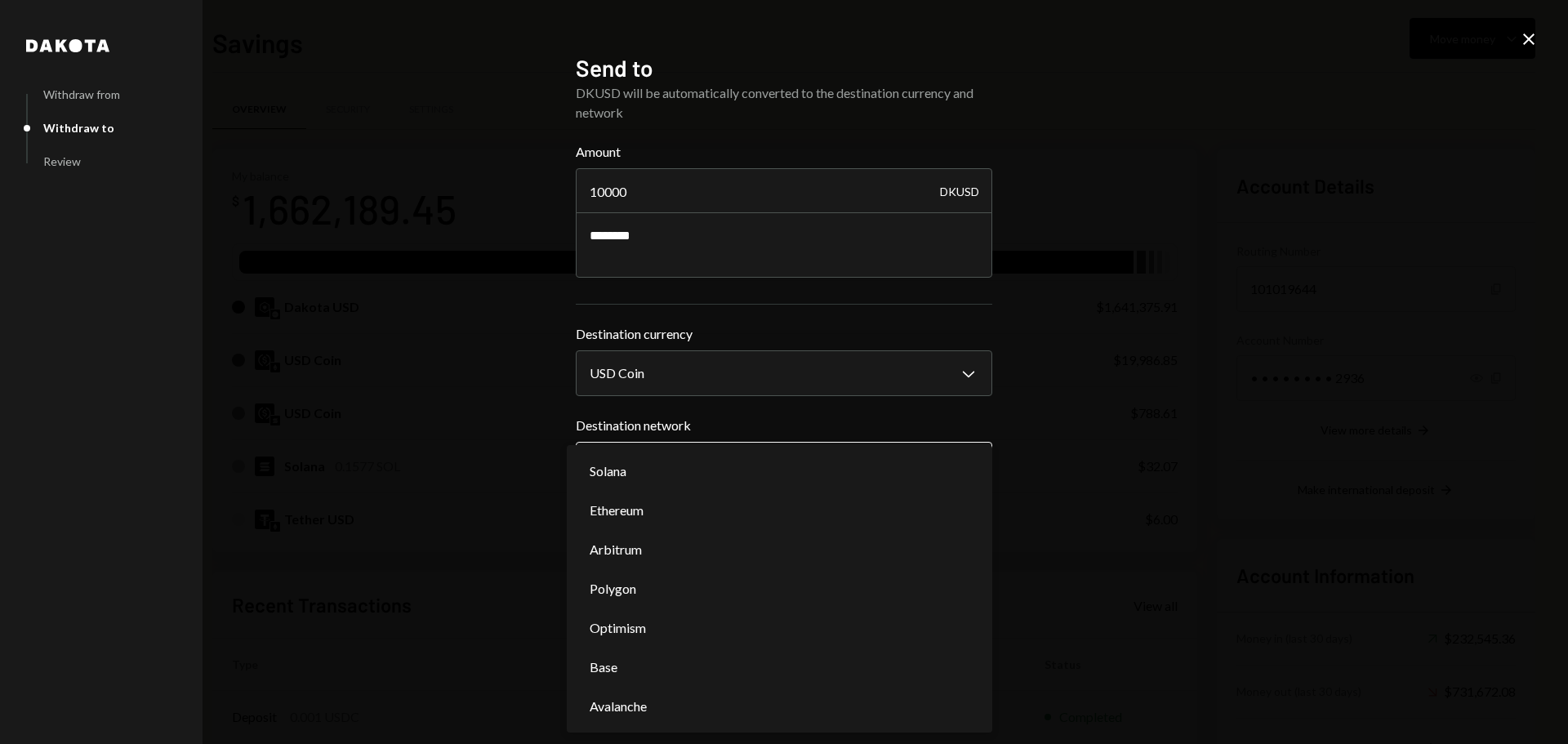
click at [636, 475] on body "F Fogo1 Foundation Caret Down Home Home Inbox Inbox Activities Transactions Acc…" at bounding box center [784, 372] width 1568 height 744
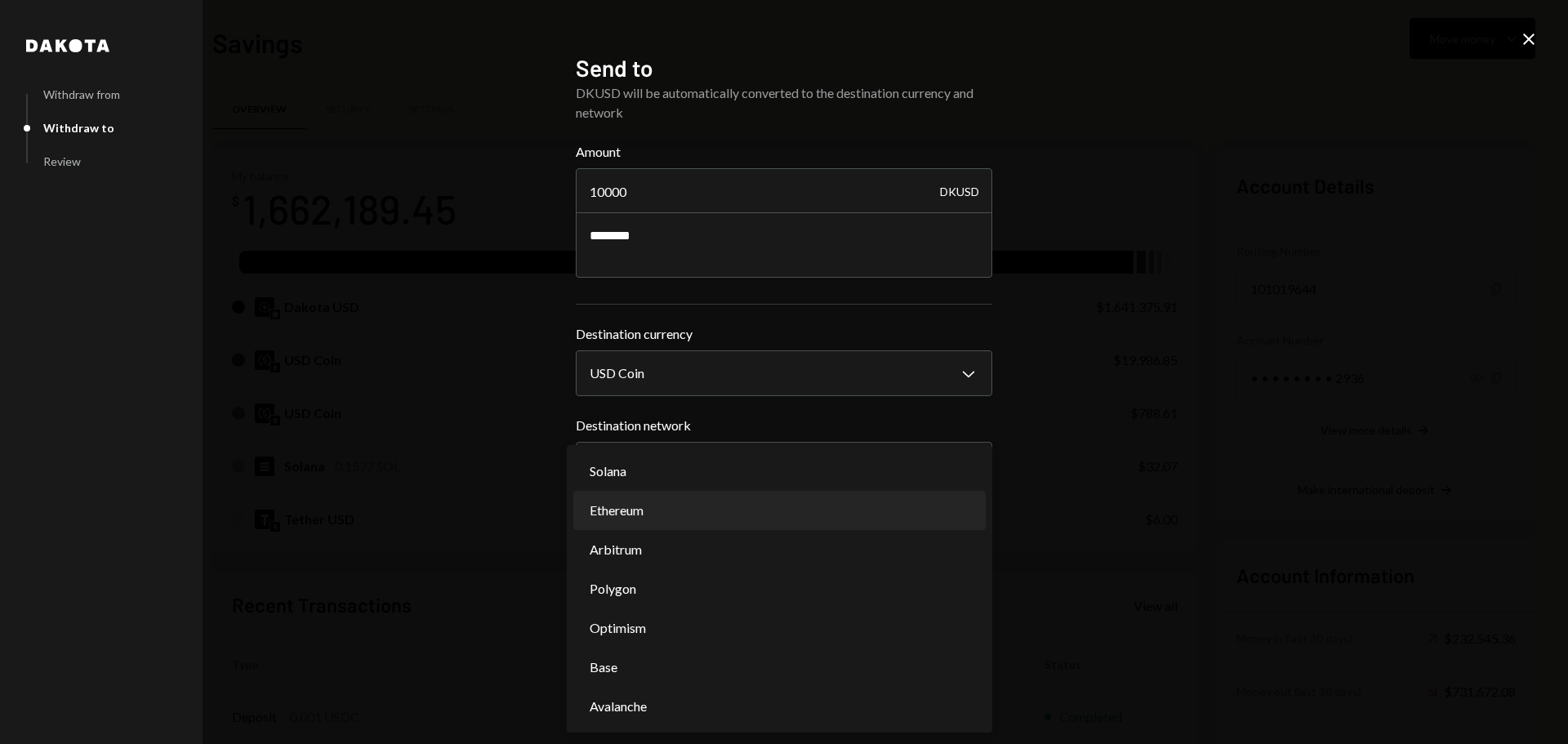
select select "**********"
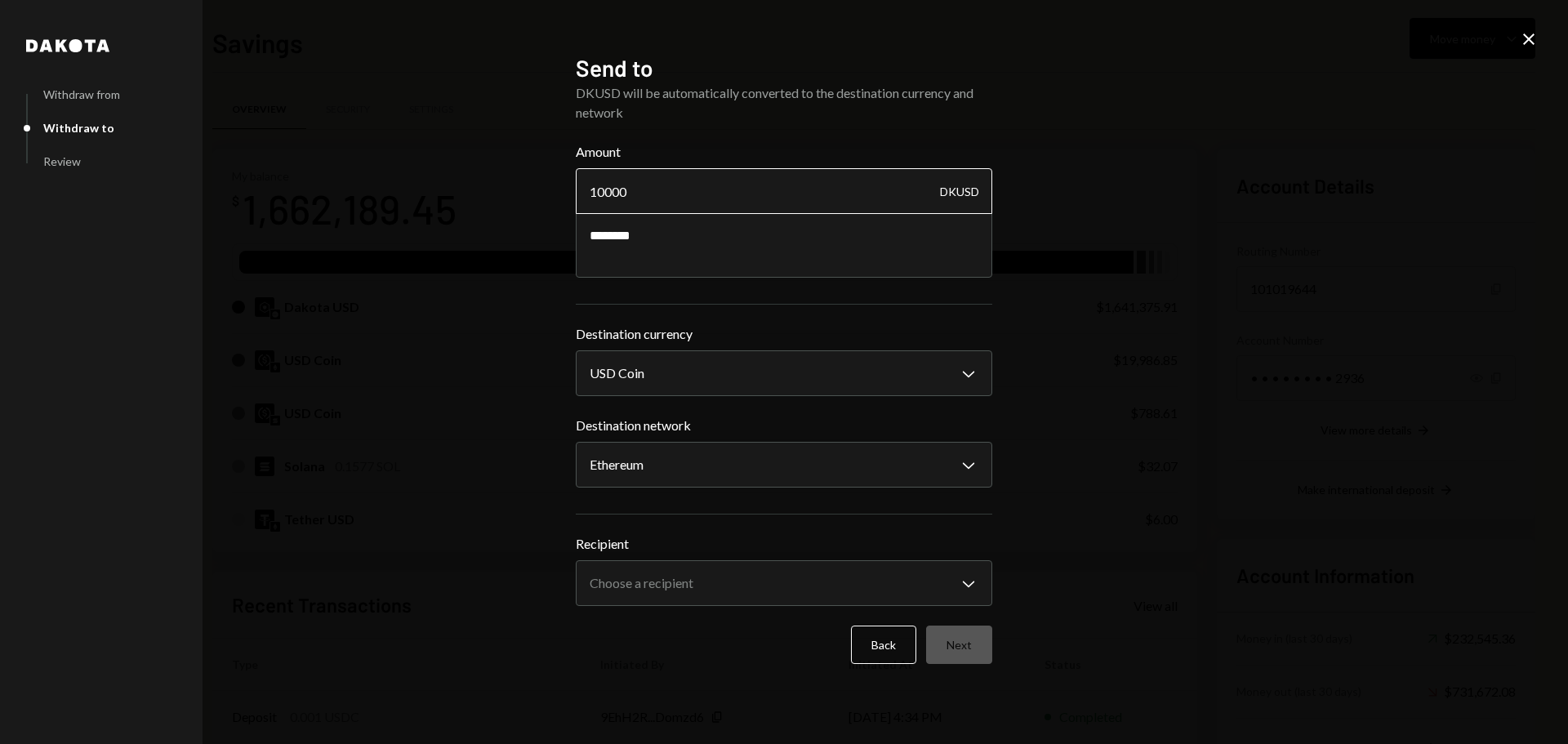
drag, startPoint x: 606, startPoint y: 193, endPoint x: 639, endPoint y: 196, distance: 33.1
click at [639, 196] on input "10000" at bounding box center [784, 190] width 417 height 46
click at [642, 243] on textarea "********" at bounding box center [784, 244] width 417 height 65
click at [610, 579] on body "F Fogo1 Foundation Caret Down Home Home Inbox Inbox Activities Transactions Acc…" at bounding box center [784, 372] width 1568 height 744
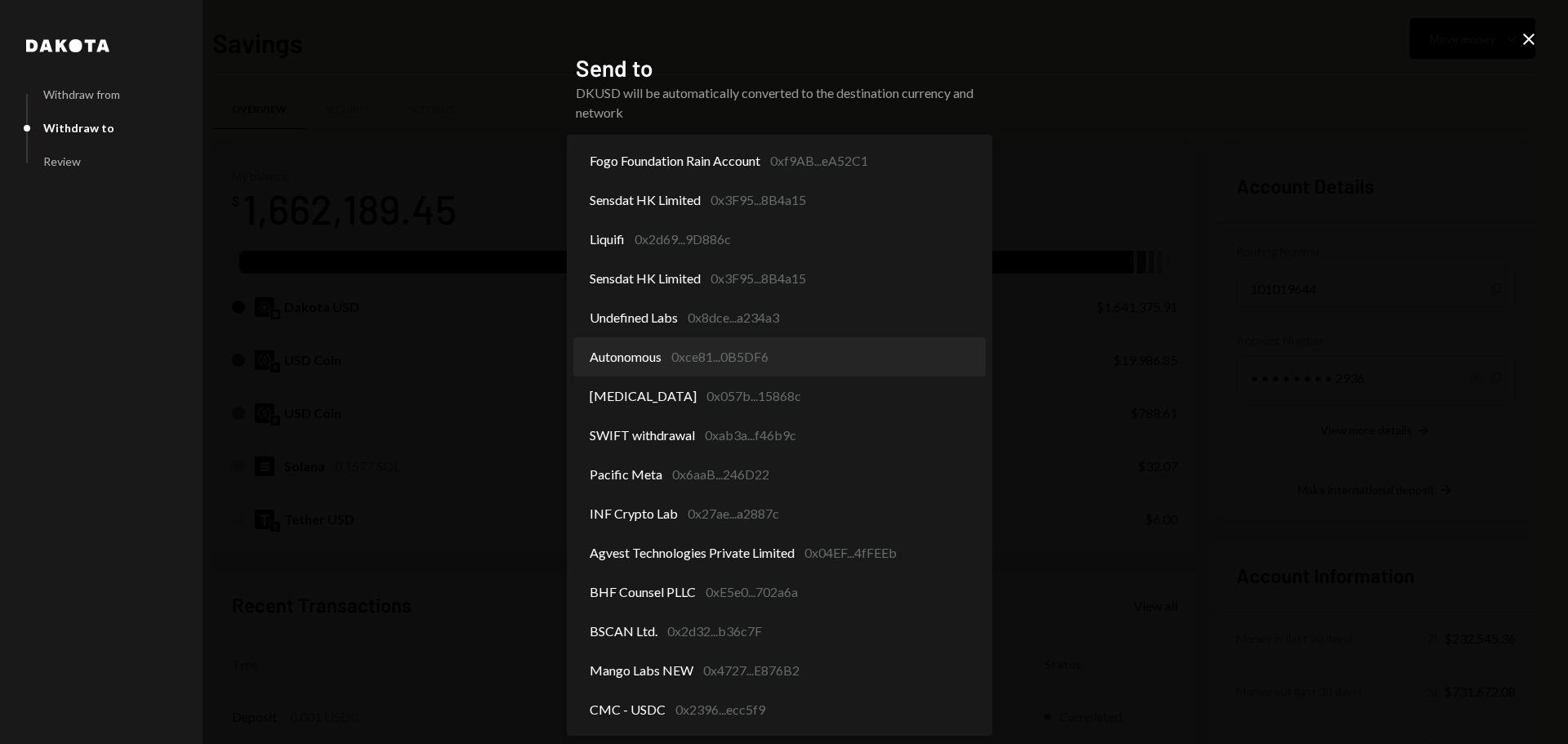
select select "**********"
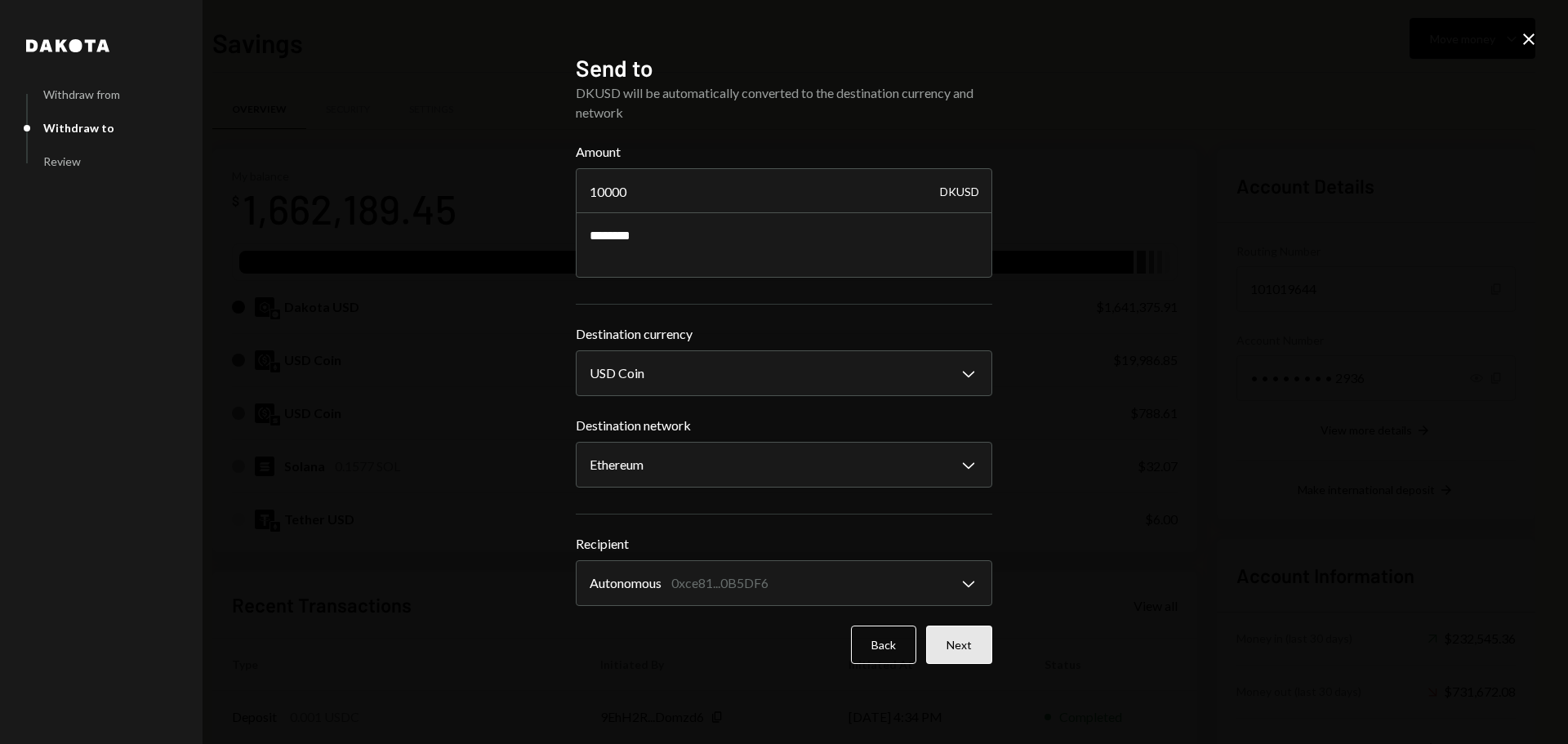
click at [951, 651] on button "Next" at bounding box center [960, 644] width 66 height 38
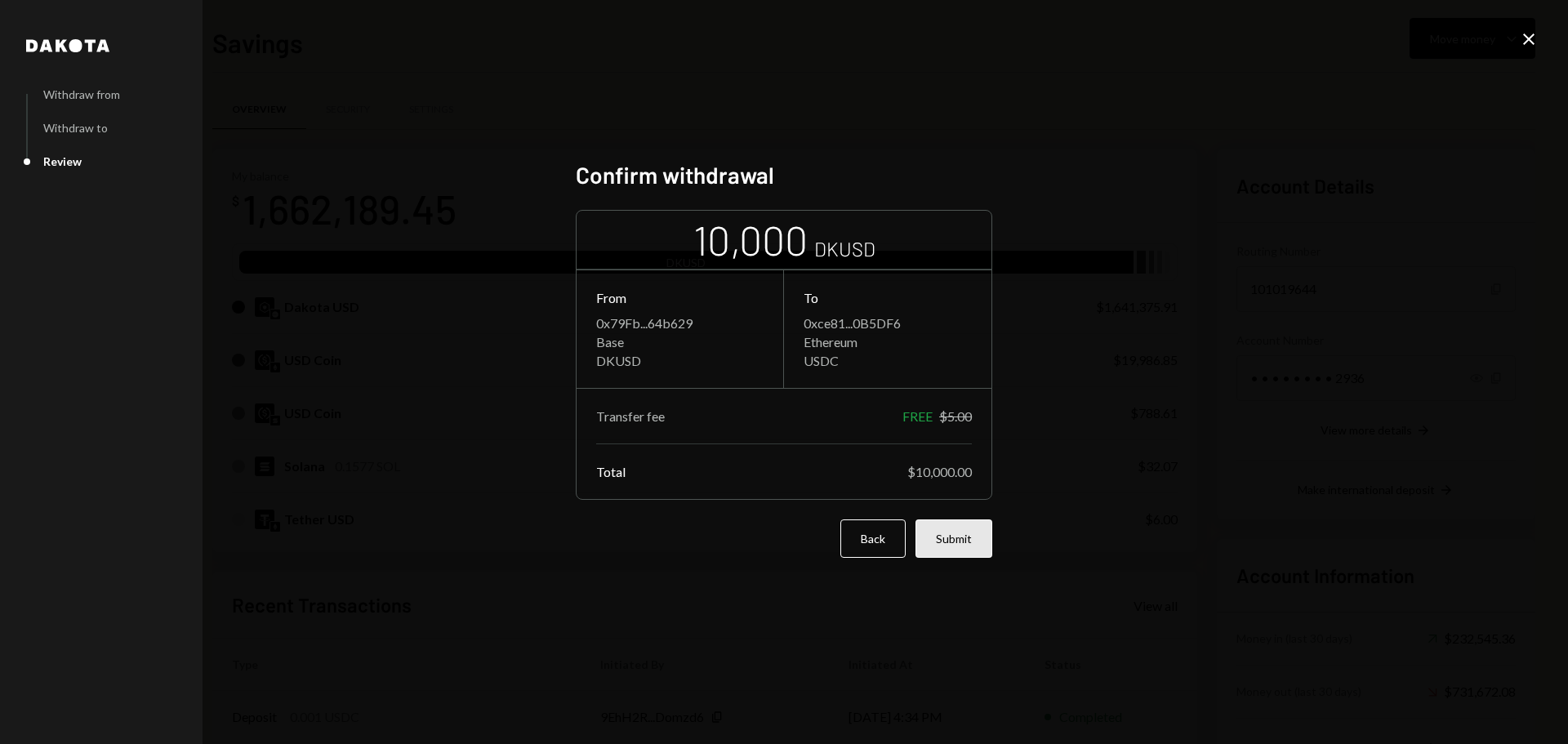
click at [964, 536] on button "Submit" at bounding box center [954, 538] width 77 height 38
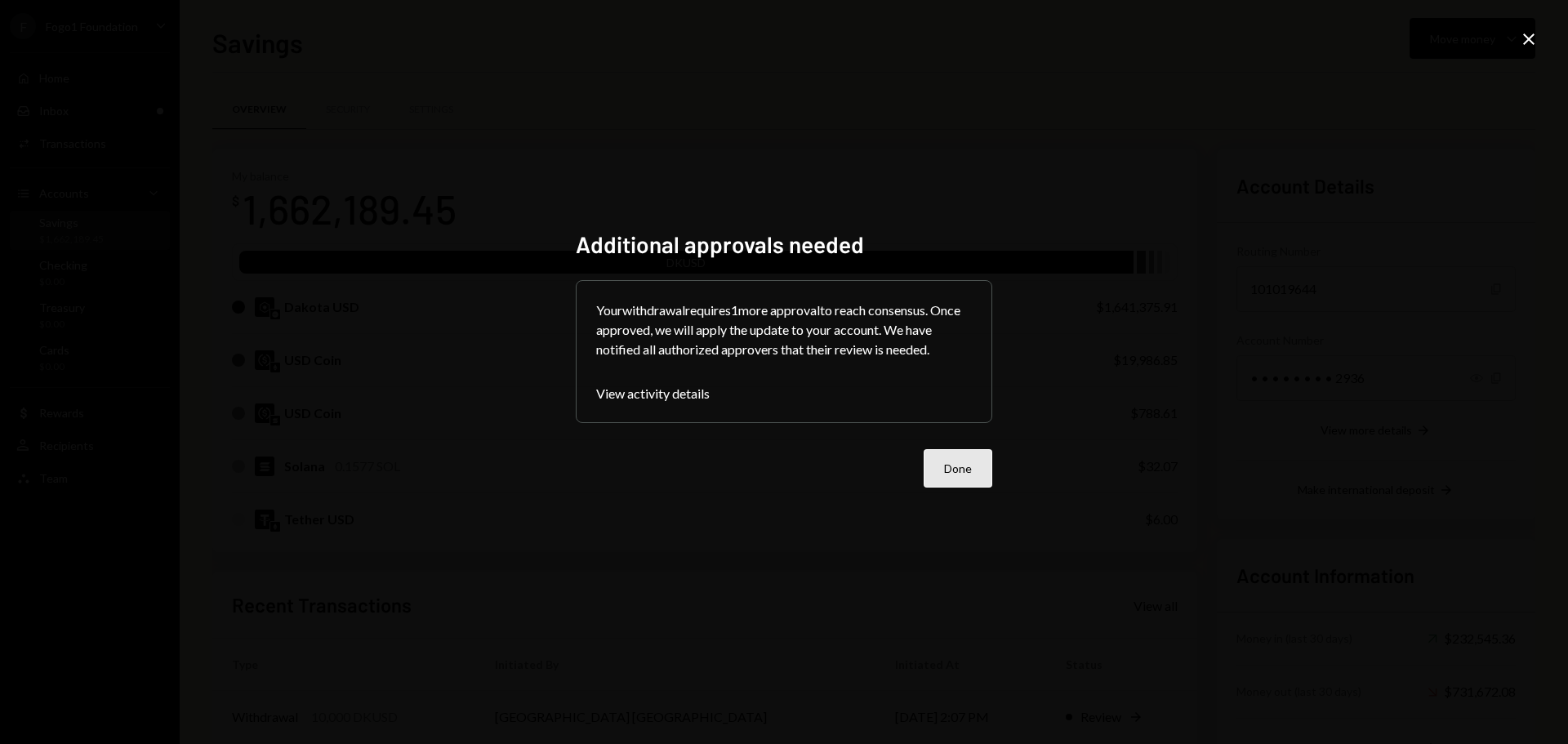
click at [950, 486] on button "Done" at bounding box center [958, 468] width 68 height 38
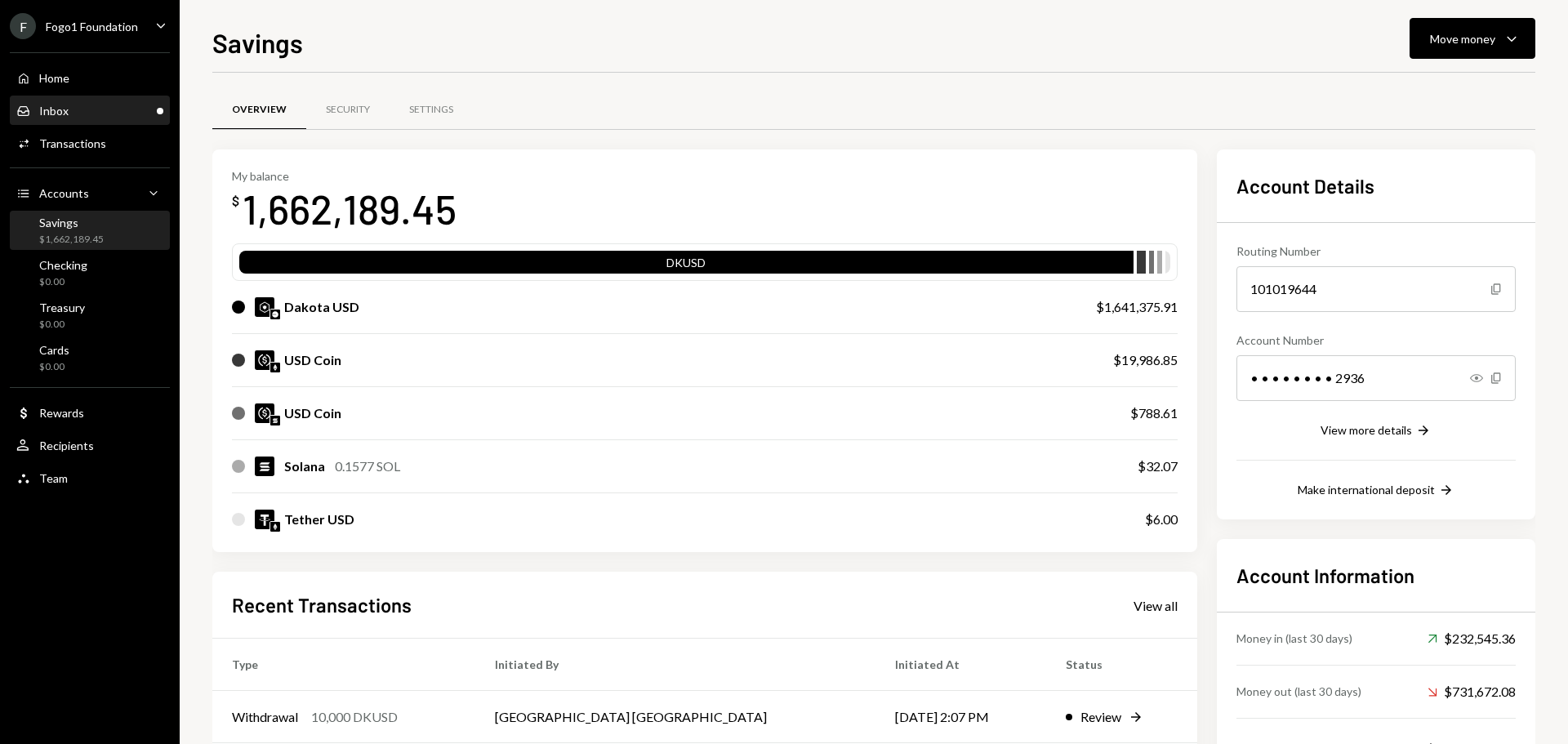
click at [138, 114] on div "Inbox Inbox" at bounding box center [90, 110] width 147 height 15
